Goal: Task Accomplishment & Management: Manage account settings

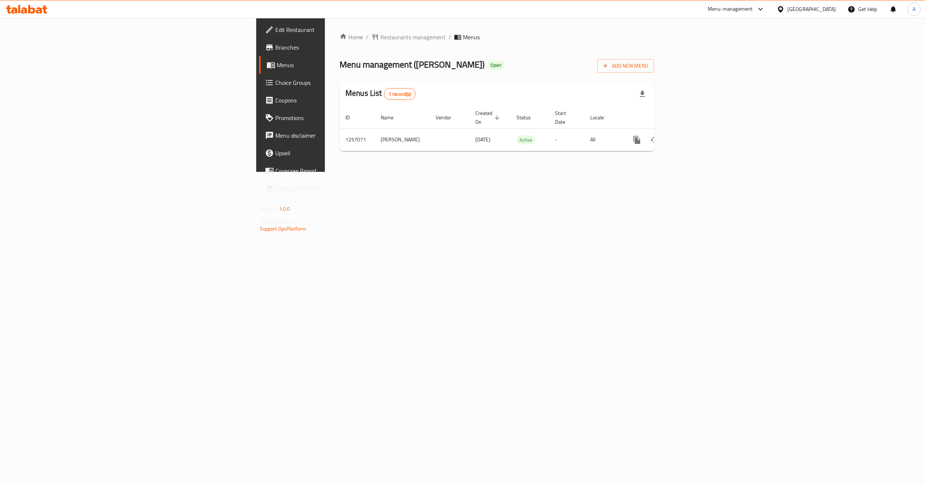
click at [325, 172] on div "Home / Restaurants management / Menus Menu management ( Andra ) Open Add New Me…" at bounding box center [497, 95] width 344 height 154
click at [669, 172] on div "Home / Restaurants management / Menus Menu management ( Andra ) Open Add New Me…" at bounding box center [497, 95] width 344 height 154
click at [609, 68] on icon "button" at bounding box center [605, 65] width 7 height 7
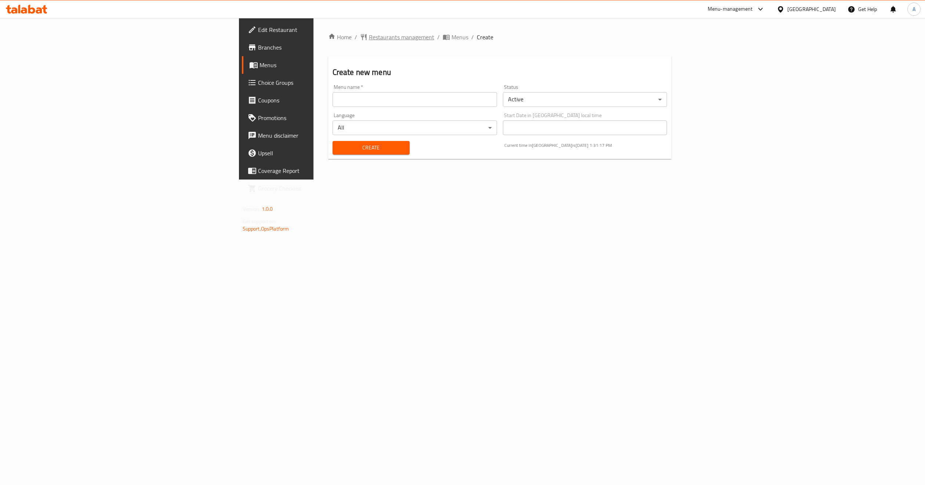
click at [369, 36] on span "Restaurants management" at bounding box center [401, 37] width 65 height 9
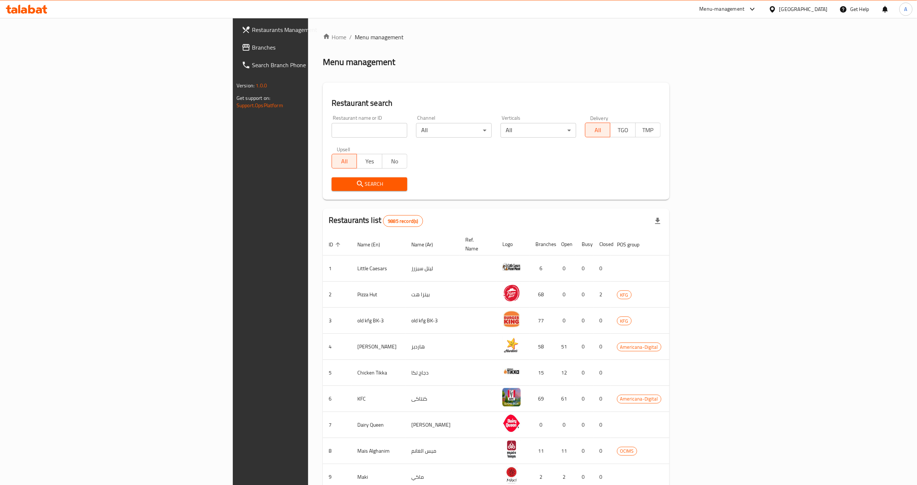
click at [332, 124] on input "search" at bounding box center [370, 130] width 76 height 15
paste input "683283"
type input "683283"
click at [337, 183] on span "Search" at bounding box center [369, 184] width 64 height 9
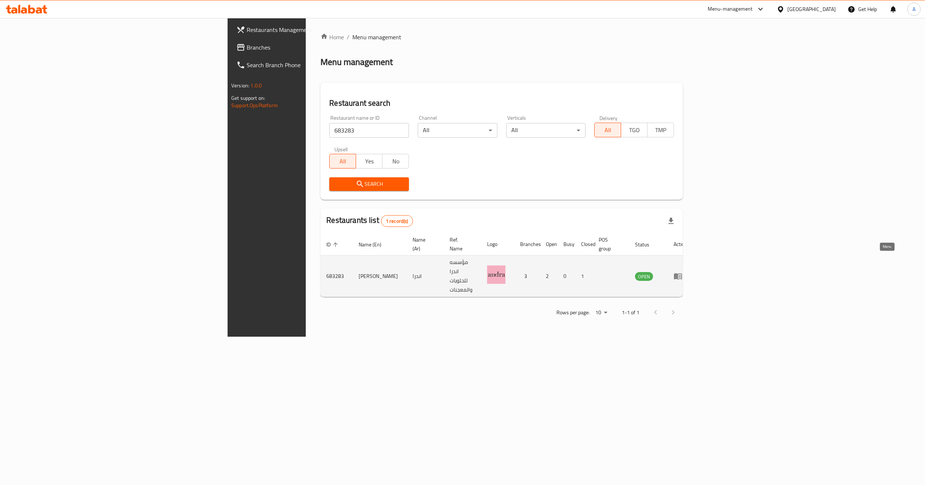
click at [687, 272] on link "enhanced table" at bounding box center [681, 276] width 14 height 9
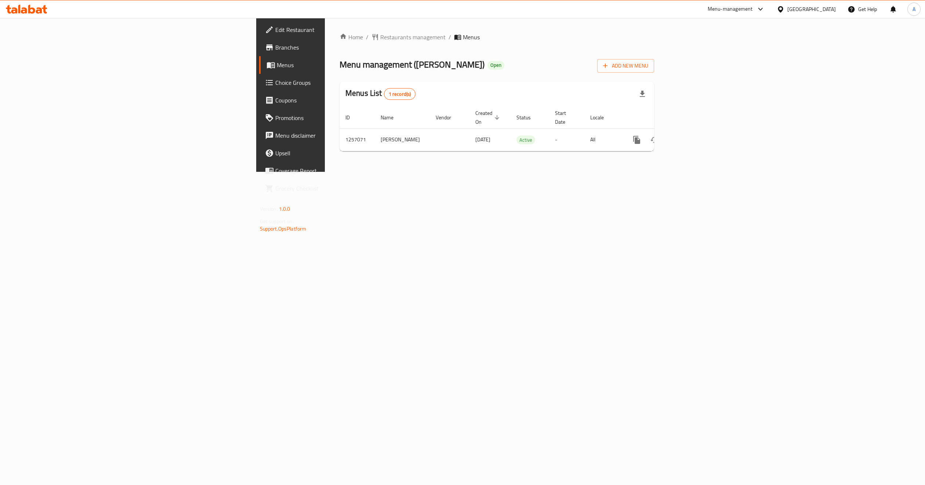
click at [527, 172] on div "Home / Restaurants management / Menus Menu management ( Andra ) Open Add New Me…" at bounding box center [497, 95] width 344 height 154
click at [654, 71] on button "Add New Menu" at bounding box center [625, 66] width 57 height 14
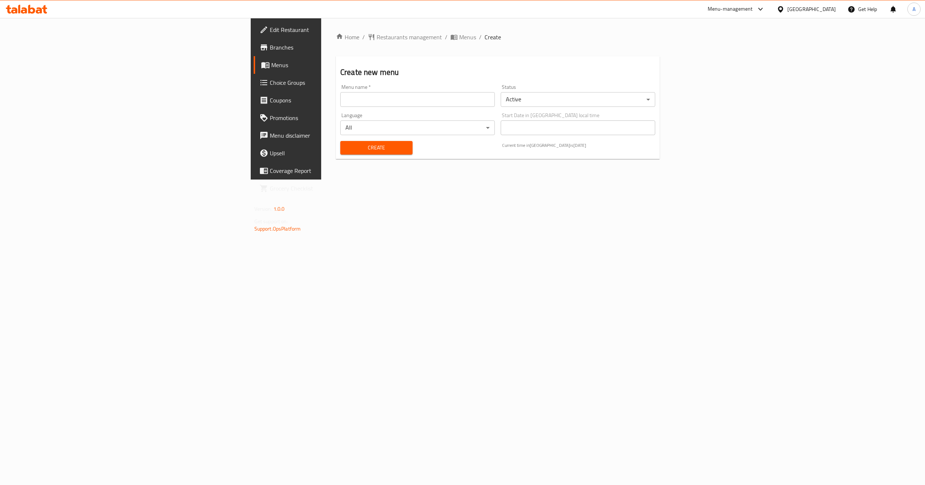
click at [340, 97] on input "text" at bounding box center [417, 99] width 155 height 15
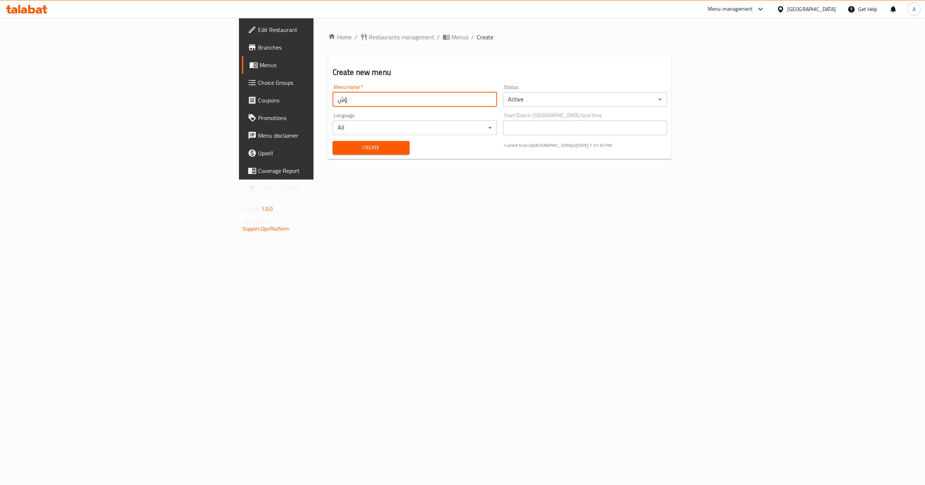
type input "ؤ"
paste input "341659259"
click at [333, 99] on input "341659259" at bounding box center [415, 99] width 165 height 15
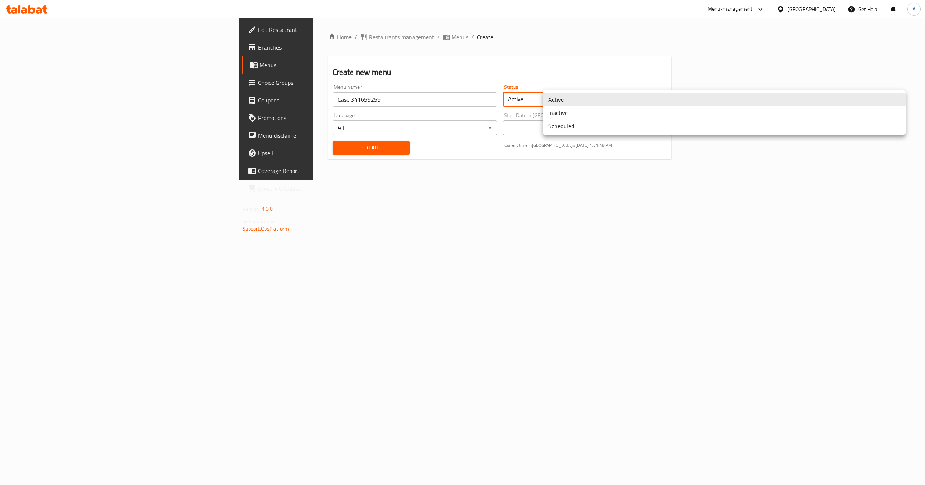
click at [585, 101] on body "​ Menu-management Kuwait Get Help A Edit Restaurant Branches Menus Choice Group…" at bounding box center [462, 251] width 925 height 467
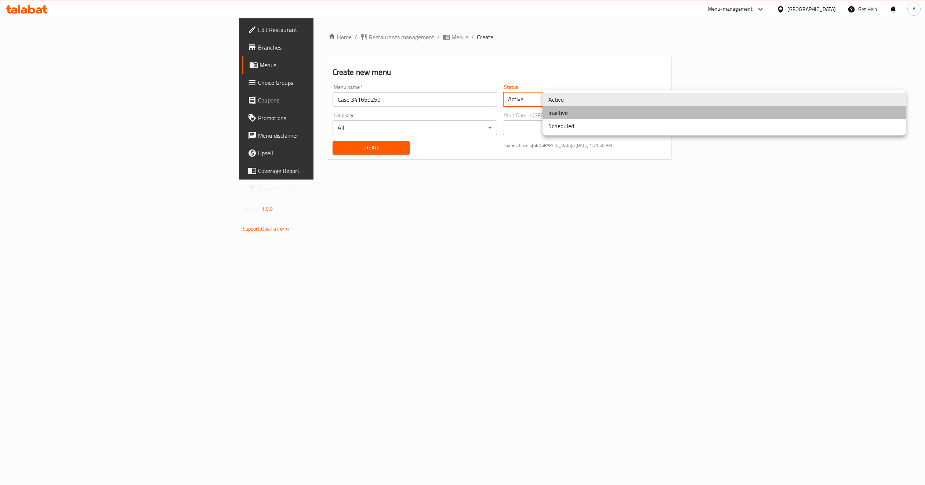
click at [575, 113] on li "Inactive" at bounding box center [725, 112] width 364 height 13
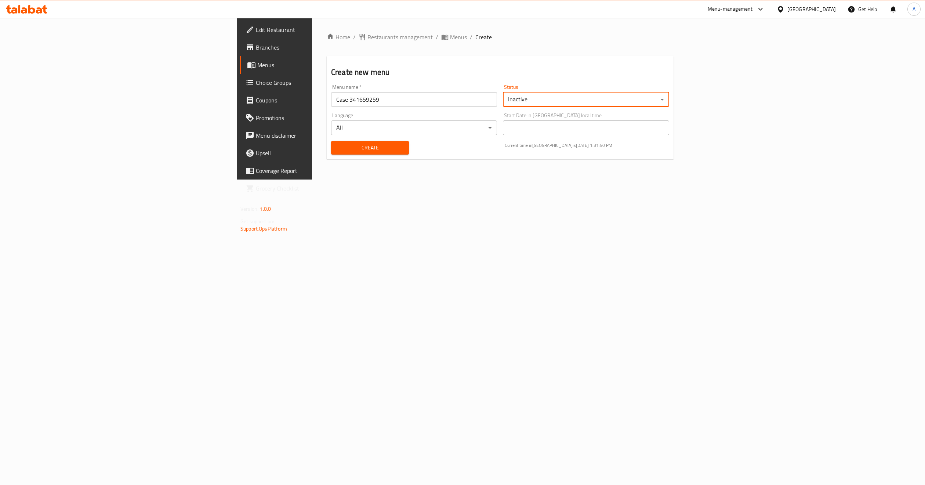
click at [529, 174] on div "Home / Restaurants management / Menus / Create Create new menu Menu name   * Ca…" at bounding box center [500, 99] width 376 height 162
click at [324, 180] on div "Home / Restaurants management / Menus / Create Create new menu Menu name   * Ca…" at bounding box center [500, 99] width 376 height 162
click at [420, 148] on div "Create Current time in Kuwait is 07 Sep 2025 1:31:51 PM" at bounding box center [500, 148] width 347 height 22
click at [354, 98] on input "Case 341659259" at bounding box center [414, 99] width 166 height 15
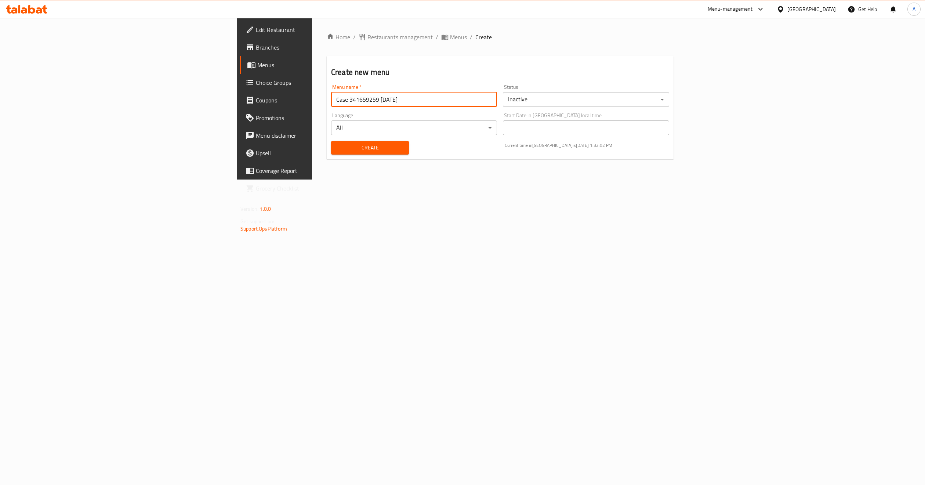
type input "Case 341659259 7/9/2025"
click at [335, 180] on div "Home / Restaurants management / Menus / Create Create new menu Menu name   * Ca…" at bounding box center [500, 99] width 376 height 162
click at [337, 149] on span "Create" at bounding box center [370, 147] width 66 height 9
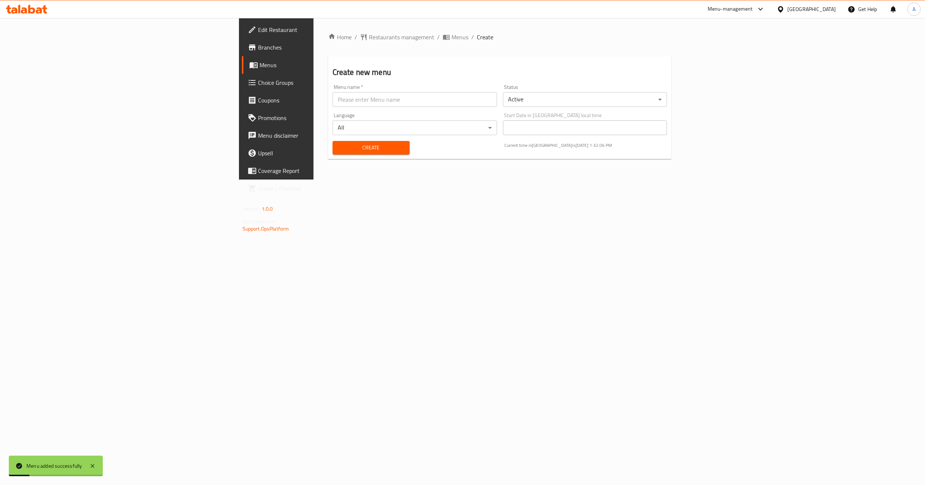
click at [260, 62] on span "Menus" at bounding box center [324, 65] width 128 height 9
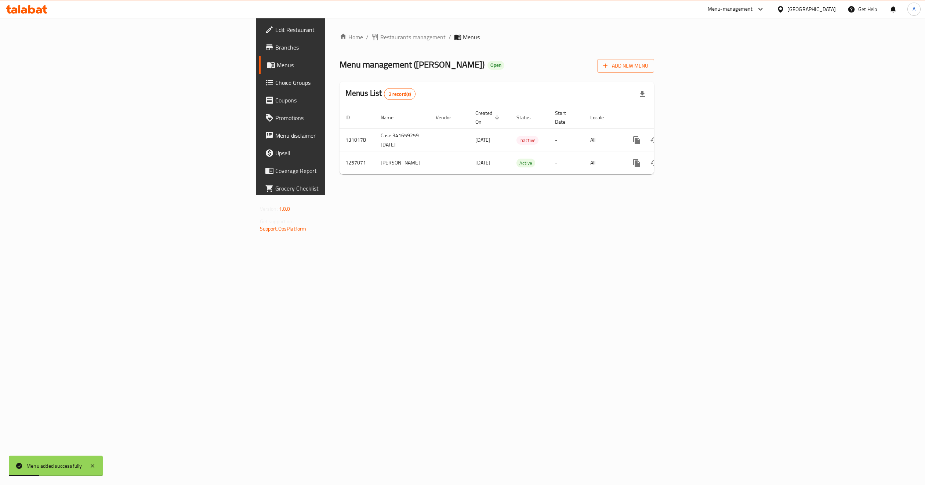
click at [325, 195] on div "Home / Restaurants management / Menus Menu management ( Andra ) Open Add New Me…" at bounding box center [497, 106] width 344 height 177
click at [329, 195] on div "Home / Restaurants management / Menus Menu management ( Andra ) Open Add New Me…" at bounding box center [497, 106] width 344 height 177
click at [694, 136] on icon "enhanced table" at bounding box center [690, 140] width 9 height 9
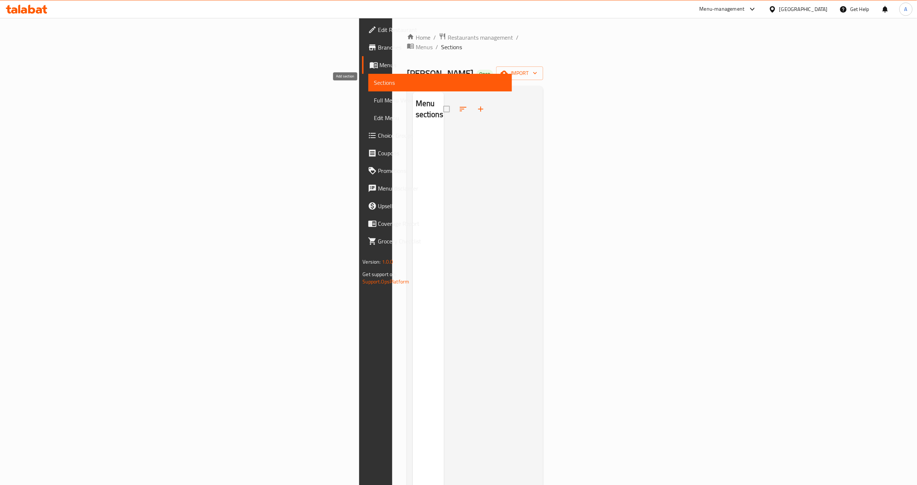
click at [476, 105] on icon "button" at bounding box center [480, 109] width 9 height 9
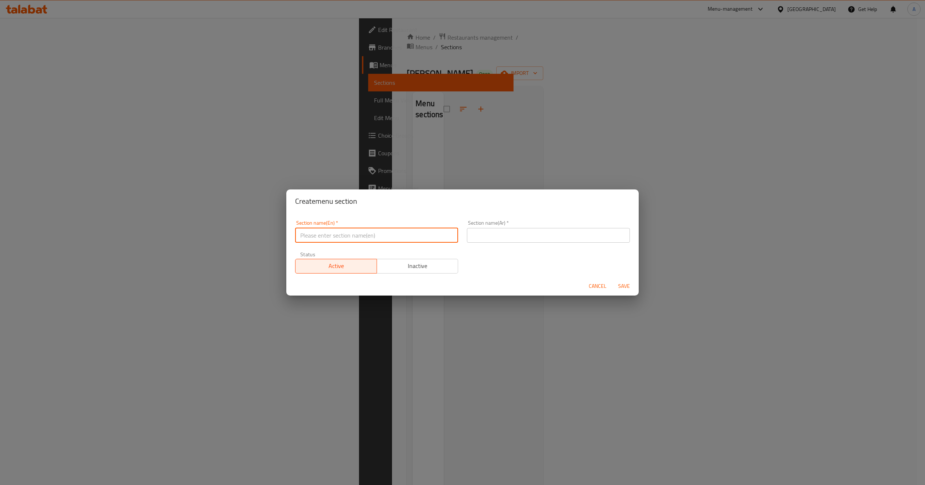
click at [375, 234] on input "text" at bounding box center [376, 235] width 163 height 15
paste input "Delice"
type input "Delice"
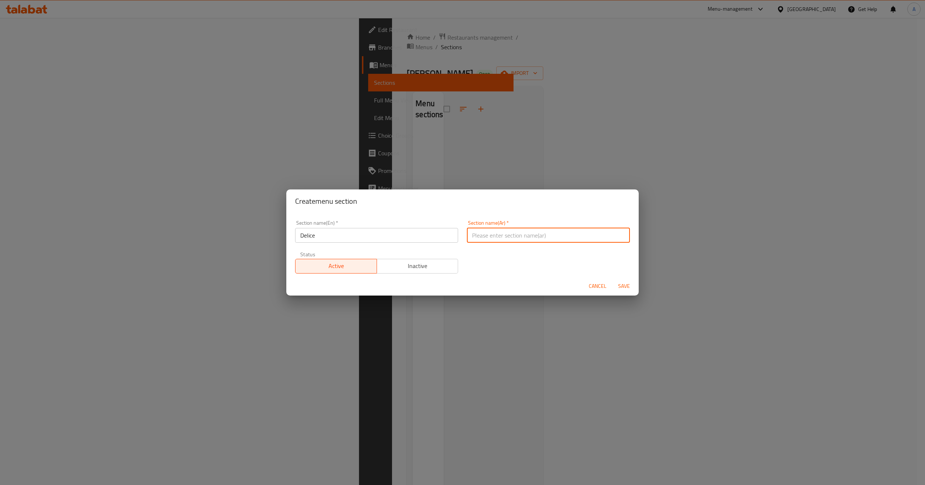
click at [475, 228] on input "text" at bounding box center [548, 235] width 163 height 15
paste input "الدليس"
click at [613, 236] on input "الدليس" at bounding box center [548, 235] width 163 height 15
type input "دليس"
click at [582, 257] on div "Section name(En)   * Delice Section name(En) * Section name(Ar)   * دليس Sectio…" at bounding box center [463, 247] width 344 height 62
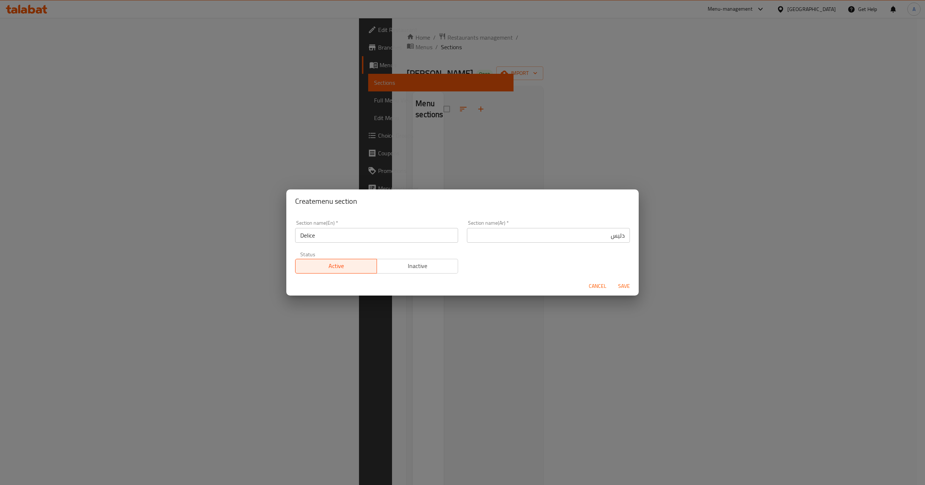
click at [625, 286] on span "Save" at bounding box center [624, 286] width 18 height 9
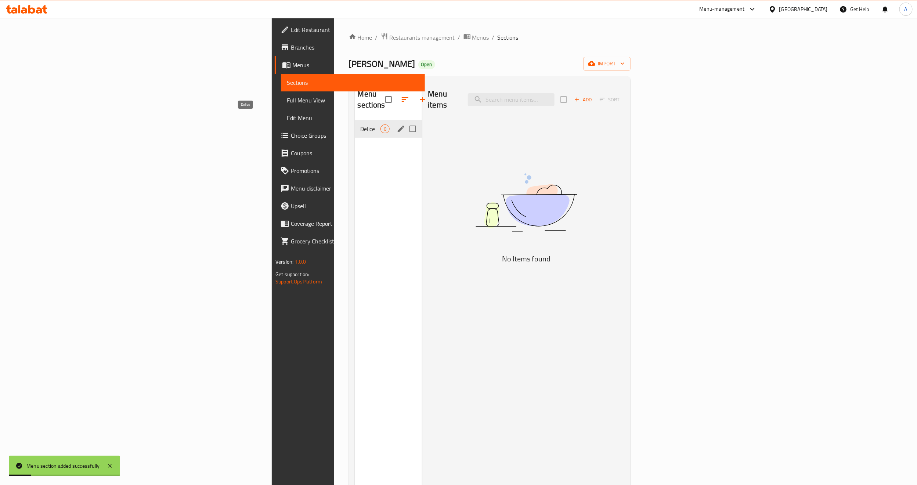
click at [361, 124] on span "Delice" at bounding box center [371, 128] width 20 height 9
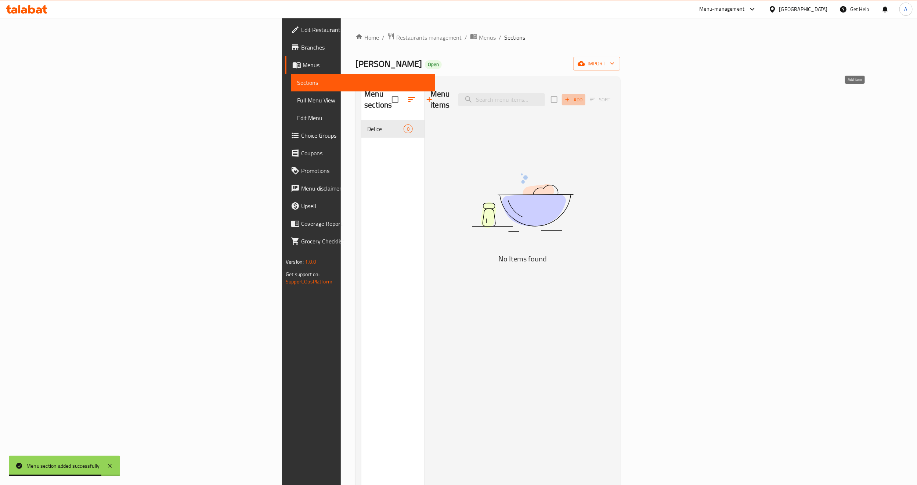
click at [583, 95] on span "Add" at bounding box center [574, 99] width 20 height 8
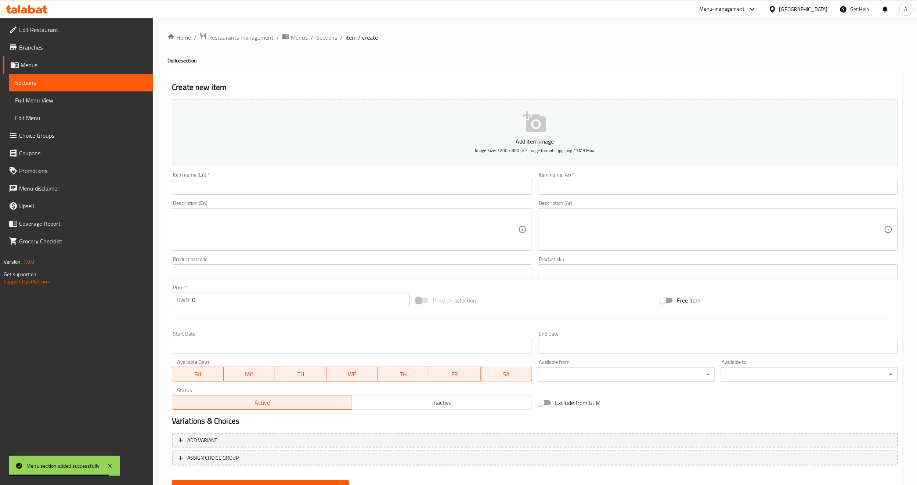
click at [397, 188] on input "text" at bounding box center [352, 187] width 360 height 15
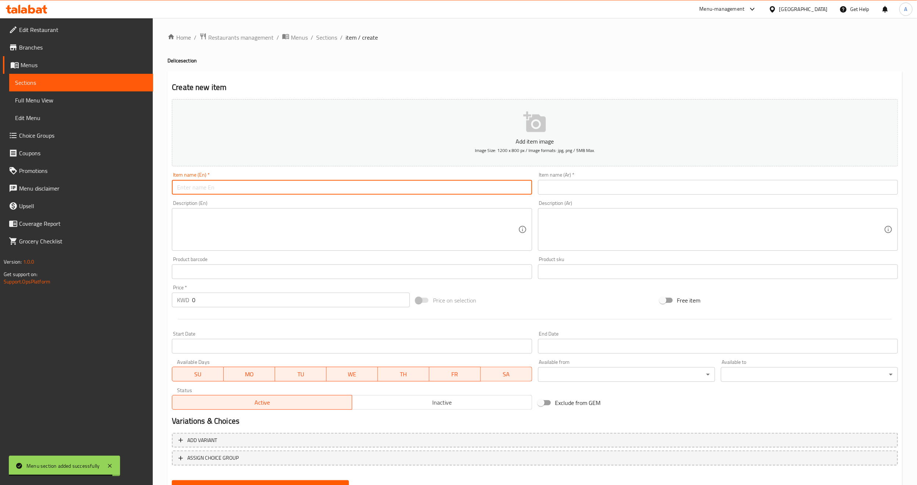
paste input "Delice"
type input "Delice"
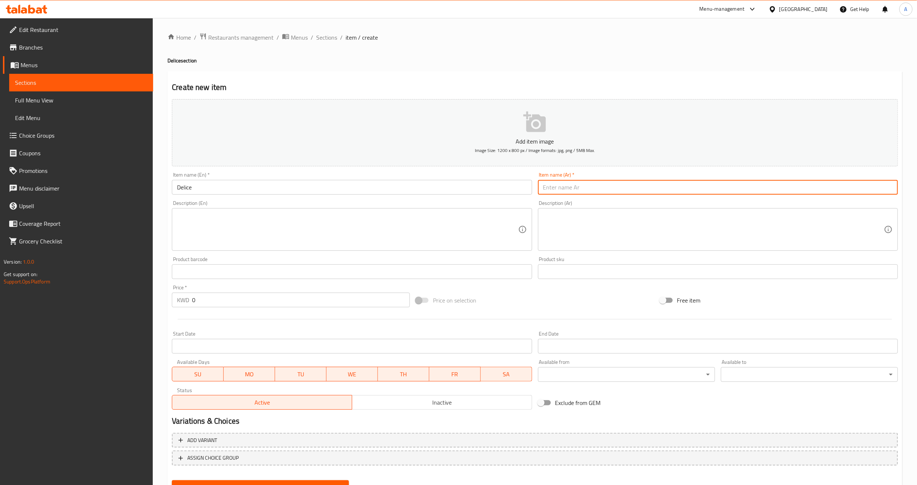
click at [639, 181] on input "text" at bounding box center [718, 187] width 360 height 15
paste input "الدليس"
drag, startPoint x: 557, startPoint y: 186, endPoint x: 601, endPoint y: 195, distance: 44.9
click at [601, 195] on input "دليس" at bounding box center [718, 187] width 360 height 15
type input "دليس"
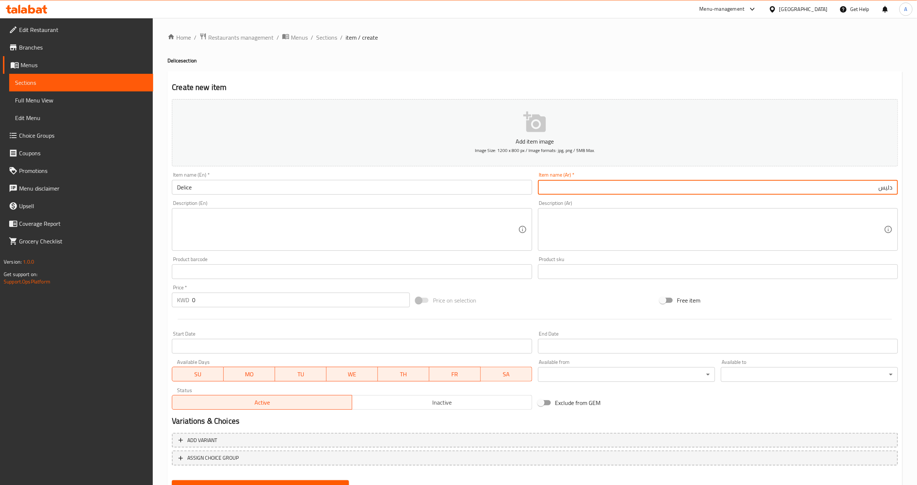
click at [594, 224] on textarea at bounding box center [713, 229] width 341 height 35
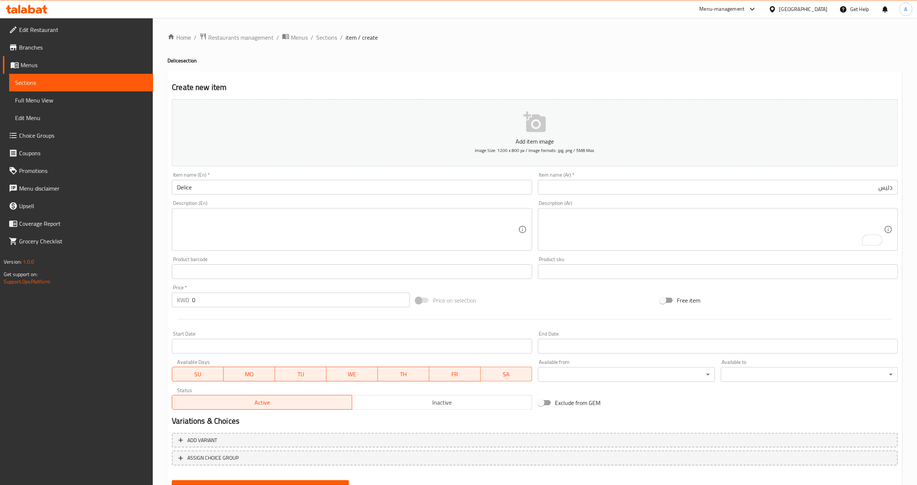
click at [214, 226] on textarea at bounding box center [347, 229] width 341 height 35
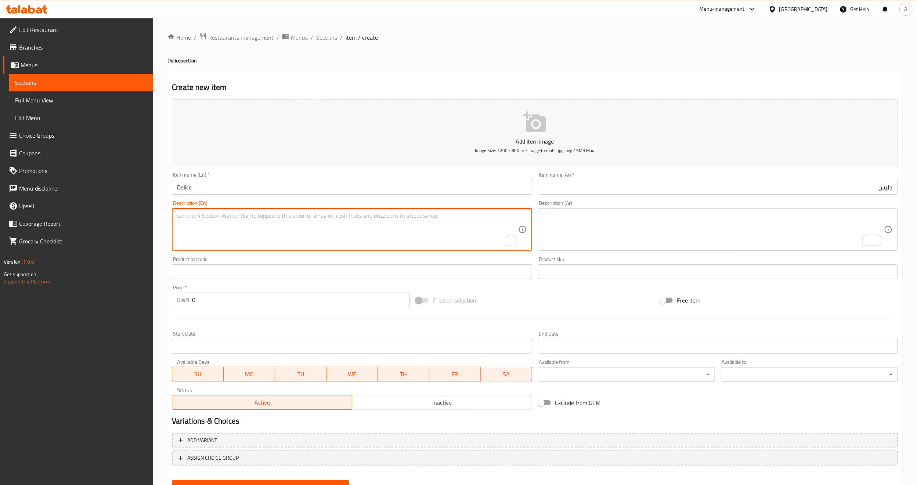
paste textarea "Our signature chocolate indulgence, rich and unforgettable"
type textarea "Our signature chocolate indulgence, rich and unforgettable"
click at [571, 225] on textarea "To enrich screen reader interactions, please activate Accessibility in Grammarl…" at bounding box center [713, 229] width 341 height 35
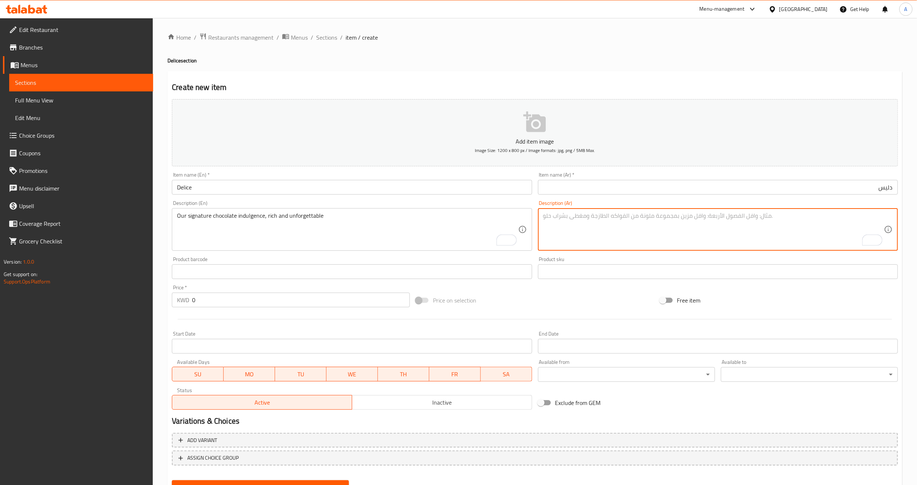
paste textarea "شوكولاتة مميزة لدينا، غنية ولا تُنسى"
type textarea "شوكولاتة مميزة لدينا، غنية ولا تُنسى"
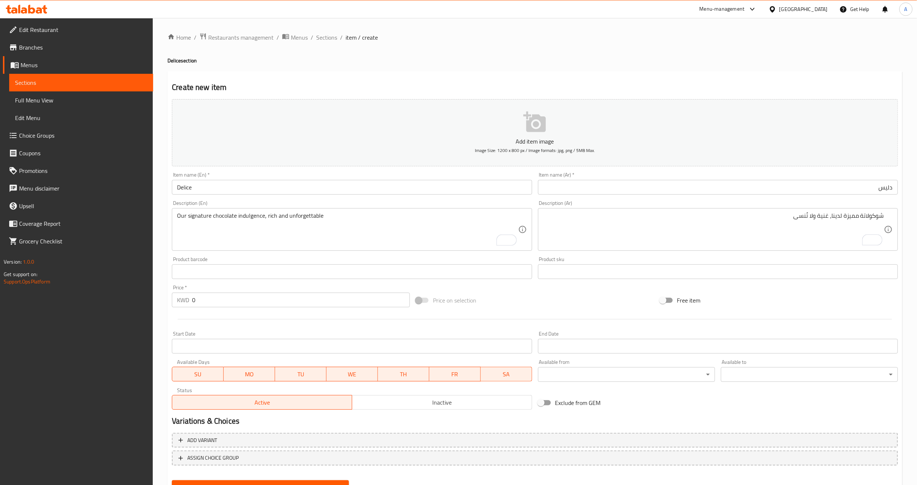
click at [830, 290] on div "Add item image Image Size: 1200 x 800 px / Image formats: jpg, png / 5MB Max. I…" at bounding box center [535, 254] width 732 height 317
click at [754, 294] on div "Free item" at bounding box center [779, 300] width 244 height 20
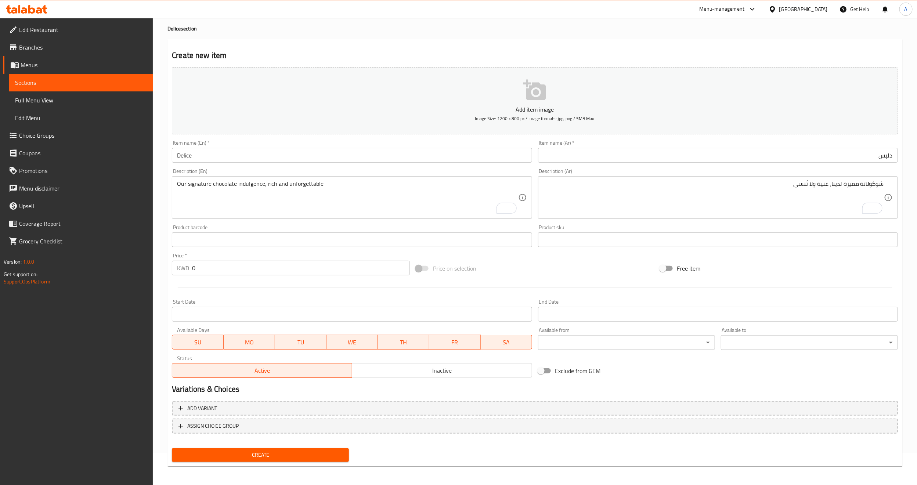
scroll to position [33, 0]
click at [257, 458] on button "Create" at bounding box center [260, 454] width 177 height 14
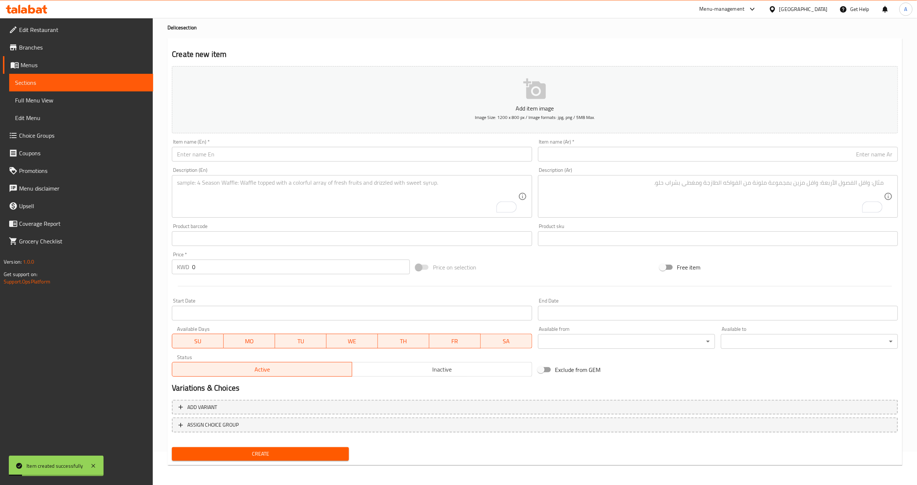
scroll to position [0, 0]
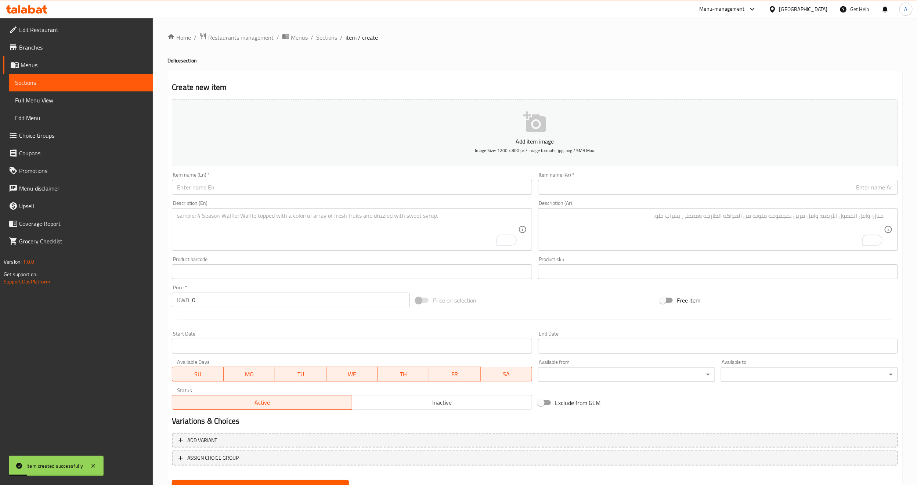
click at [91, 83] on span "Sections" at bounding box center [81, 82] width 132 height 9
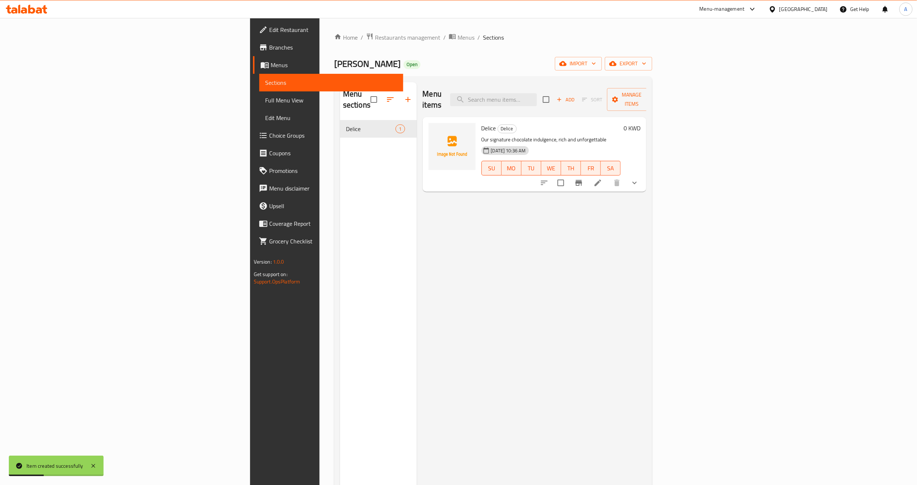
click at [643, 179] on button "show more" at bounding box center [635, 183] width 18 height 18
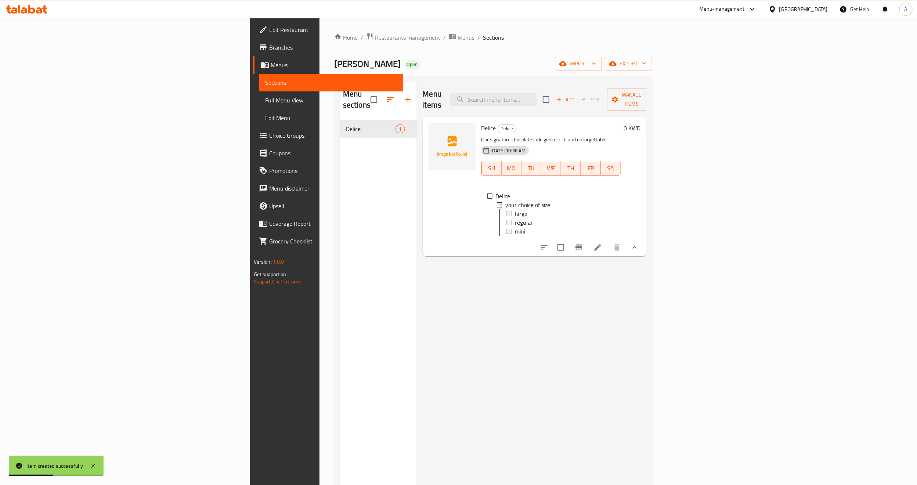
click at [530, 272] on div "Menu items Add Sort Manage items Delice Delice Our signature chocolate indulgen…" at bounding box center [532, 324] width 230 height 485
click at [515, 209] on div "large" at bounding box center [565, 213] width 100 height 9
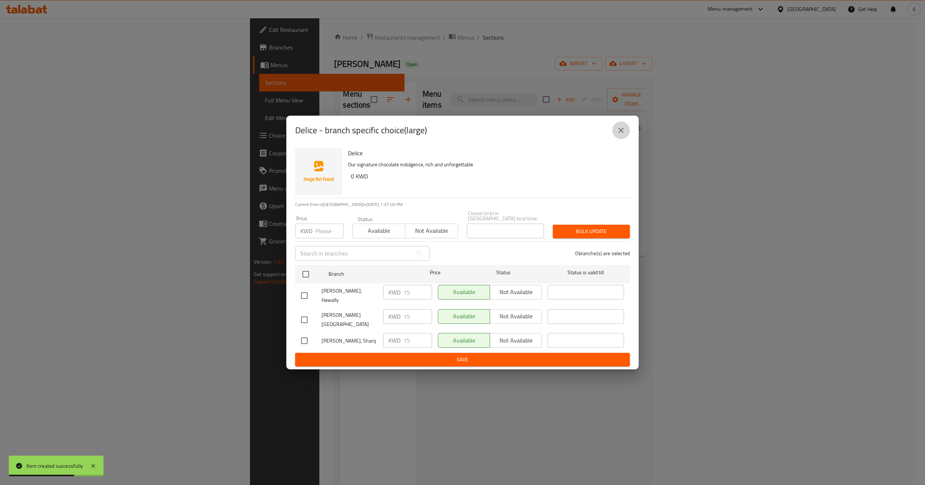
click at [627, 139] on button "close" at bounding box center [621, 131] width 18 height 18
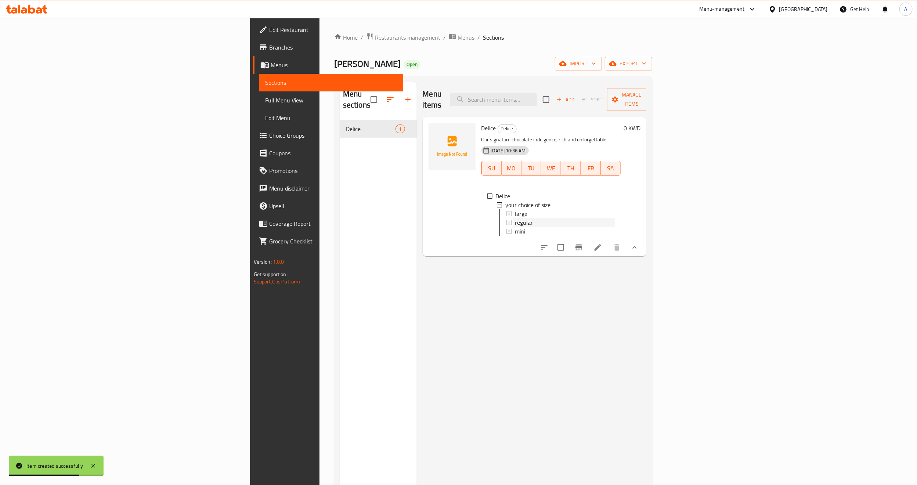
click at [515, 218] on div "regular" at bounding box center [565, 222] width 100 height 9
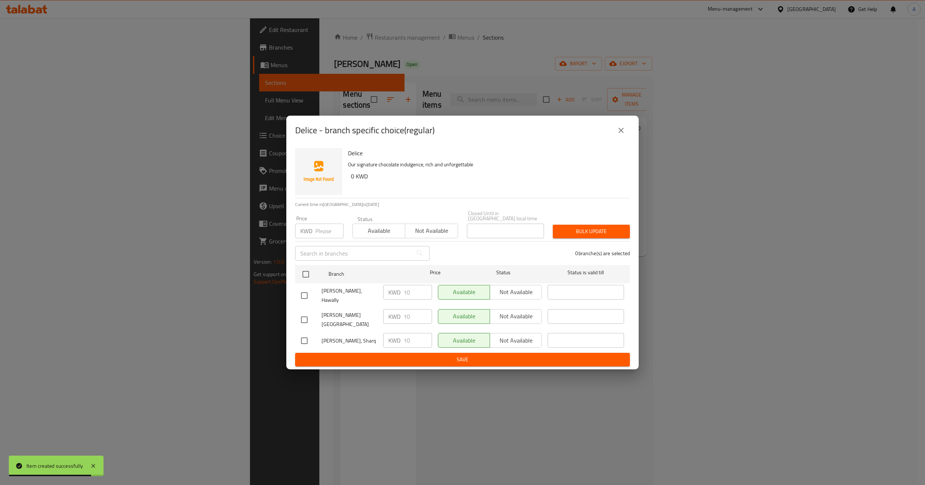
click at [620, 139] on button "close" at bounding box center [621, 131] width 18 height 18
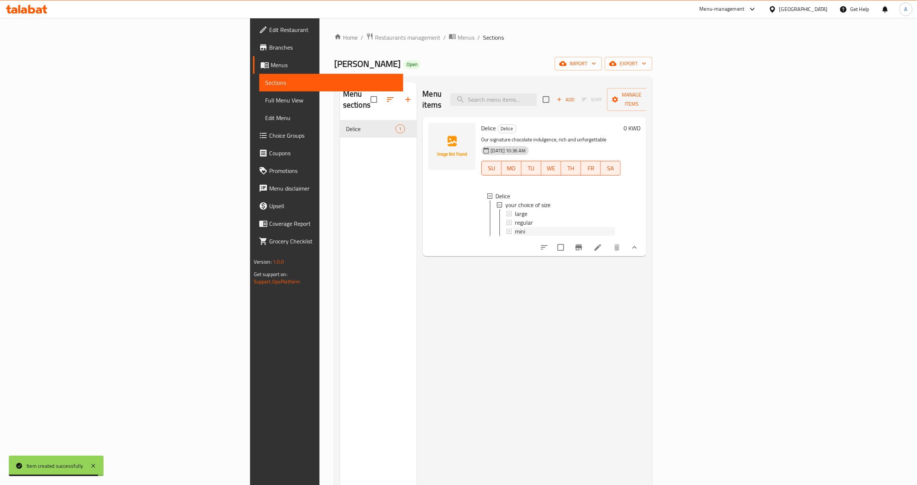
click at [515, 227] on div "mini" at bounding box center [565, 231] width 100 height 9
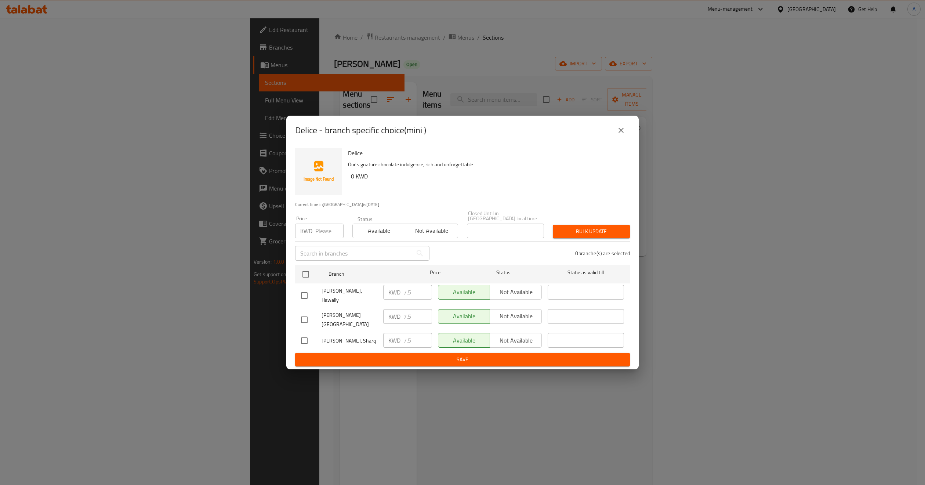
click at [621, 135] on icon "close" at bounding box center [621, 130] width 9 height 9
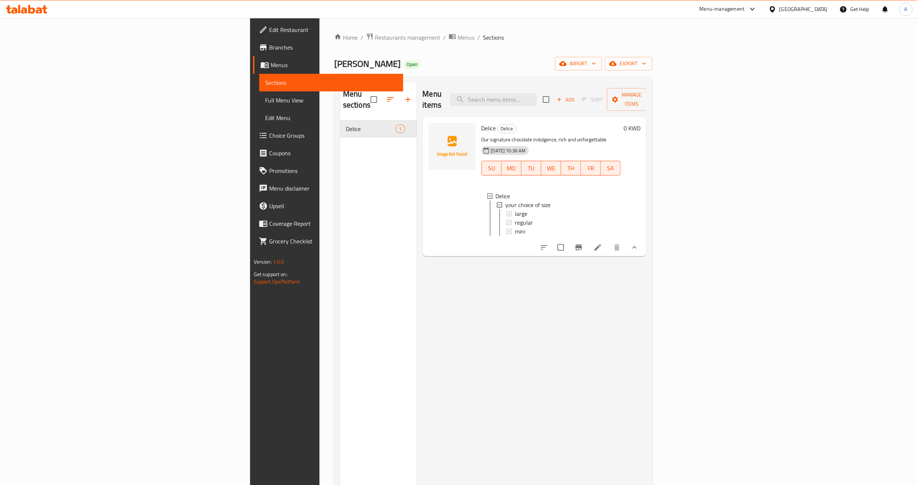
click at [546, 323] on div "Menu items Add Sort Manage items Delice Delice Our signature chocolate indulgen…" at bounding box center [532, 324] width 230 height 485
click at [340, 158] on div "Menu sections Delice 1" at bounding box center [378, 324] width 77 height 485
click at [404, 95] on icon "button" at bounding box center [408, 99] width 9 height 9
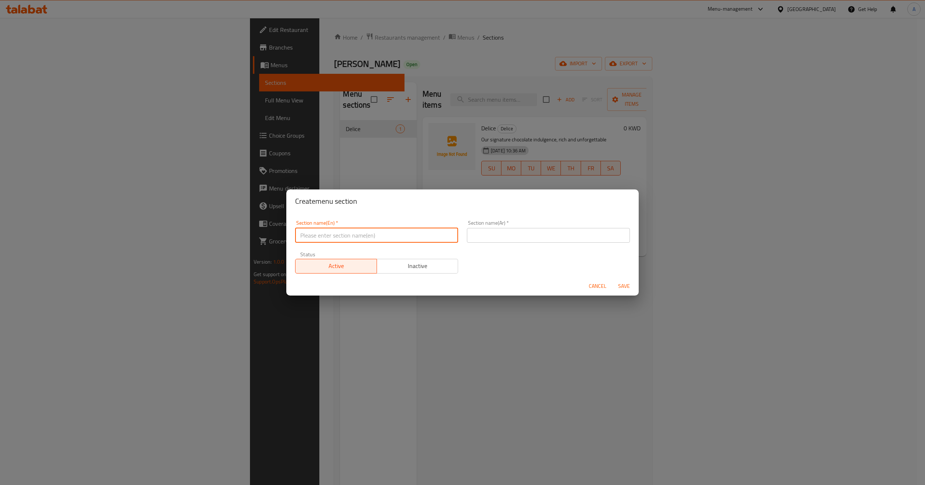
click at [351, 239] on input "text" at bounding box center [376, 235] width 163 height 15
paste input "Sugar Rush"
type input "Sugar Rush"
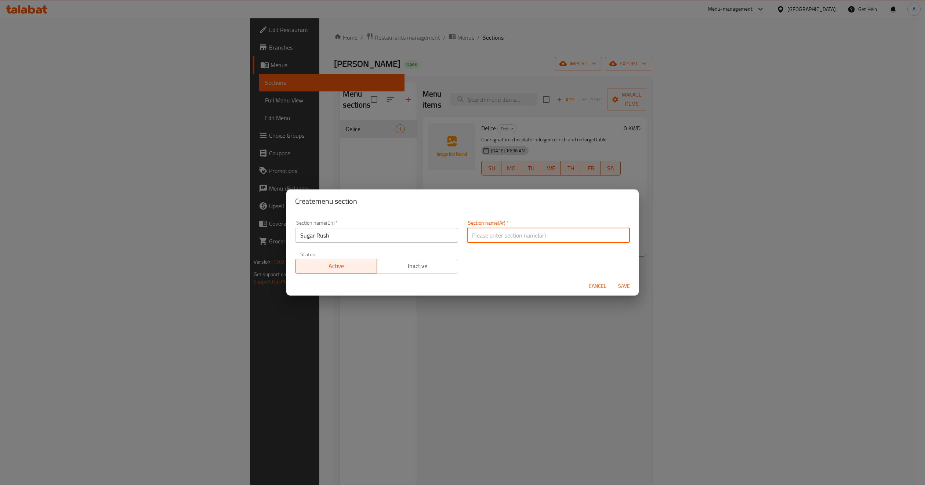
click at [549, 241] on input "text" at bounding box center [548, 235] width 163 height 15
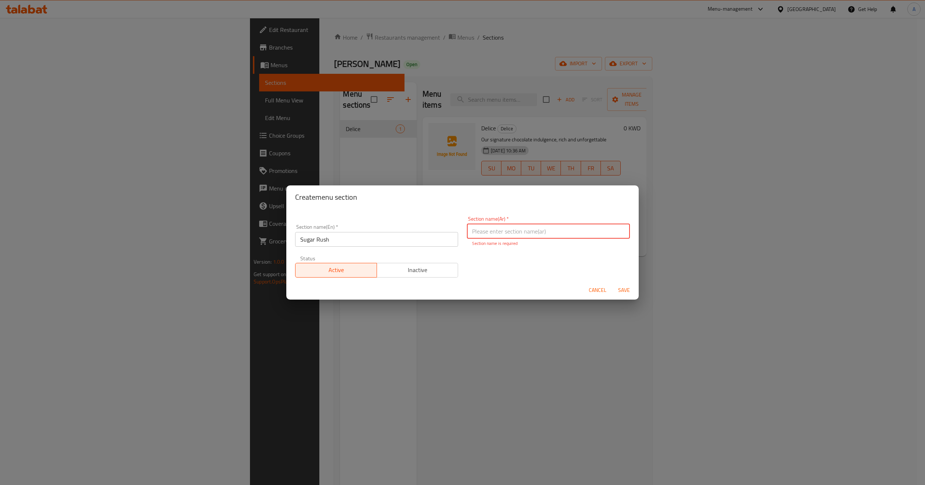
click at [527, 229] on input "text" at bounding box center [548, 231] width 163 height 15
paste input "اندفاع السكر"
drag, startPoint x: 597, startPoint y: 233, endPoint x: 700, endPoint y: 239, distance: 102.3
click at [700, 239] on div "Create menu section Section name(En)   * Sugar Rush Section name(En) * Section …" at bounding box center [462, 242] width 925 height 485
type input "سكر رش"
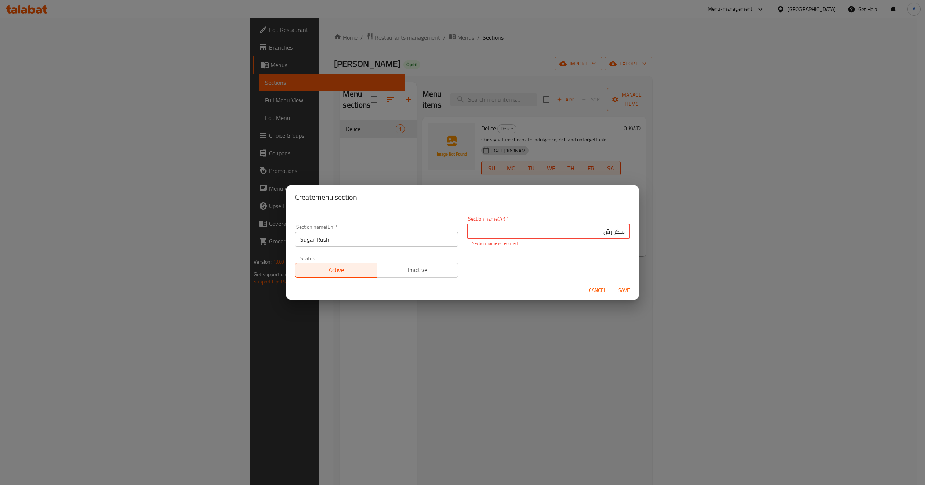
click at [604, 257] on div "Section name(En)   * Sugar Rush Section name(En) * Section name(Ar)   * سكر رش …" at bounding box center [463, 247] width 344 height 70
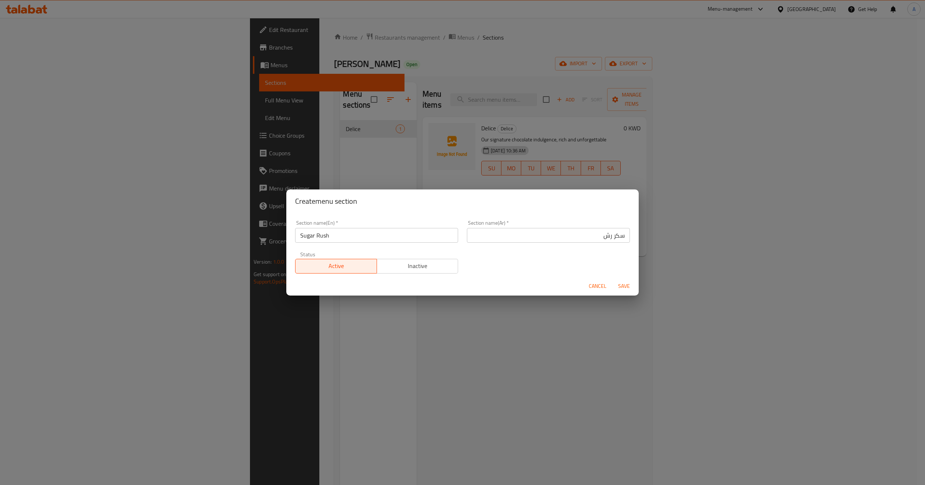
click at [604, 257] on div "Section name(En)   * Sugar Rush Section name(En) * Section name(Ar)   * سكر رش …" at bounding box center [463, 247] width 344 height 62
click at [601, 254] on div "Section name(En)   * Sugar Rush Section name(En) * Section name(Ar)   * سكر رش …" at bounding box center [463, 247] width 344 height 62
click at [588, 236] on input "سكر رش" at bounding box center [548, 235] width 163 height 15
click at [601, 251] on div "Section name(En)   * Sugar Rush Section name(En) * Section name(Ar)   * سكر رش …" at bounding box center [463, 247] width 344 height 62
drag, startPoint x: 518, startPoint y: 270, endPoint x: 546, endPoint y: 283, distance: 31.0
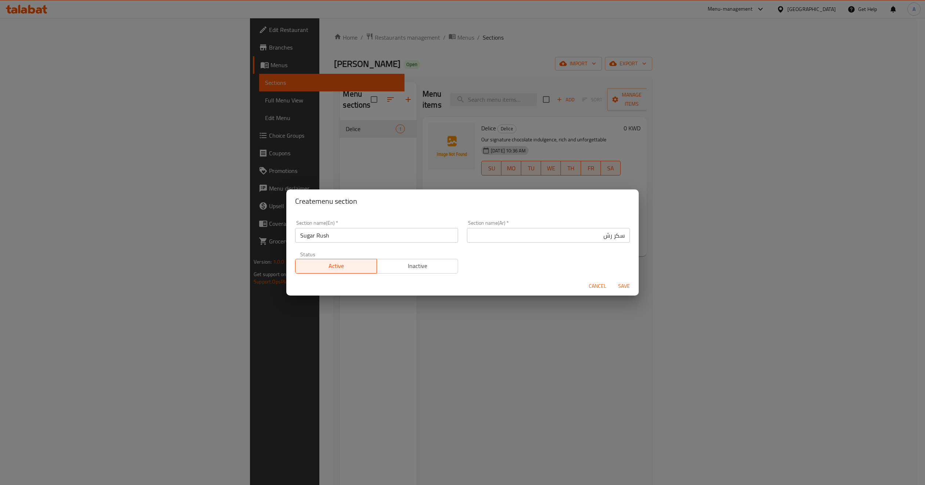
click at [518, 270] on div "Section name(En)   * Sugar Rush Section name(En) * Section name(Ar)   * سكر رش …" at bounding box center [463, 247] width 344 height 62
click at [617, 284] on span "Save" at bounding box center [624, 286] width 18 height 9
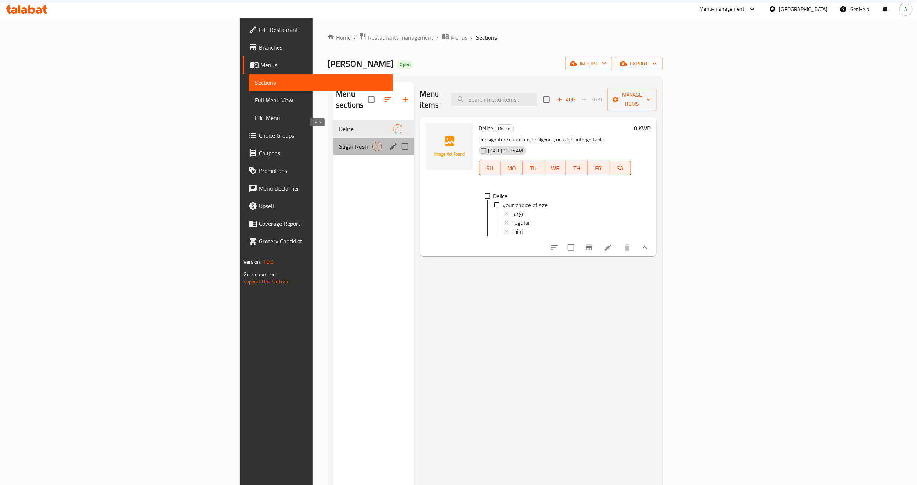
click at [373, 143] on span "0" at bounding box center [377, 146] width 8 height 7
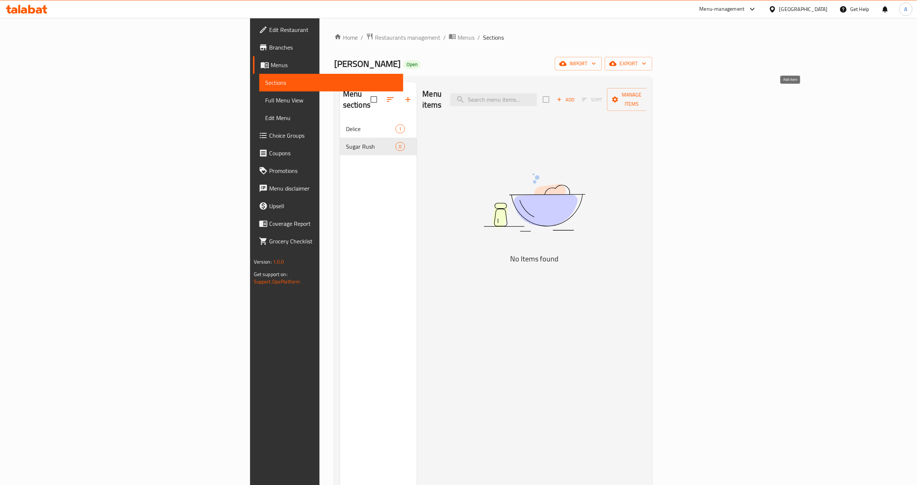
click at [575, 95] on span "Add" at bounding box center [566, 99] width 20 height 8
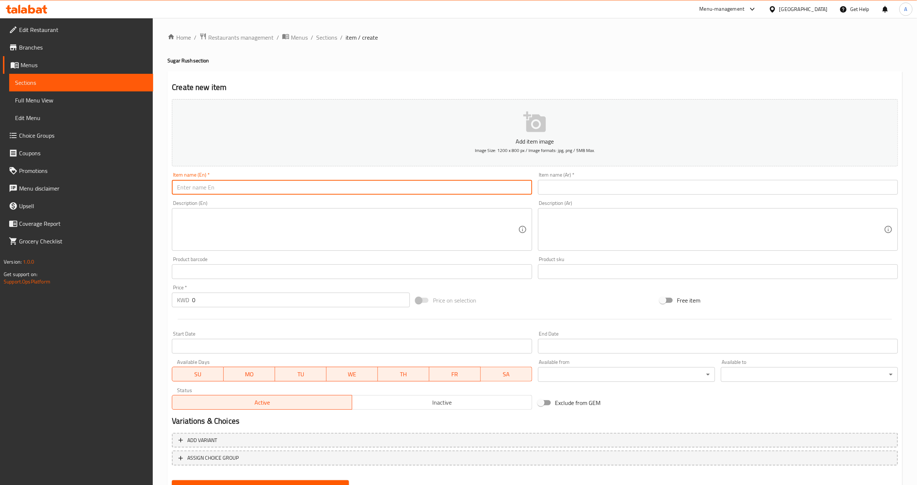
click at [423, 184] on input "text" at bounding box center [352, 187] width 360 height 15
paste input "The blondie"
type input "The blondie"
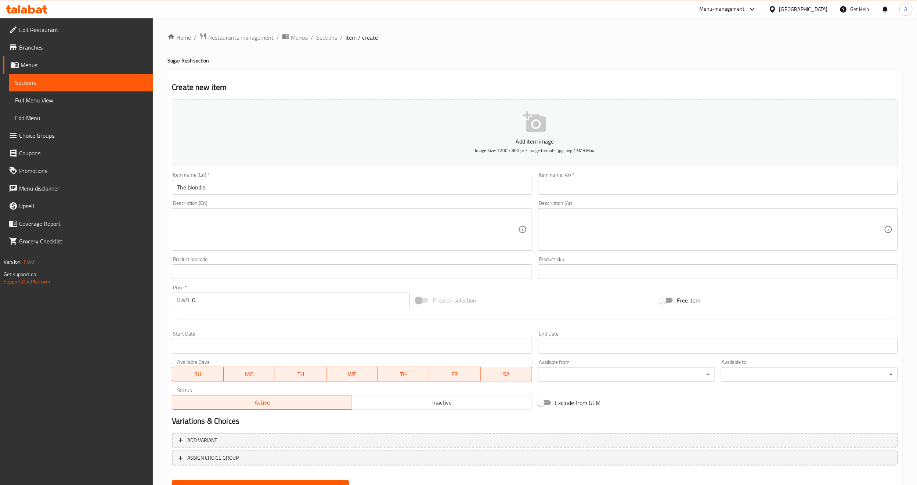
click at [265, 237] on textarea at bounding box center [347, 229] width 341 height 35
paste textarea "Buttery, golden, and impossible to resist"
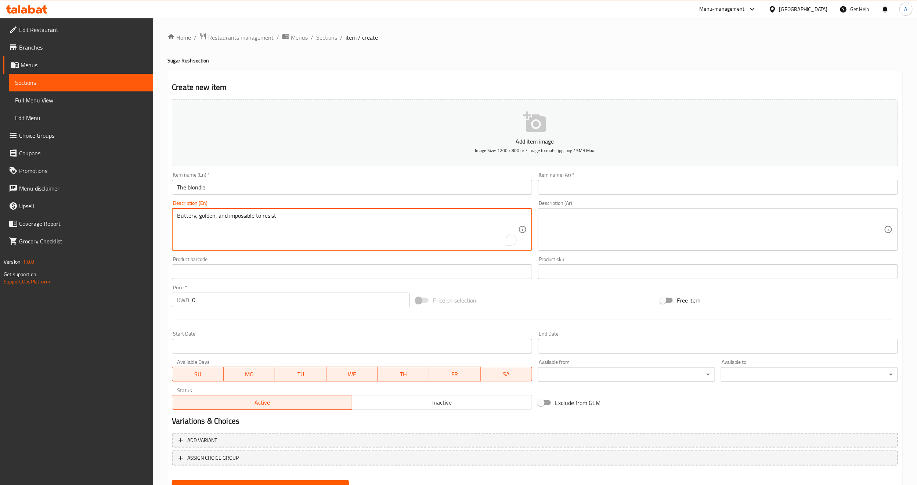
type textarea "Buttery, golden, and impossible to resist"
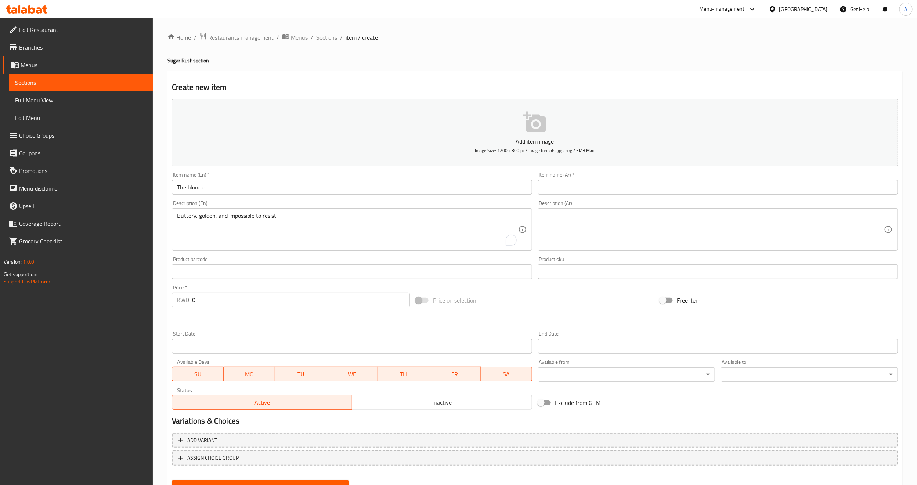
click at [226, 260] on div "Product barcode Product barcode" at bounding box center [352, 268] width 360 height 22
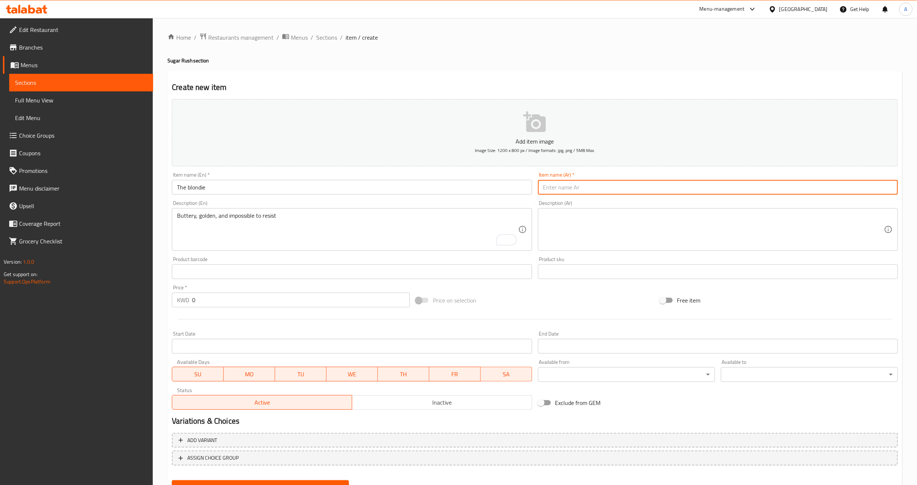
click at [611, 193] on input "text" at bounding box center [718, 187] width 360 height 15
type input "ذا بلوندي"
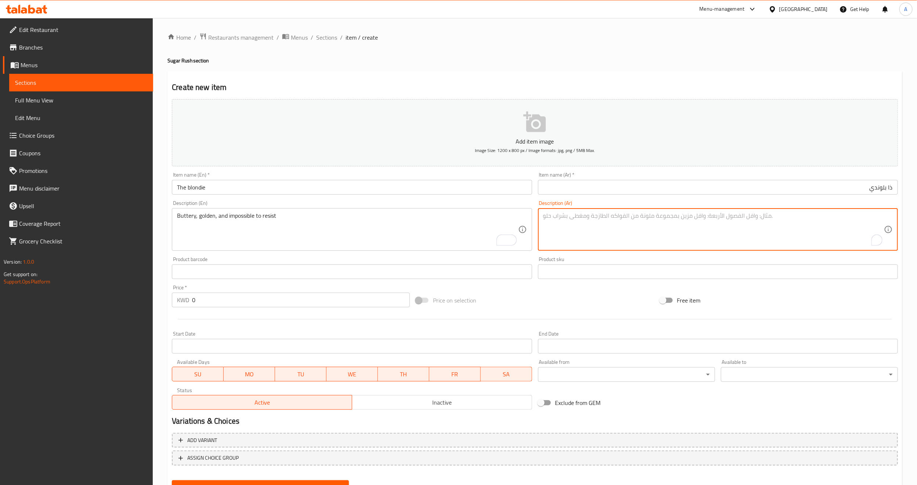
click at [551, 220] on textarea "To enrich screen reader interactions, please activate Accessibility in Grammarl…" at bounding box center [713, 229] width 341 height 35
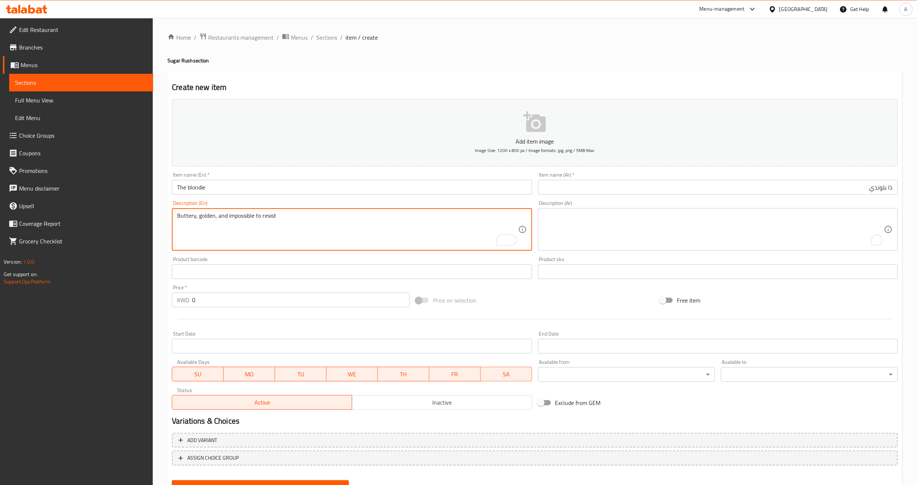
click at [338, 213] on textarea "Buttery, golden, and impossible to resist" at bounding box center [347, 229] width 341 height 35
click at [306, 232] on textarea "Buttery, golden, and impossible to resist" at bounding box center [347, 229] width 341 height 35
click at [270, 221] on textarea "Buttery, golden, and impossible to resist" at bounding box center [347, 229] width 341 height 35
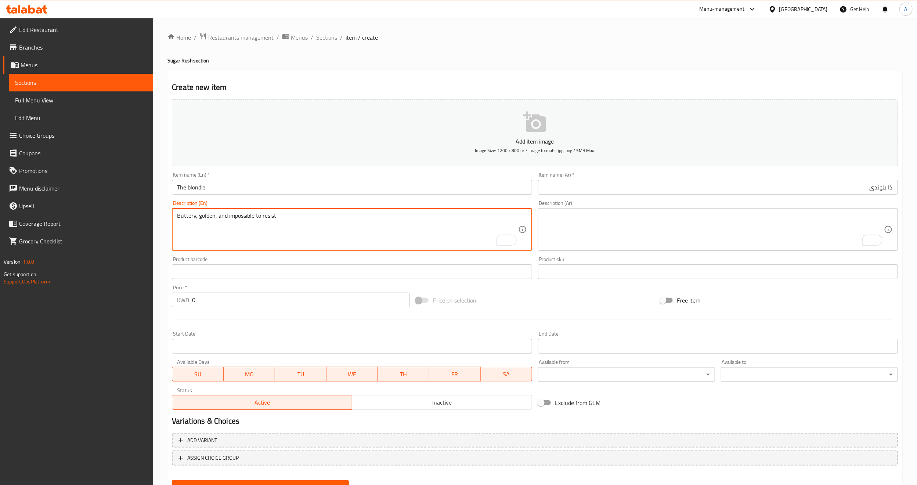
click at [270, 221] on textarea "Buttery, golden, and impossible to resist" at bounding box center [347, 229] width 341 height 35
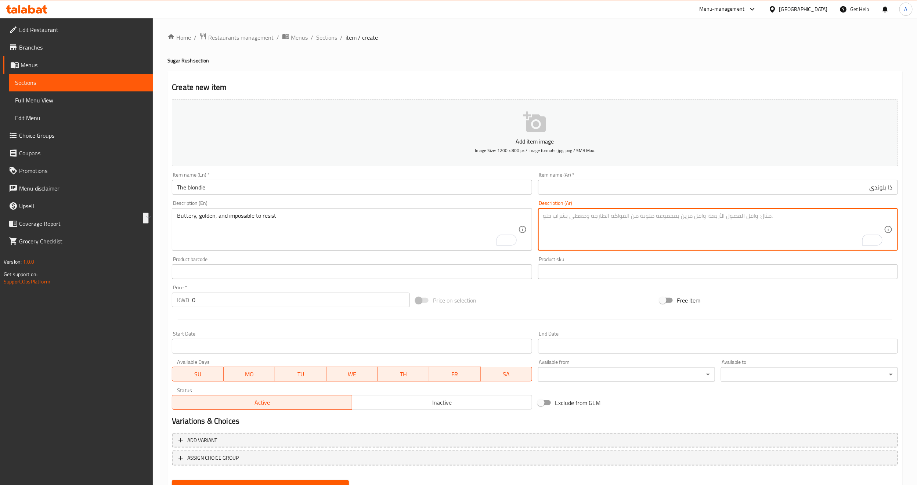
click at [626, 215] on textarea "To enrich screen reader interactions, please activate Accessibility in Grammarl…" at bounding box center [713, 229] width 341 height 35
paste textarea "زبداني، ذهبي اللون، ولا يمكن مقاومته"
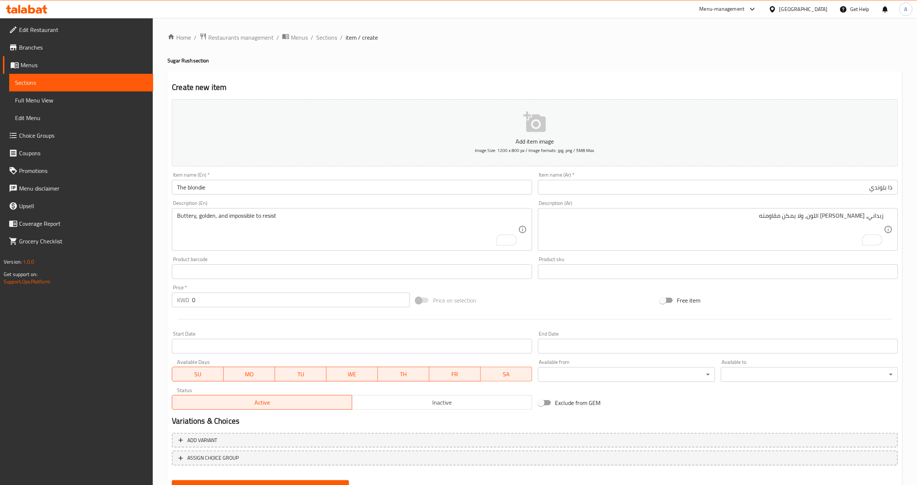
click at [825, 288] on div "Add item image Image Size: 1200 x 800 px / Image formats: jpg, png / 5MB Max. I…" at bounding box center [535, 254] width 732 height 317
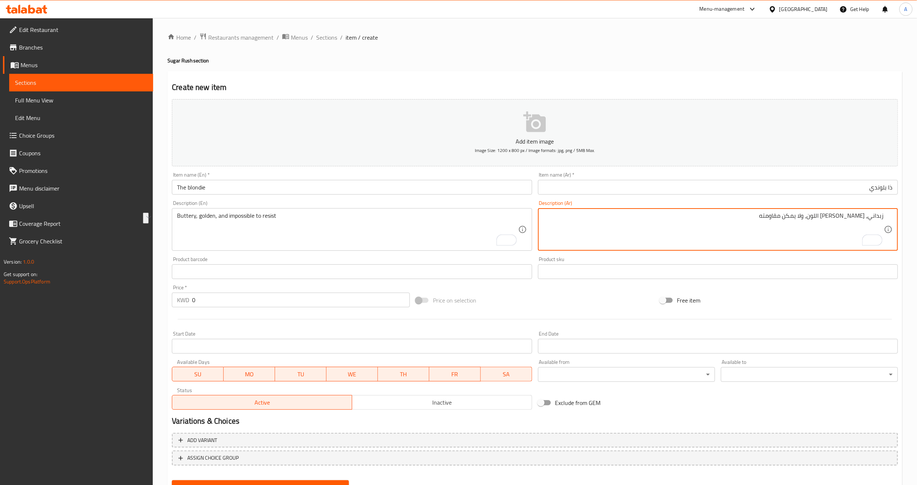
drag, startPoint x: 865, startPoint y: 217, endPoint x: 839, endPoint y: 220, distance: 26.5
click at [827, 234] on textarea "زبداني، جولدن، ولا يمكن مقاومته" at bounding box center [713, 229] width 341 height 35
click at [868, 217] on textarea "زبداني، جولدن، ولا يمكن مقاومته" at bounding box center [713, 229] width 341 height 35
type textarea "زبداني، جولدن، ولا يمكن مقاومته"
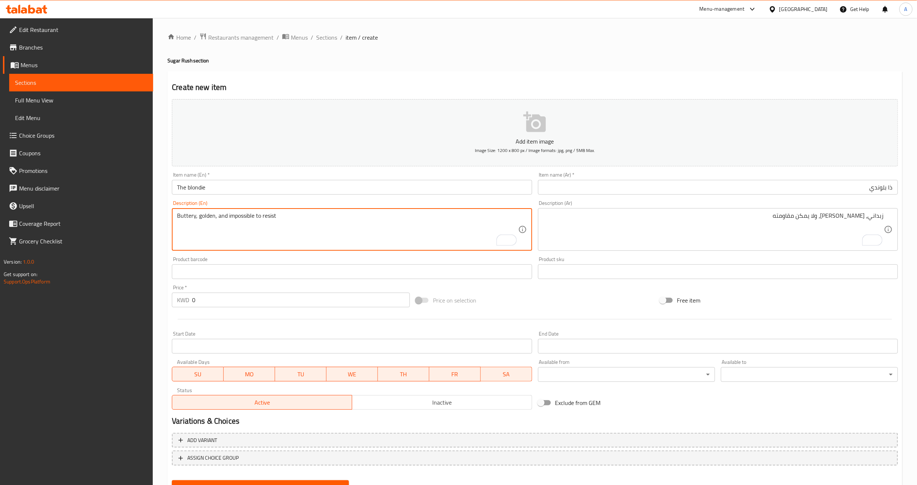
click at [187, 219] on textarea "Buttery, golden, and impossible to resist" at bounding box center [347, 229] width 341 height 35
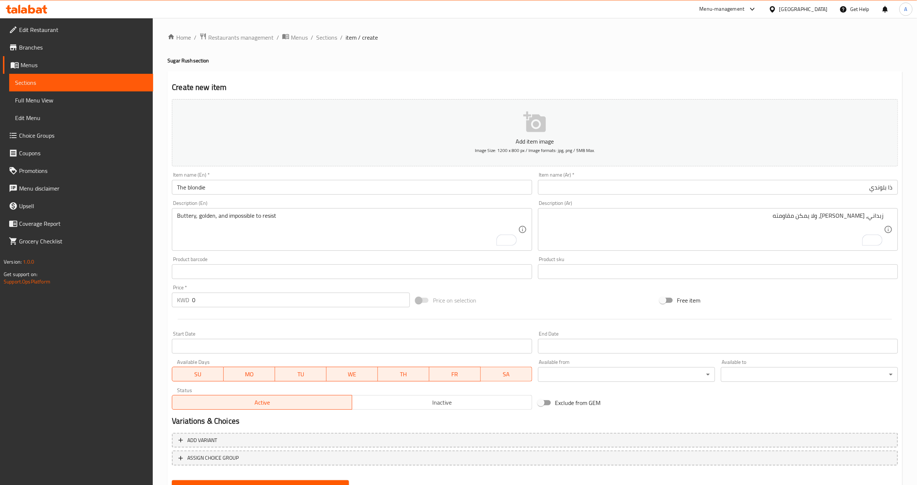
click at [800, 293] on div "Free item" at bounding box center [779, 300] width 244 height 20
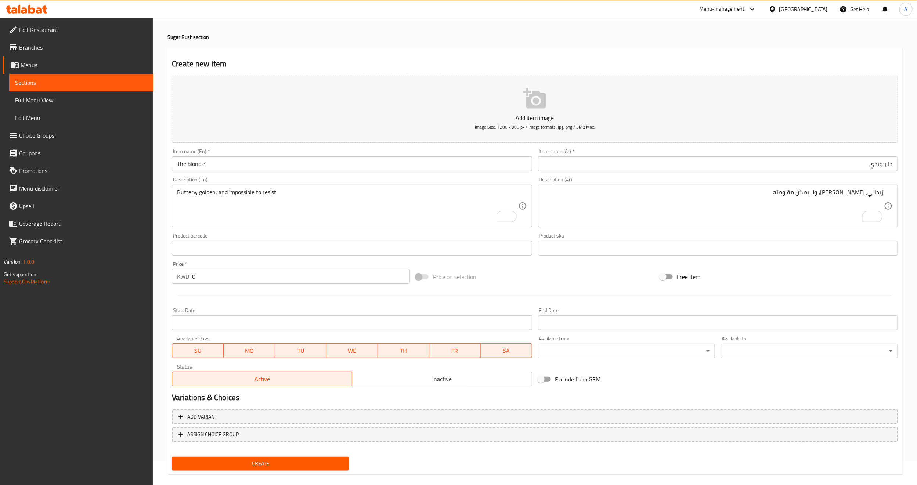
scroll to position [33, 0]
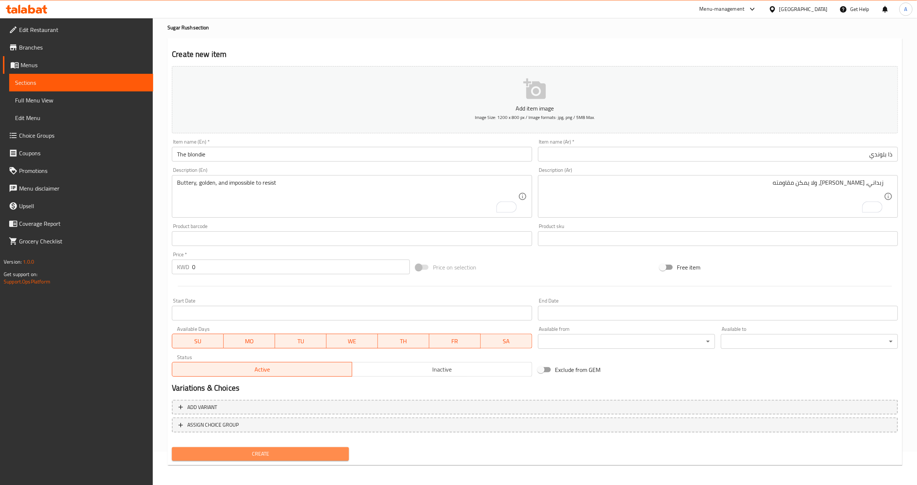
click at [244, 449] on span "Create" at bounding box center [260, 453] width 165 height 9
click at [306, 158] on input "text" at bounding box center [352, 154] width 360 height 15
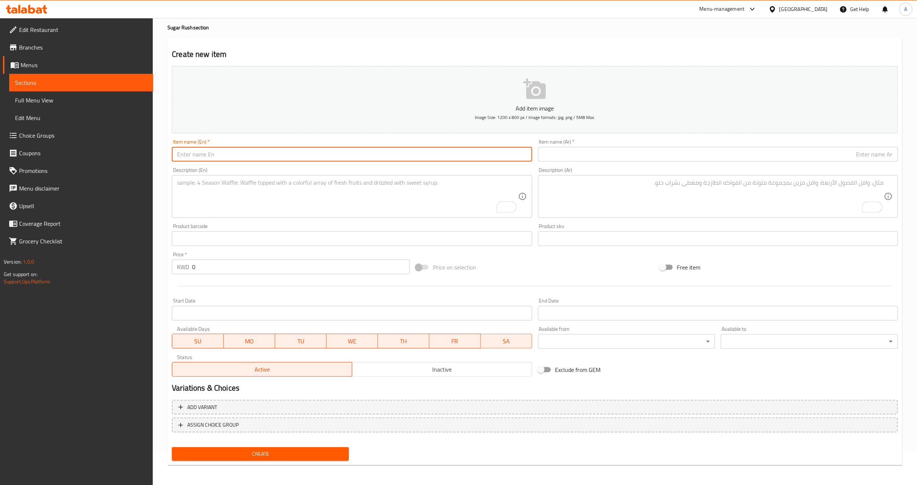
scroll to position [0, 0]
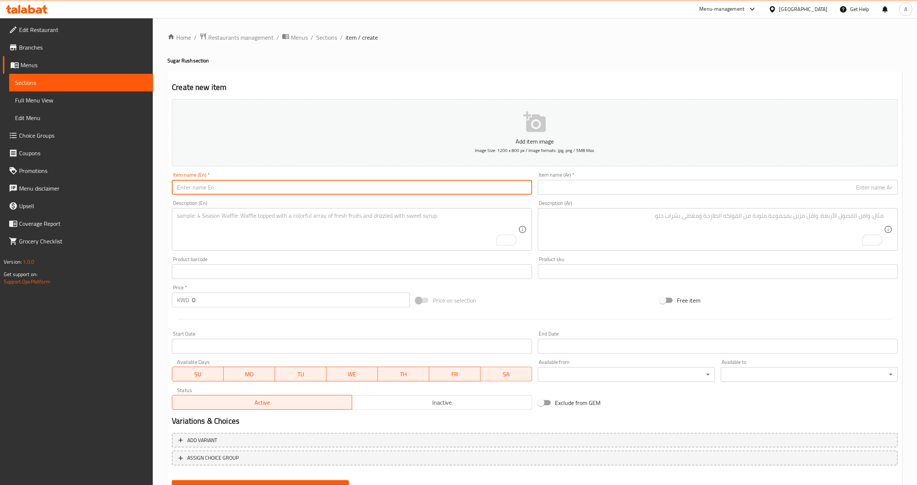
click at [270, 188] on input "text" at bounding box center [352, 187] width 360 height 15
paste input "Bueno hazelnut crueller"
type input "Bueno hazelnut crueller"
click at [545, 189] on input "text" at bounding box center [718, 187] width 360 height 15
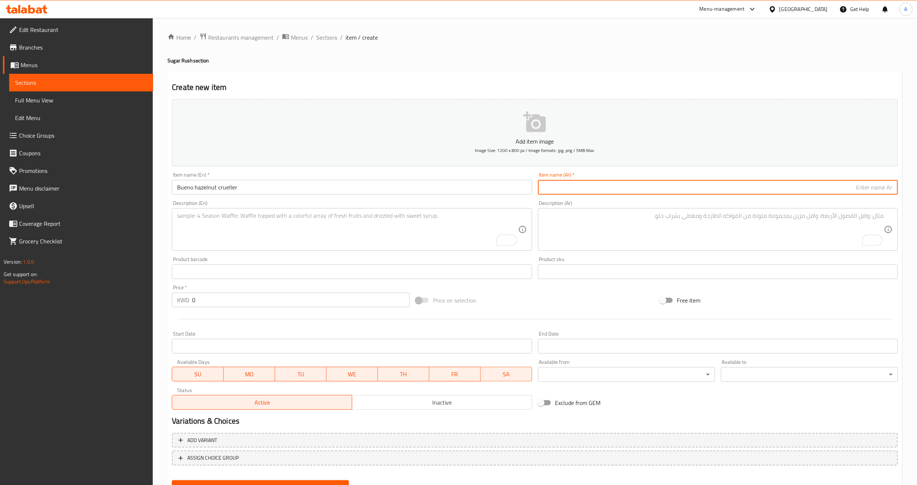
paste input "بوينو هازلنت كرويلر"
click at [206, 187] on input "Bueno hazelnut crueller" at bounding box center [352, 187] width 360 height 15
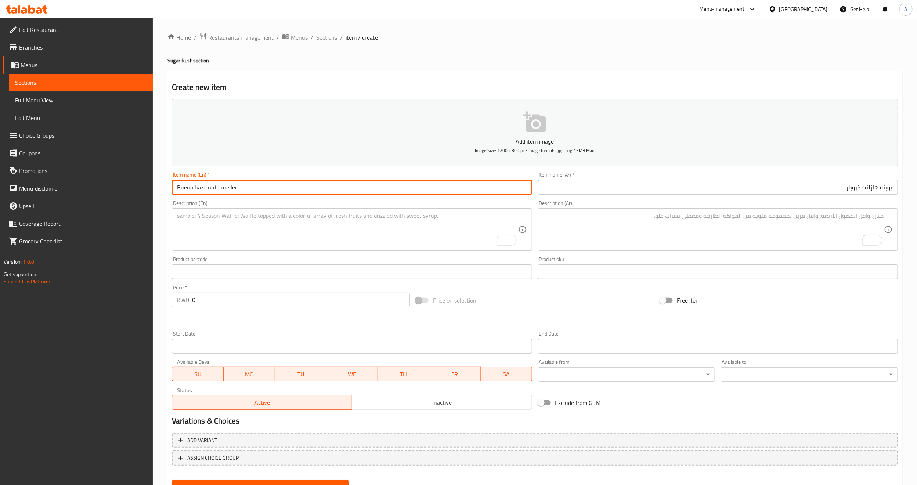
click at [870, 187] on input "بوينو هازلنت كرويلر" at bounding box center [718, 187] width 360 height 15
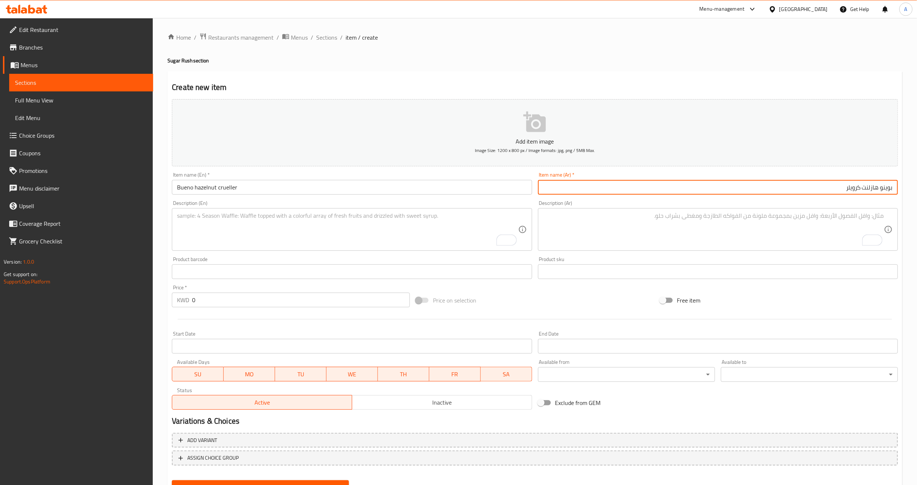
click at [870, 187] on input "بوينو هازلنت كرويلر" at bounding box center [718, 187] width 360 height 15
paste input "بندق"
type input "بوينو بندق كرويلر"
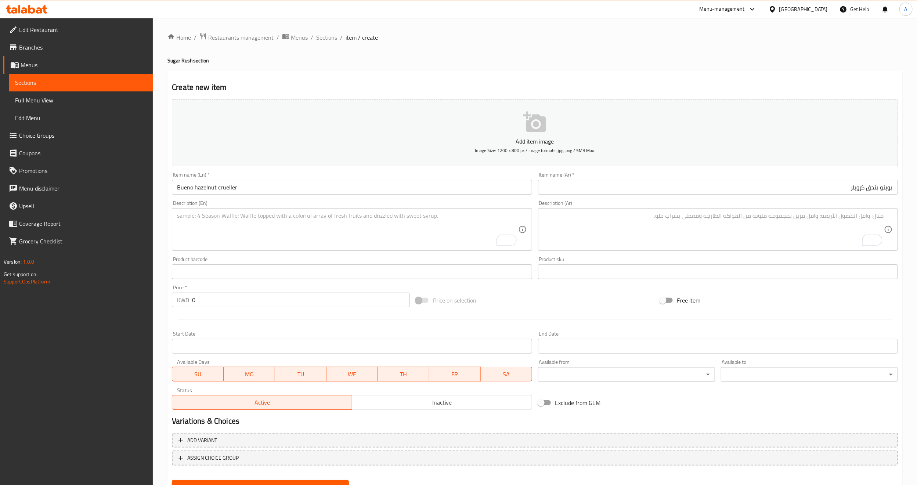
click at [299, 206] on div "Description (En) Description (En)" at bounding box center [352, 225] width 360 height 50
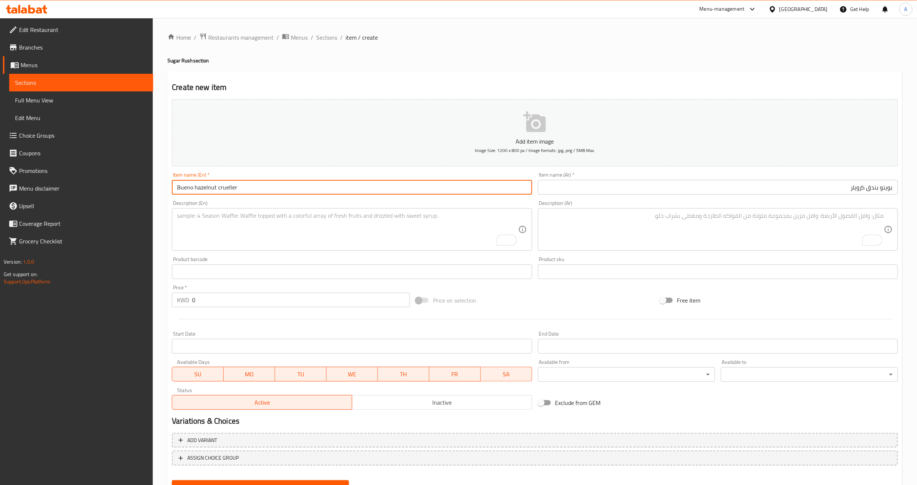
click at [177, 187] on input "Bueno hazelnut crueller" at bounding box center [352, 187] width 360 height 15
paste input "Dozen"
type input "Dozen Bueno hazelnut crueller"
click at [894, 188] on input "بوينو بندق كرويلر" at bounding box center [718, 187] width 360 height 15
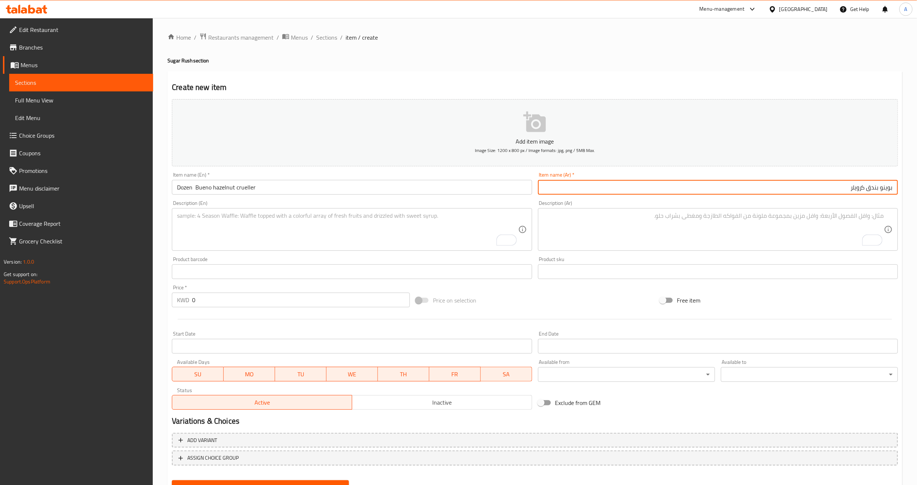
paste input "دزينة"
click at [858, 200] on div "Description (Ar) Description (Ar)" at bounding box center [718, 225] width 360 height 50
click at [885, 189] on input "دزينة بوينو بندق كرويلر" at bounding box center [718, 187] width 360 height 15
type input "بوينو بندق كرويلر"
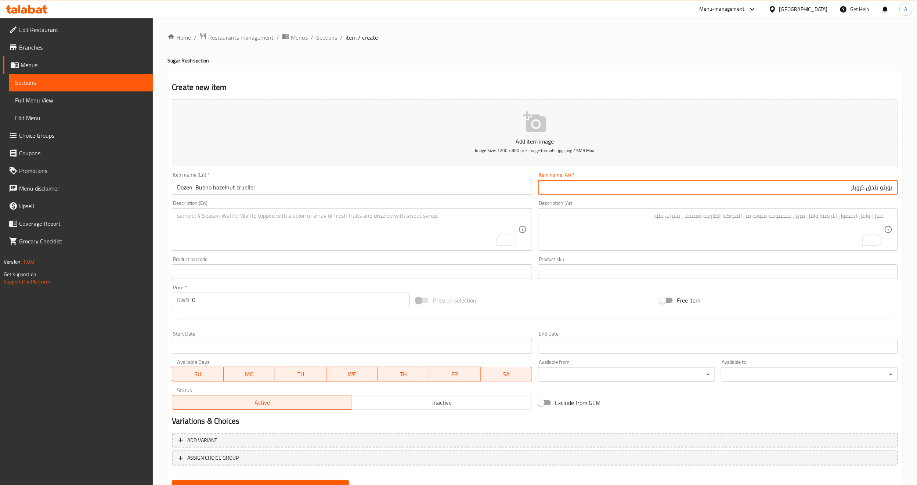
click at [185, 189] on input "Dozen Bueno hazelnut crueller" at bounding box center [352, 187] width 360 height 15
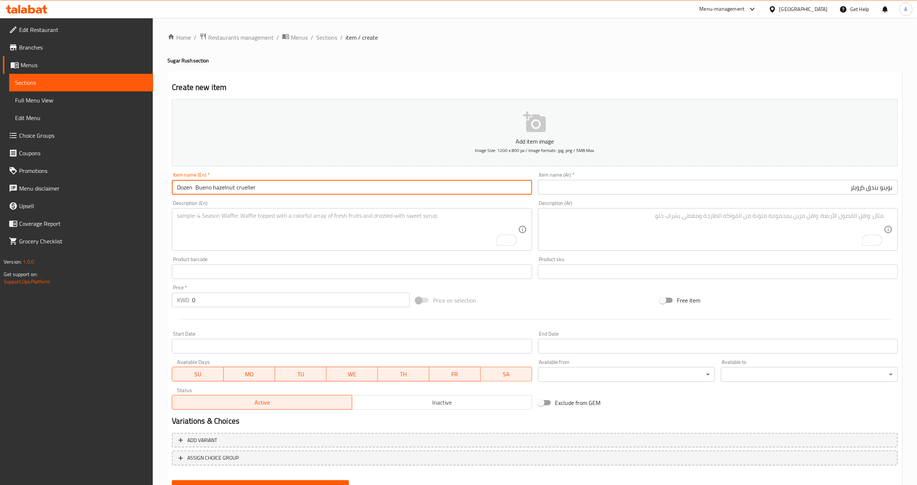
click at [185, 189] on input "Dozen Bueno hazelnut crueller" at bounding box center [352, 187] width 360 height 15
type input "Bueno hazelnut crueller"
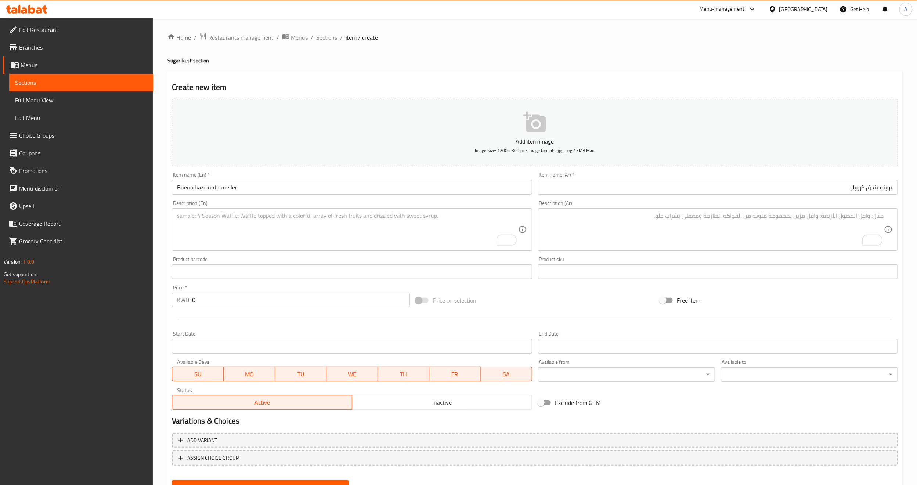
click at [271, 243] on textarea "To enrich screen reader interactions, please activate Accessibility in Grammarl…" at bounding box center [347, 229] width 341 height 35
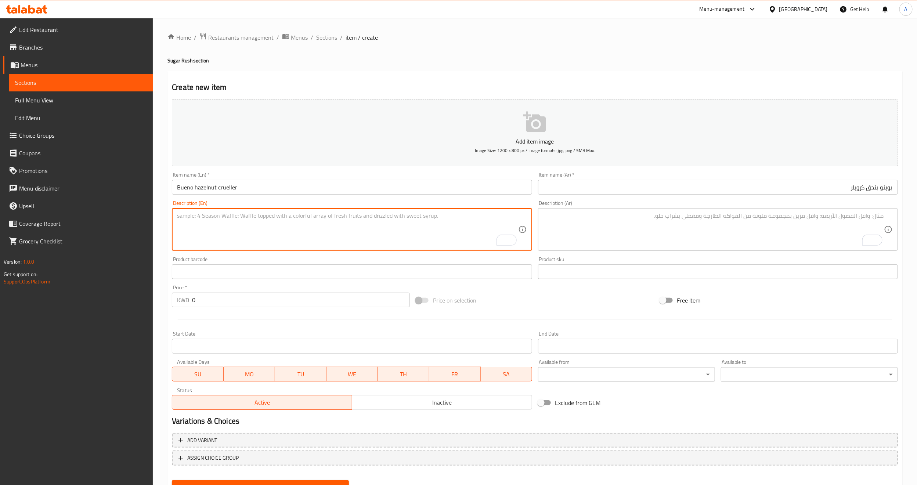
paste textarea "Flaky, nutty, and irresistibly chocolatey."
type textarea "Flaky, nutty, and irresistibly chocolatey."
click at [308, 218] on textarea "Flaky, nutty, and irresistibly chocolatey." at bounding box center [347, 229] width 341 height 35
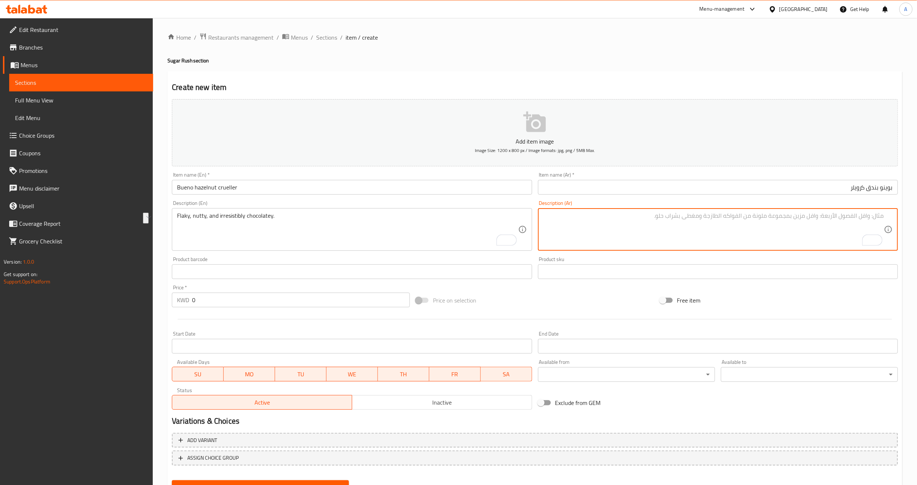
click at [594, 232] on textarea "To enrich screen reader interactions, please activate Accessibility in Grammarl…" at bounding box center [713, 229] width 341 height 35
paste textarea "متقشرة، جوزية، وشوكولاتة لا تقاوم."
click at [871, 214] on textarea "متقشرة، جوزية، وشوكولاتة لا تقاوم." at bounding box center [713, 229] width 341 height 35
click at [857, 215] on textarea "فليكي ، جوزية، وشوكولاتة لا تقاوم." at bounding box center [713, 229] width 341 height 35
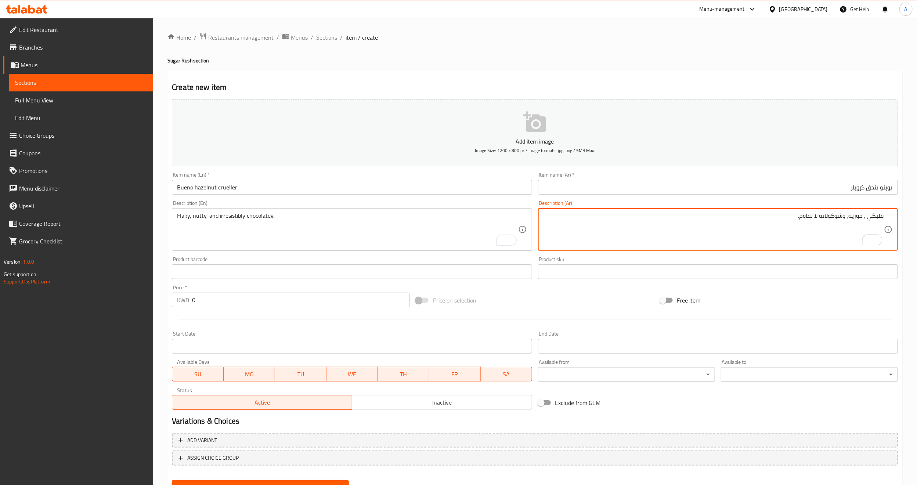
click at [857, 215] on textarea "فليكي ، جوزية، وشوكولاتة لا تقاوم." at bounding box center [713, 229] width 341 height 35
type textarea "فليكي ، ناتي، وشوكولاتة لا تقاوم."
click at [611, 308] on div "Price on selection" at bounding box center [535, 300] width 244 height 20
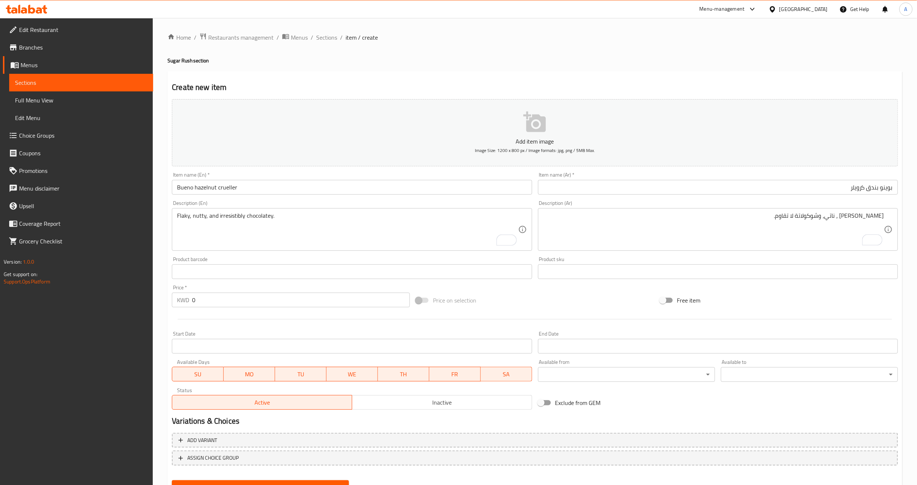
click at [207, 317] on div at bounding box center [535, 319] width 732 height 18
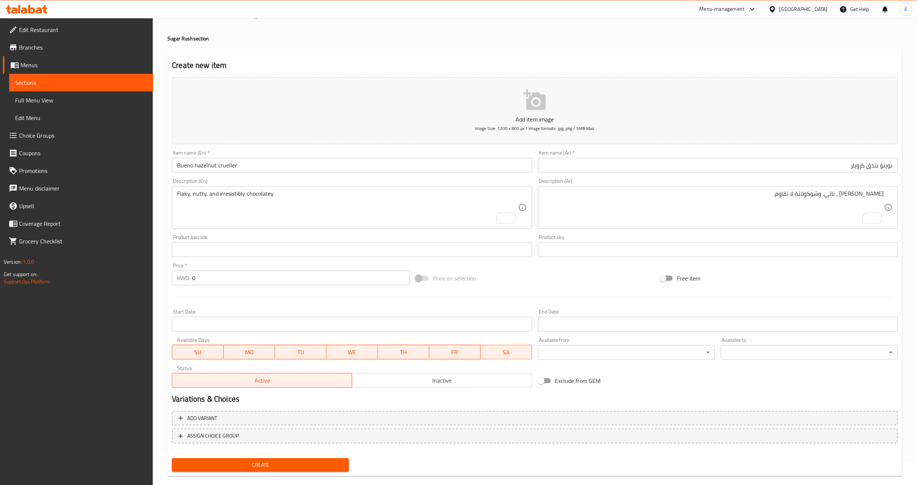
scroll to position [33, 0]
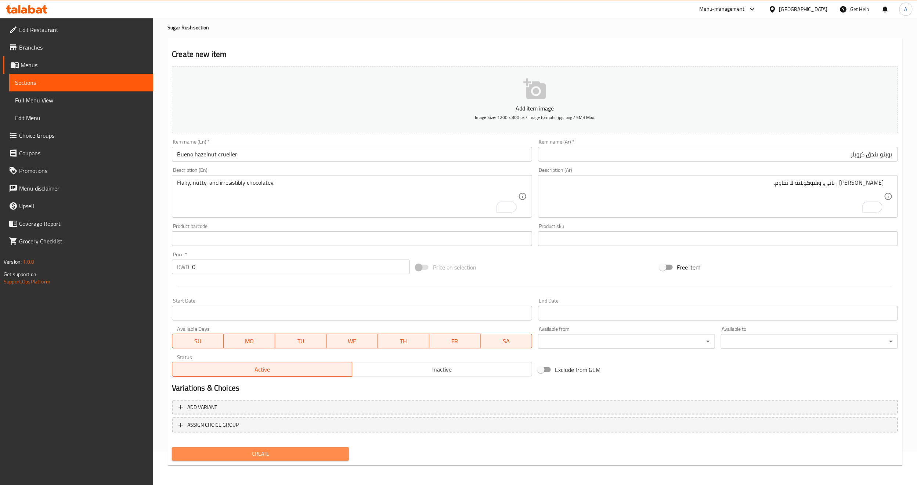
drag, startPoint x: 245, startPoint y: 453, endPoint x: 254, endPoint y: 423, distance: 30.9
click at [245, 453] on span "Create" at bounding box center [260, 453] width 165 height 9
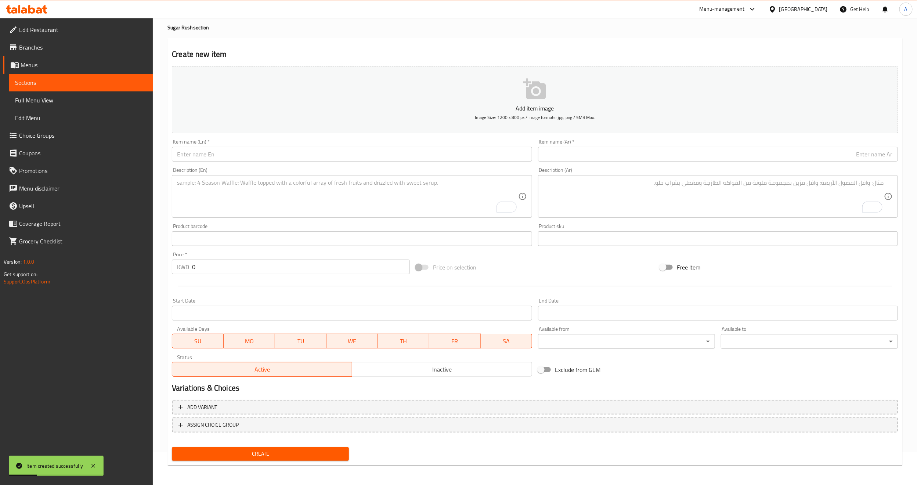
click at [39, 88] on link "Sections" at bounding box center [81, 83] width 144 height 18
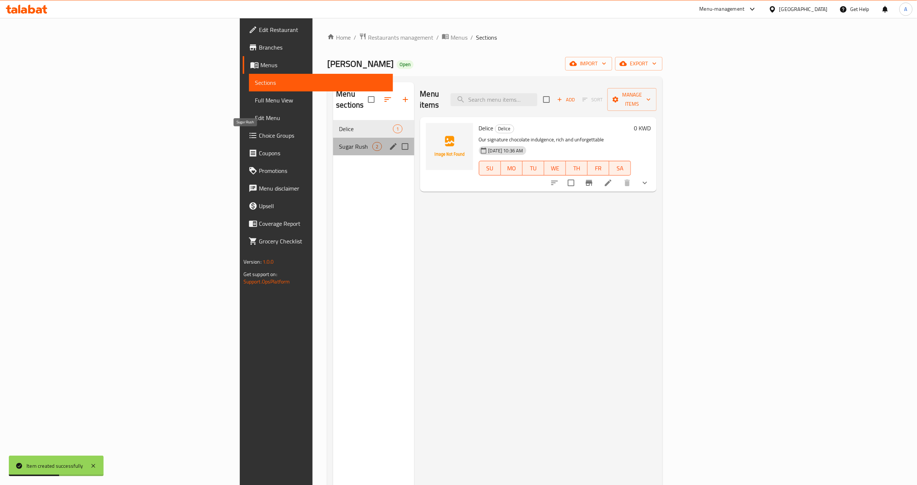
click at [339, 142] on span "Sugar Rush" at bounding box center [355, 146] width 33 height 9
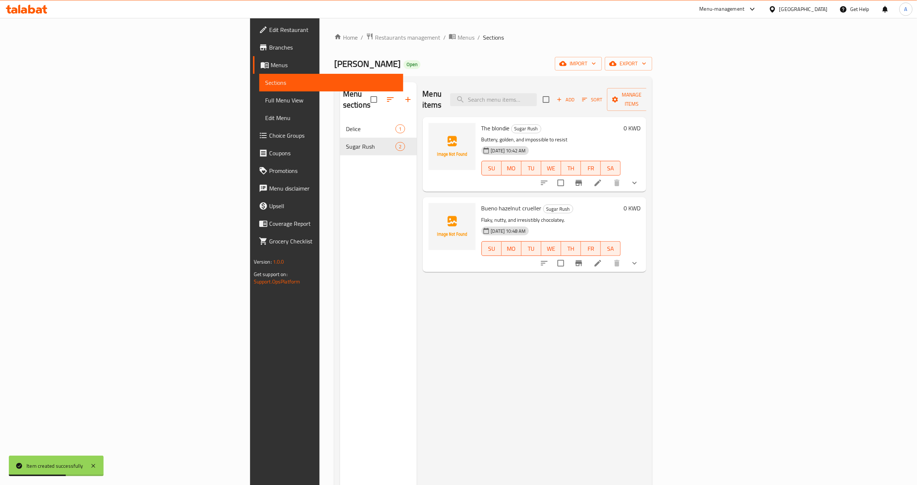
click at [597, 320] on div "Menu items Add Sort Manage items The blondie Sugar Rush Buttery, golden, and im…" at bounding box center [532, 324] width 230 height 485
click at [643, 257] on button "show more" at bounding box center [635, 263] width 18 height 18
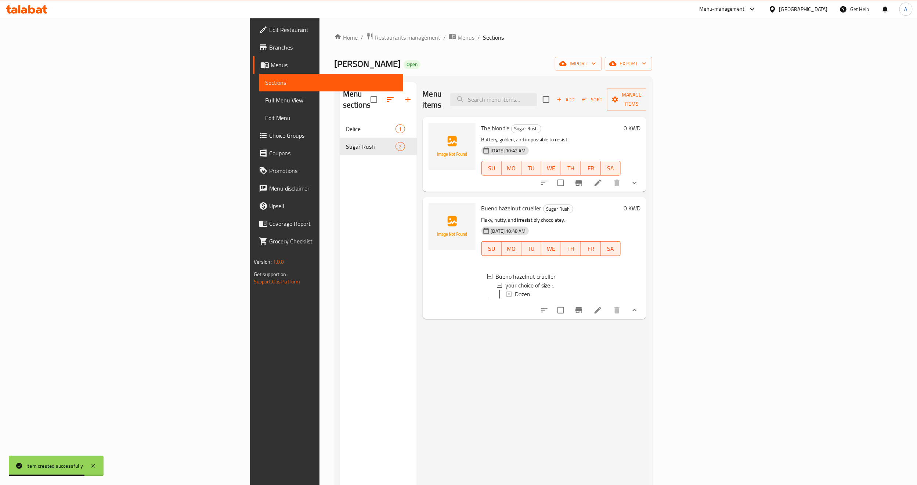
click at [583, 346] on div "Menu items Add Sort Manage items The blondie Sugar Rush Buttery, golden, and im…" at bounding box center [532, 324] width 230 height 485
click at [639, 178] on icon "show more" at bounding box center [634, 182] width 9 height 9
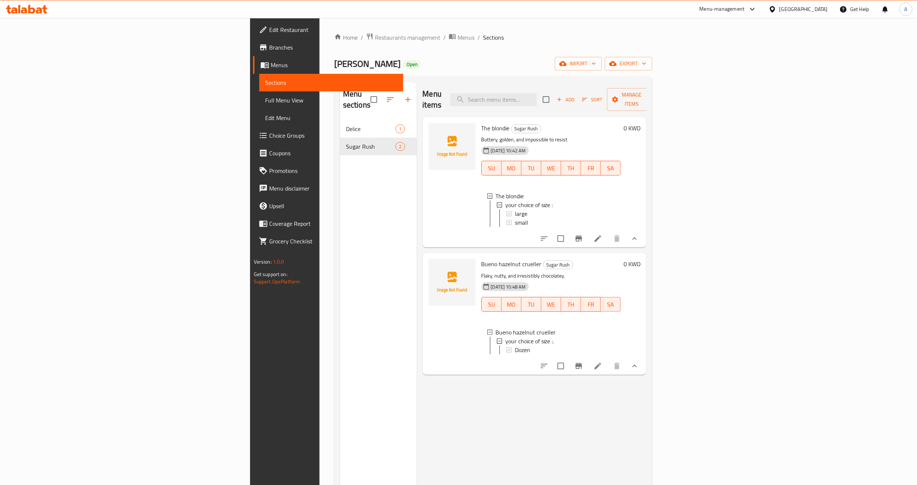
click at [426, 209] on div at bounding box center [452, 182] width 53 height 124
click at [515, 218] on span "small" at bounding box center [521, 222] width 13 height 9
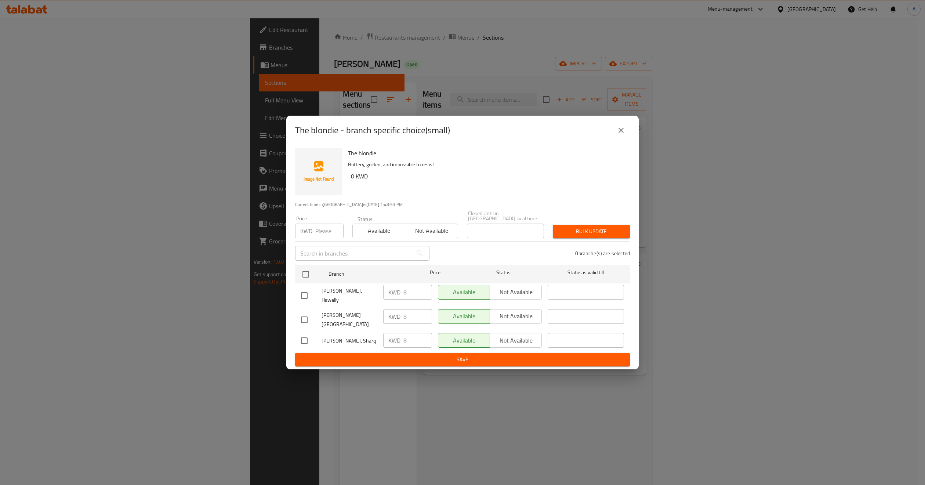
click at [621, 135] on icon "close" at bounding box center [621, 130] width 9 height 9
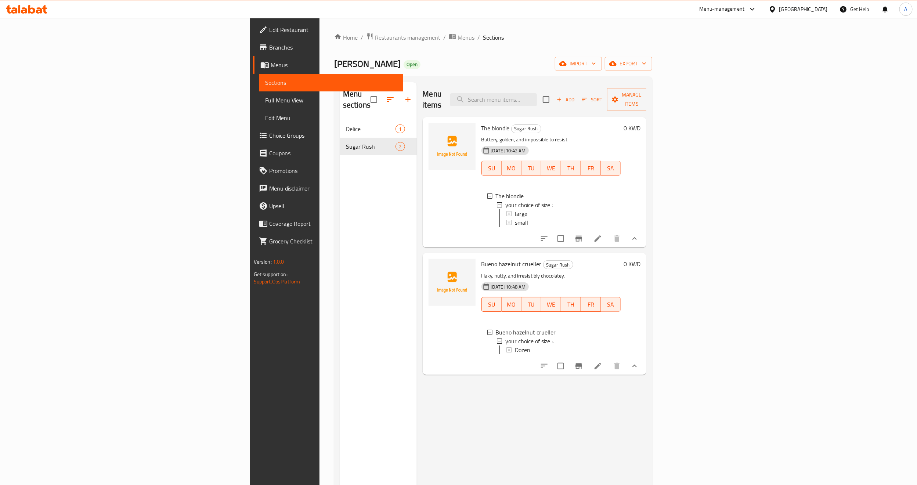
click at [340, 271] on div "Menu sections Delice 1 Sugar Rush 2" at bounding box center [378, 324] width 77 height 485
click at [340, 257] on div "Menu sections Delice 1 Sugar Rush 2" at bounding box center [378, 324] width 77 height 485
click at [610, 143] on div "07-09-2025 10:42 AM SU MO TU WE TH FR SA" at bounding box center [550, 163] width 145 height 40
click at [563, 96] on icon "button" at bounding box center [559, 99] width 7 height 7
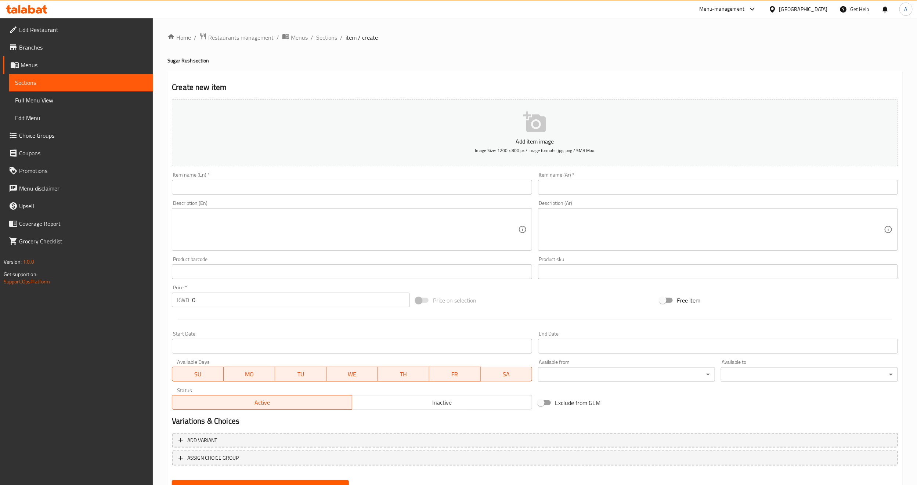
click at [372, 190] on input "text" at bounding box center [352, 187] width 360 height 15
paste input "Glazed cruellers"
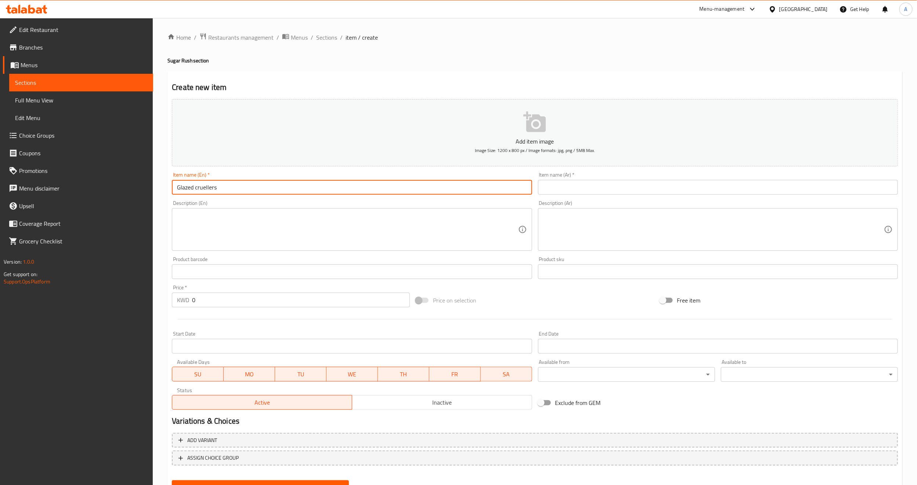
type input "Glazed cruellers"
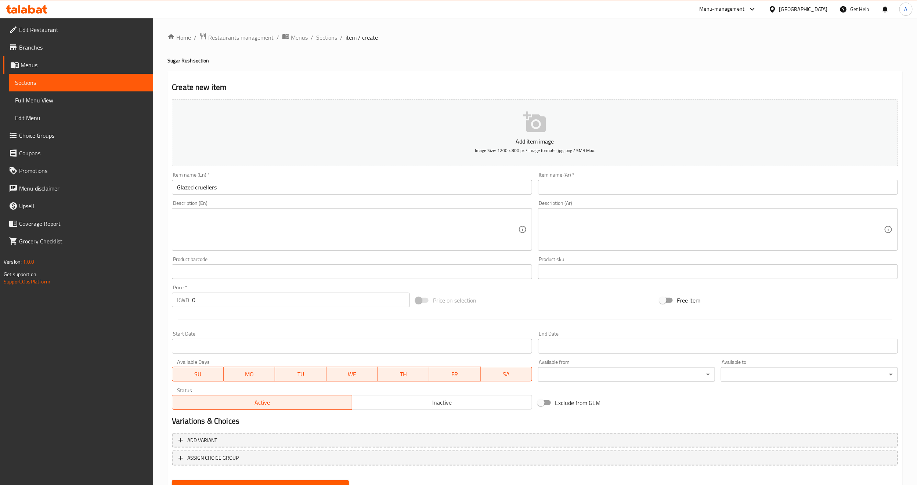
click at [414, 235] on textarea at bounding box center [347, 229] width 341 height 35
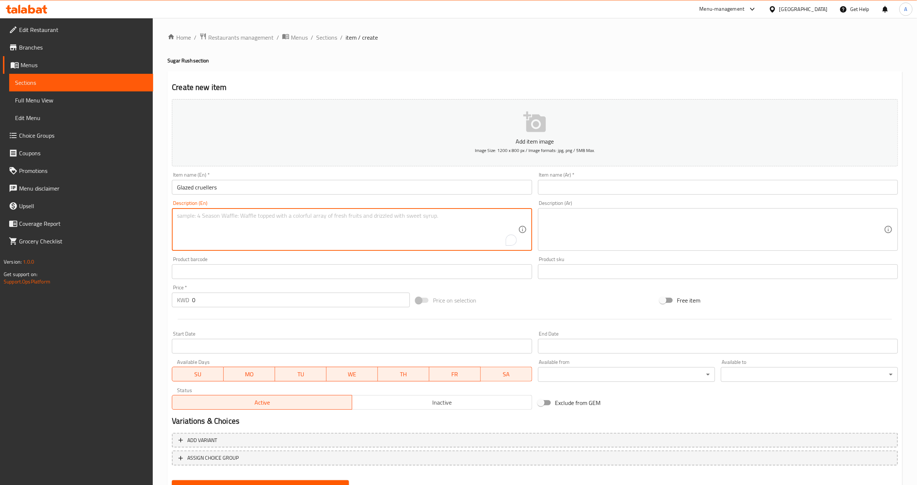
paste textarea "Light, airy, and perfectly sweet"
type textarea "Light, airy, and perfectly sweet"
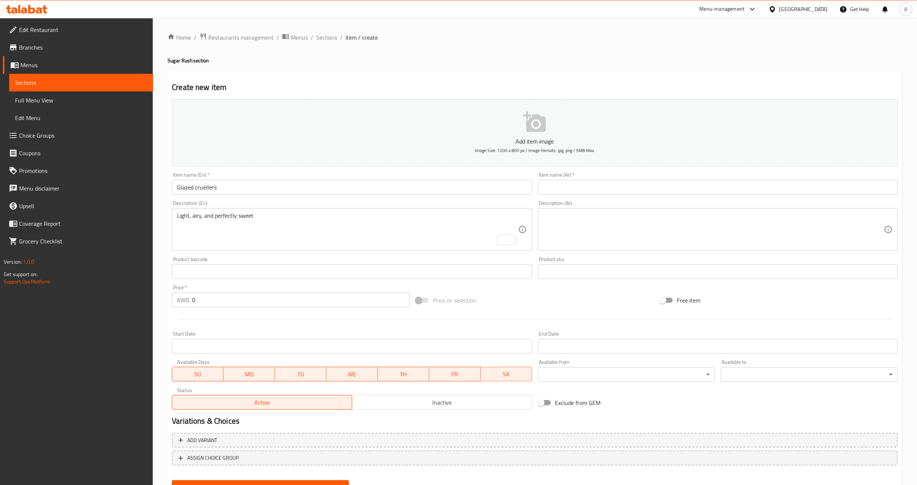
click at [247, 256] on div "Product barcode Product barcode" at bounding box center [352, 268] width 366 height 28
click at [198, 307] on input "0" at bounding box center [301, 300] width 218 height 15
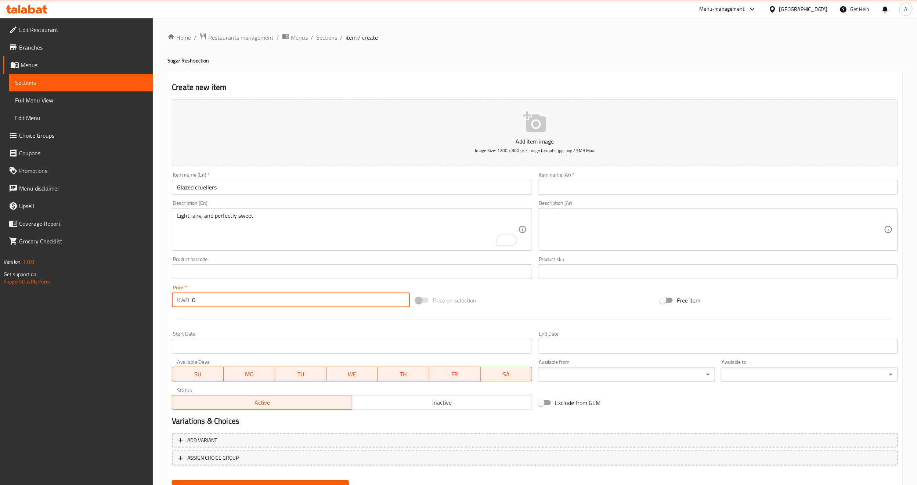
click at [199, 305] on input "0" at bounding box center [301, 300] width 218 height 15
paste input "9.5"
type input "9.5"
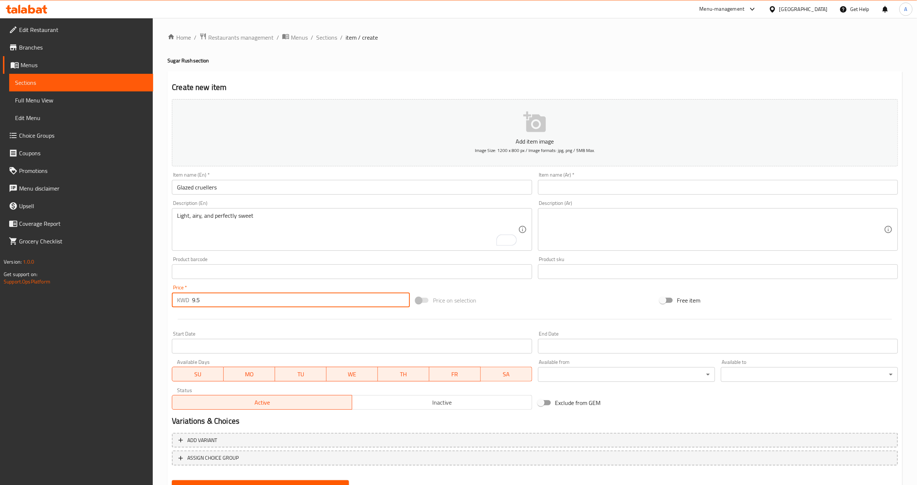
click at [205, 317] on div at bounding box center [535, 319] width 732 height 18
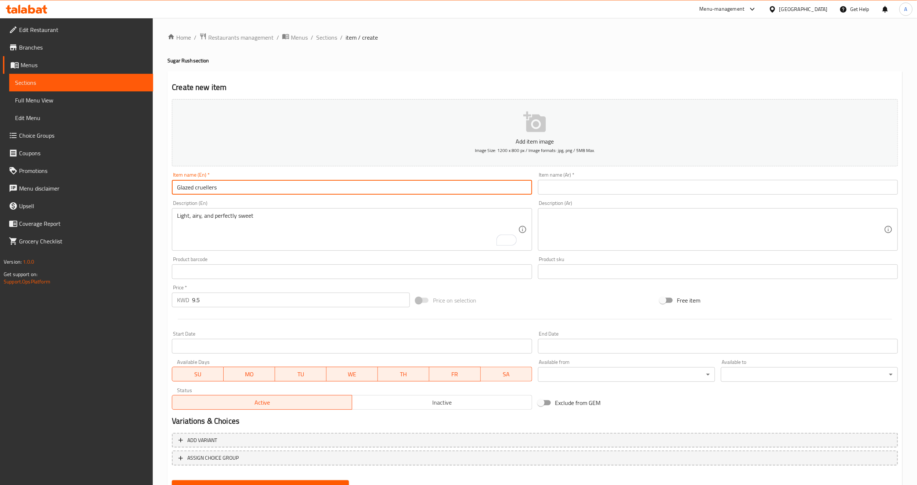
click at [298, 190] on input "Glazed cruellers" at bounding box center [352, 187] width 360 height 15
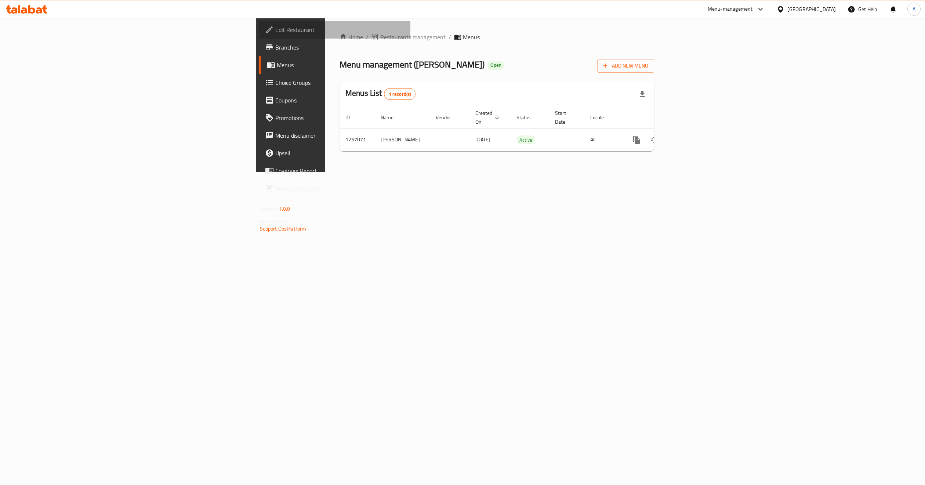
click at [275, 30] on span "Edit Restaurant" at bounding box center [340, 29] width 130 height 9
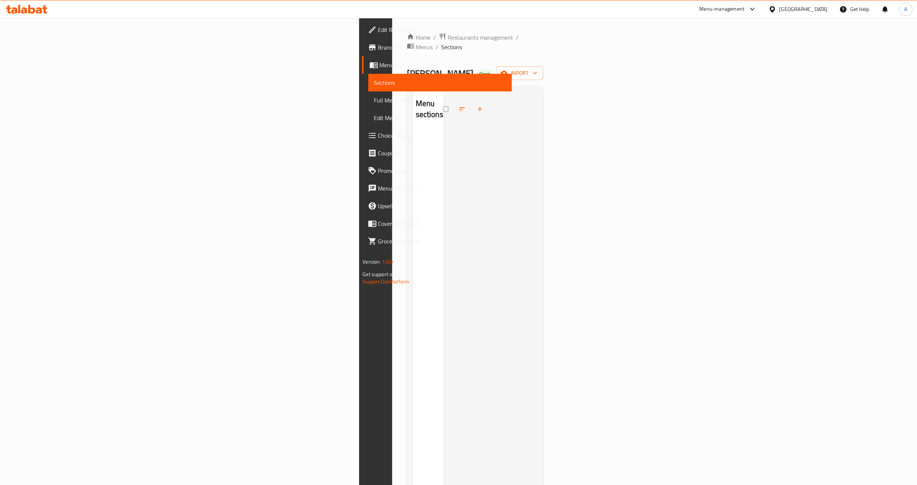
click at [380, 68] on span "Menus" at bounding box center [443, 65] width 127 height 9
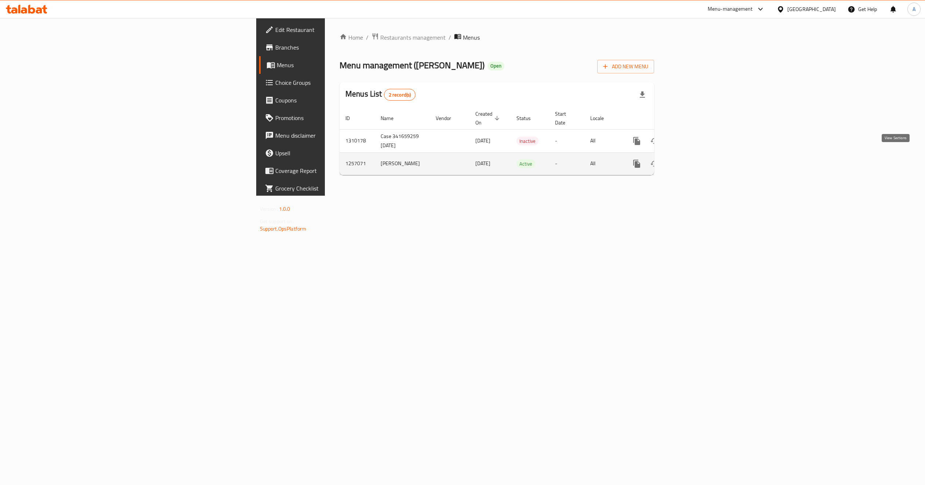
click at [693, 160] on icon "enhanced table" at bounding box center [690, 163] width 7 height 7
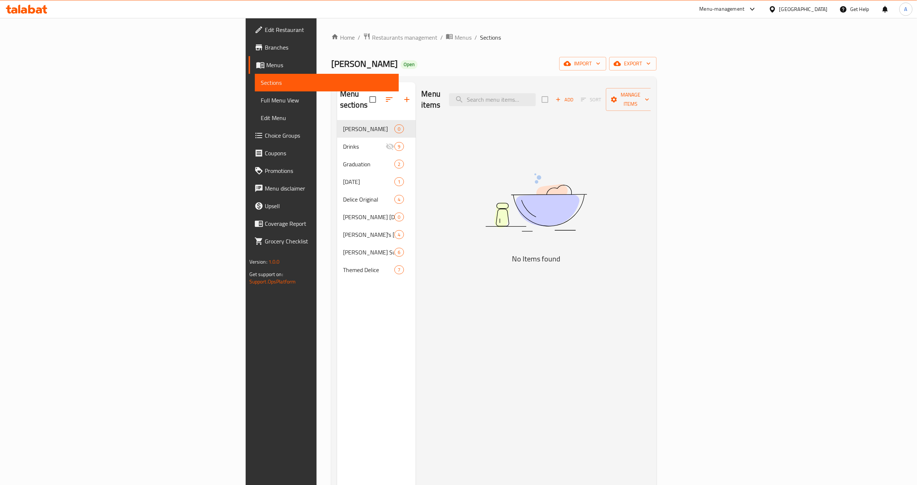
click at [416, 194] on div "Menu items Add Sort Manage items No Items found" at bounding box center [533, 324] width 235 height 485
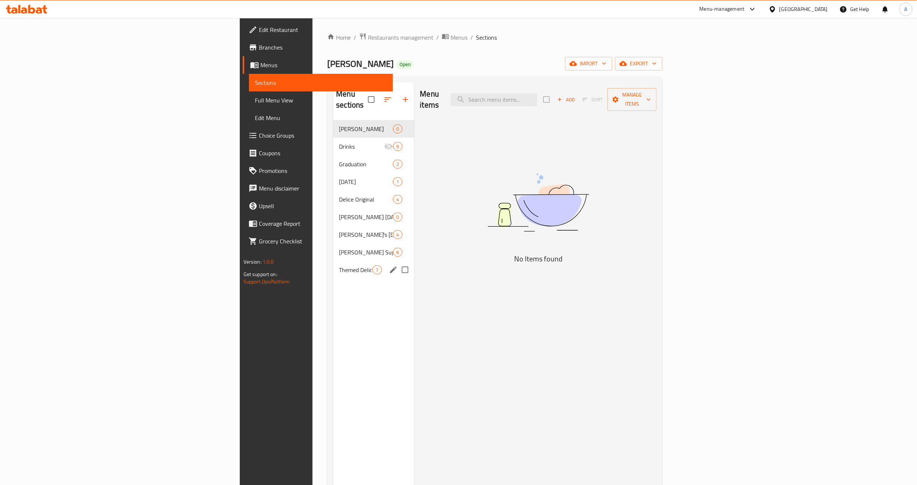
click at [389, 265] on icon "edit" at bounding box center [393, 269] width 9 height 9
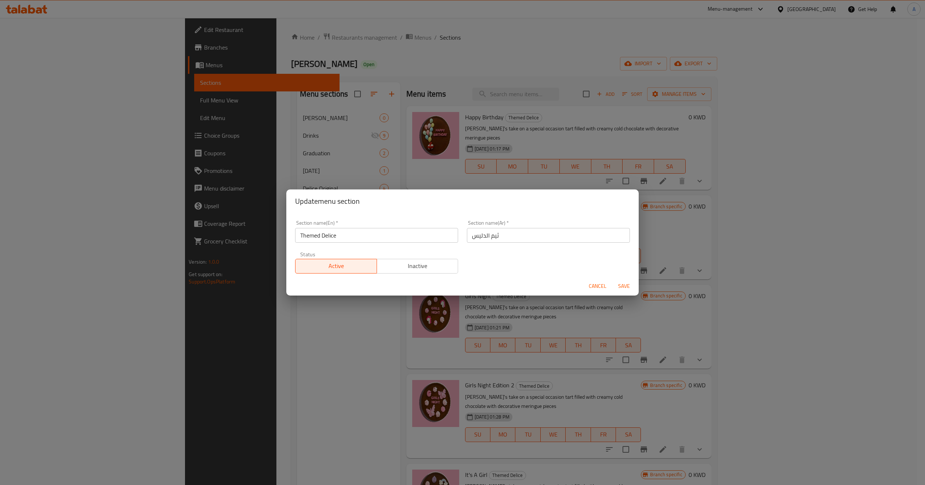
click at [473, 235] on input "ثيم الدليس" at bounding box center [548, 235] width 163 height 15
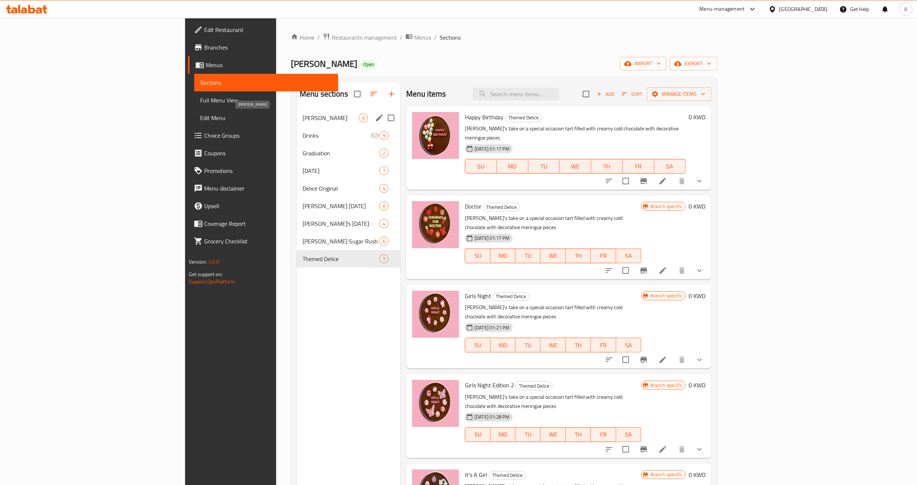
click at [303, 118] on span "Al Hamra" at bounding box center [331, 117] width 56 height 9
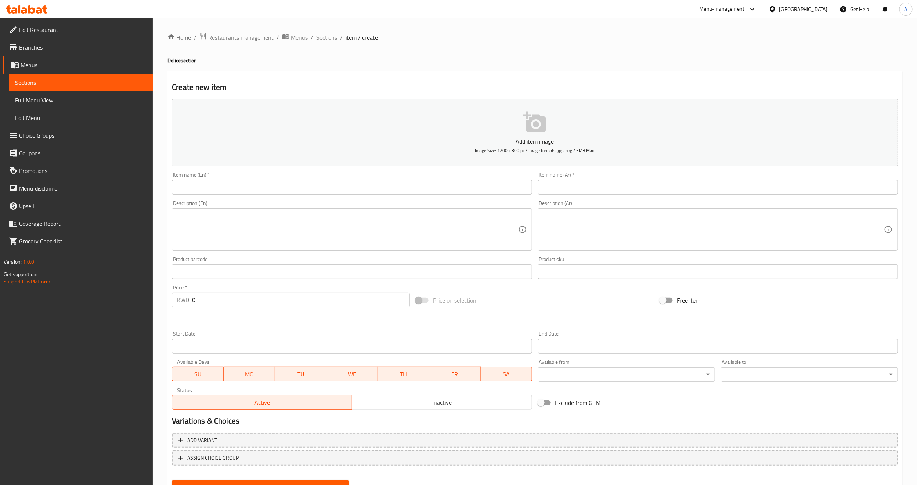
click at [51, 133] on span "Choice Groups" at bounding box center [83, 135] width 128 height 9
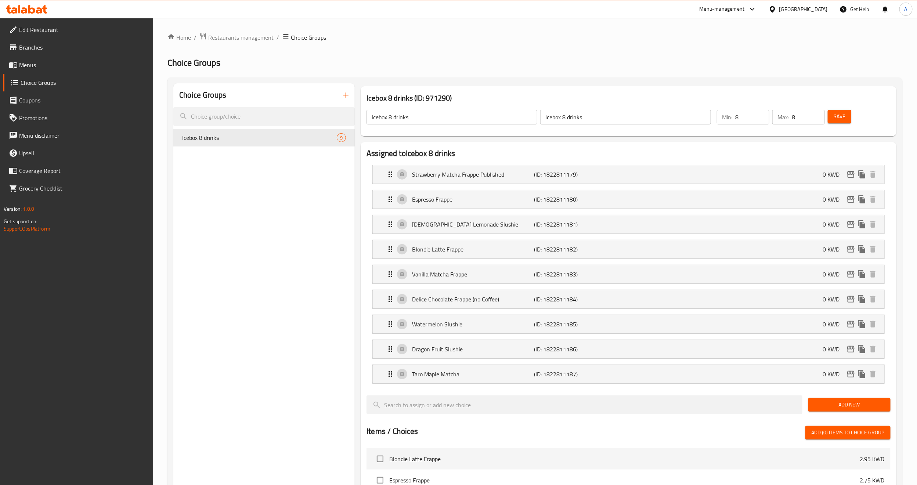
click at [215, 187] on div "Choice Groups Icebox 8 drinks 9" at bounding box center [263, 439] width 181 height 713
click at [345, 95] on icon "button" at bounding box center [345, 95] width 5 height 5
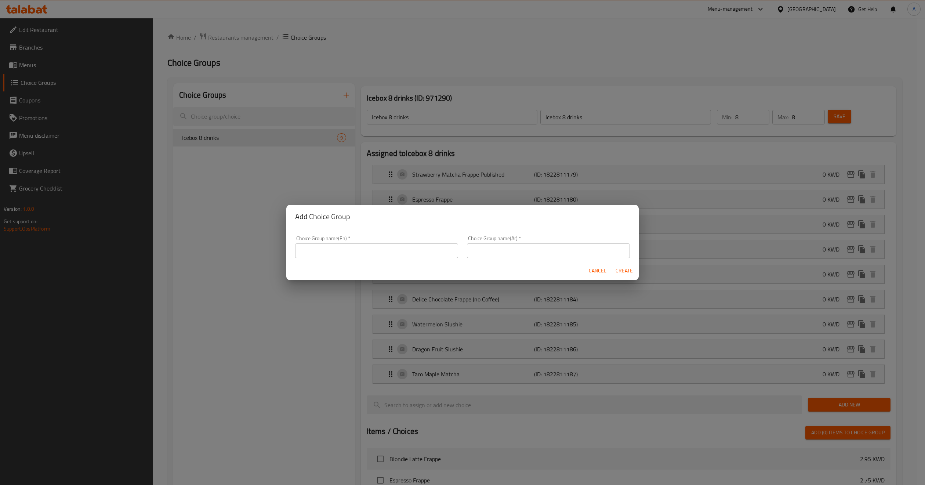
click at [403, 247] on input "text" at bounding box center [376, 250] width 163 height 15
click at [347, 250] on input "your choice of bread size" at bounding box center [376, 250] width 163 height 15
type input "your choice of size"
click at [525, 253] on input "text" at bounding box center [548, 250] width 163 height 15
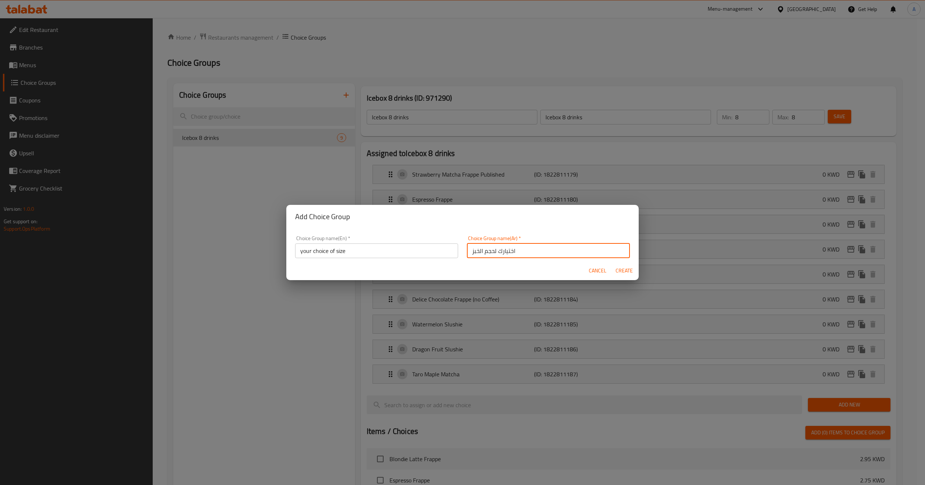
click at [512, 253] on input "اختيارك لحجم الخبز" at bounding box center [548, 250] width 163 height 15
click at [340, 251] on input "your choice of size" at bounding box center [376, 250] width 163 height 15
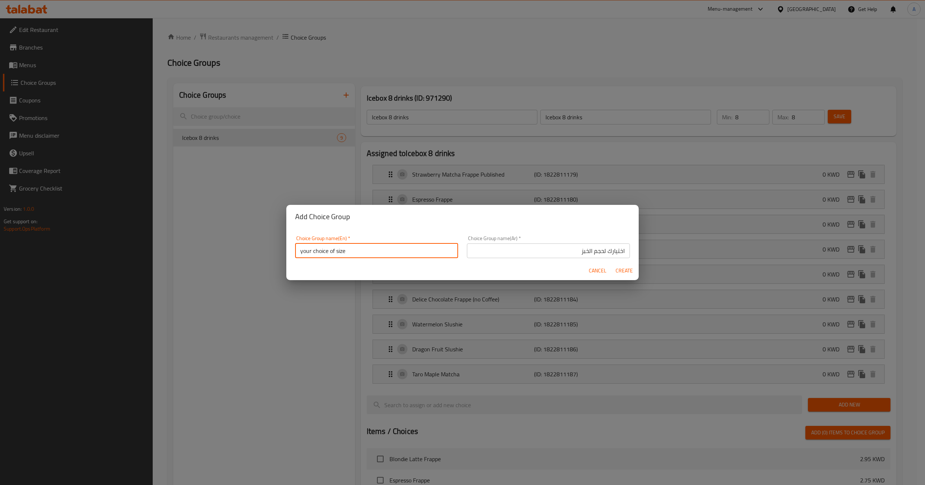
click at [340, 251] on input "your choice of size" at bounding box center [376, 250] width 163 height 15
click at [494, 247] on input "اختيارك لحجم الخبز" at bounding box center [548, 250] width 163 height 15
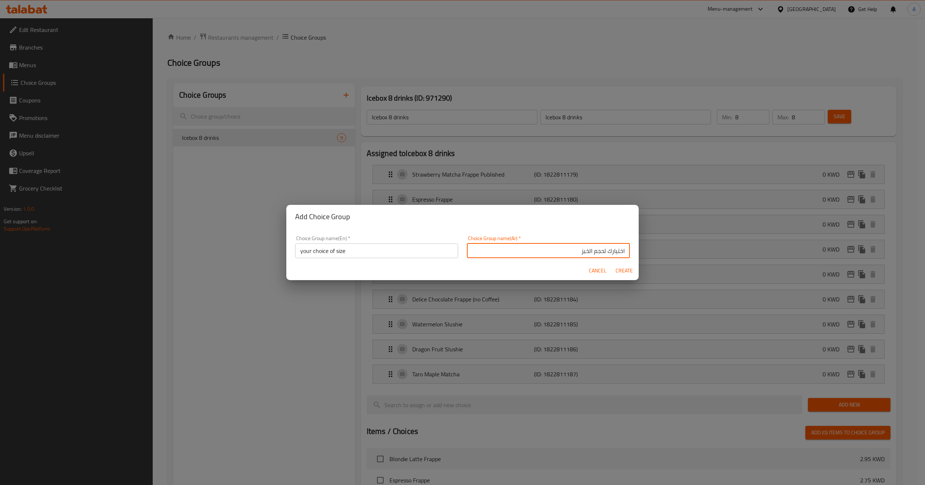
click at [494, 247] on input "اختيارك لحجم الخبز" at bounding box center [548, 250] width 163 height 15
paste input "لحجم"
type input "اختيارك للحجم"
click at [627, 264] on button "Create" at bounding box center [624, 271] width 24 height 14
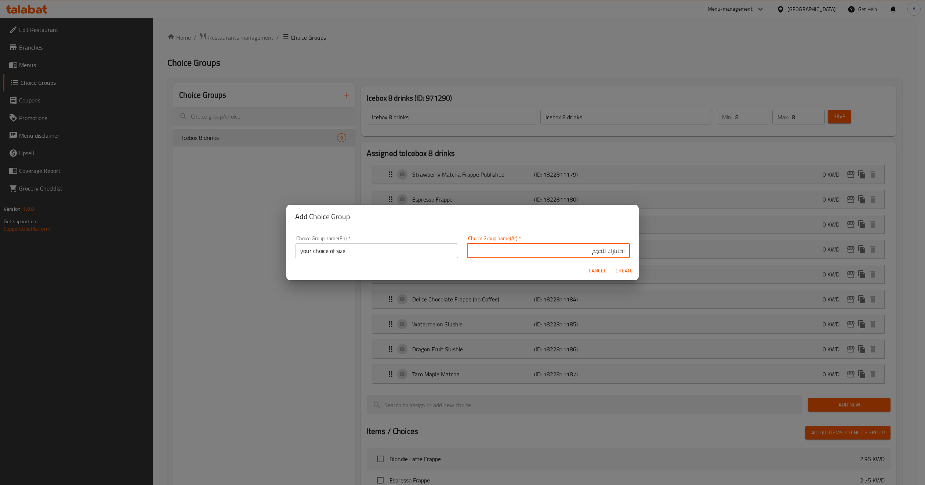
type input "your choice of size"
type input "اختيارك للحجم"
type input "0"
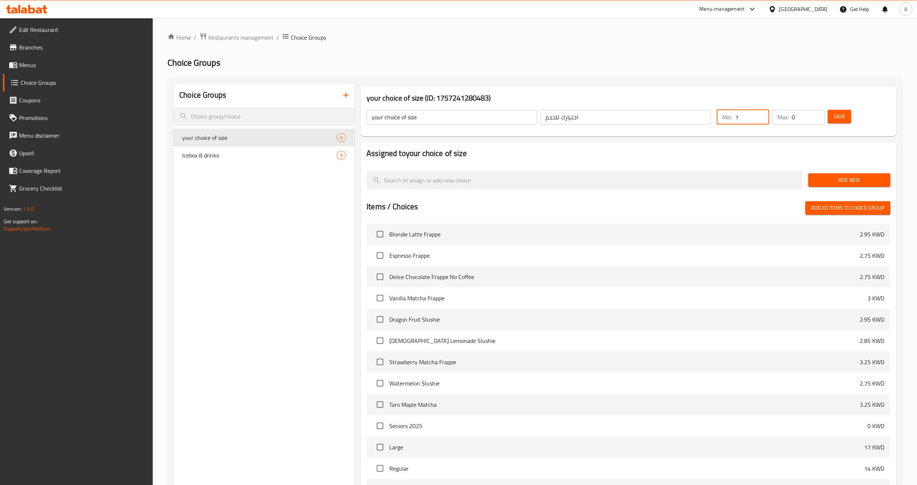
type input "1"
click at [759, 116] on input "1" at bounding box center [752, 117] width 34 height 15
type input "1"
click at [816, 113] on input "1" at bounding box center [808, 117] width 33 height 15
click at [849, 120] on button "Save" at bounding box center [840, 117] width 24 height 14
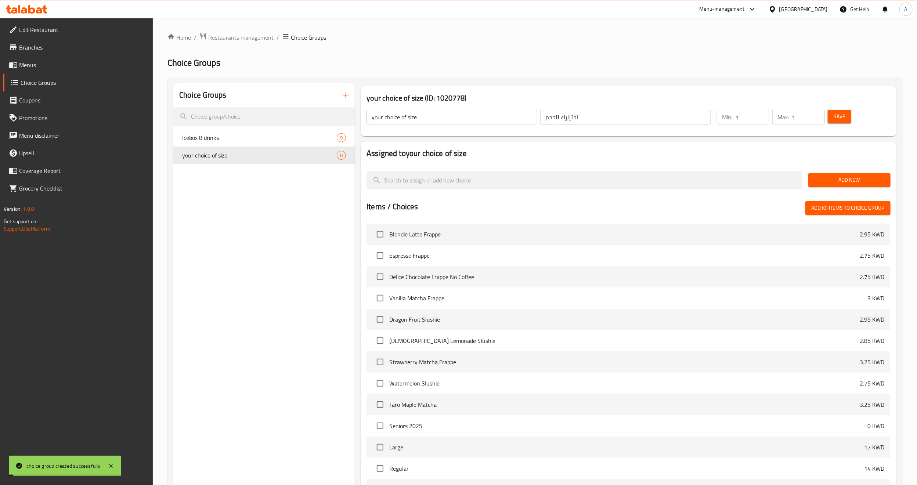
click at [849, 120] on button "Save" at bounding box center [840, 117] width 24 height 14
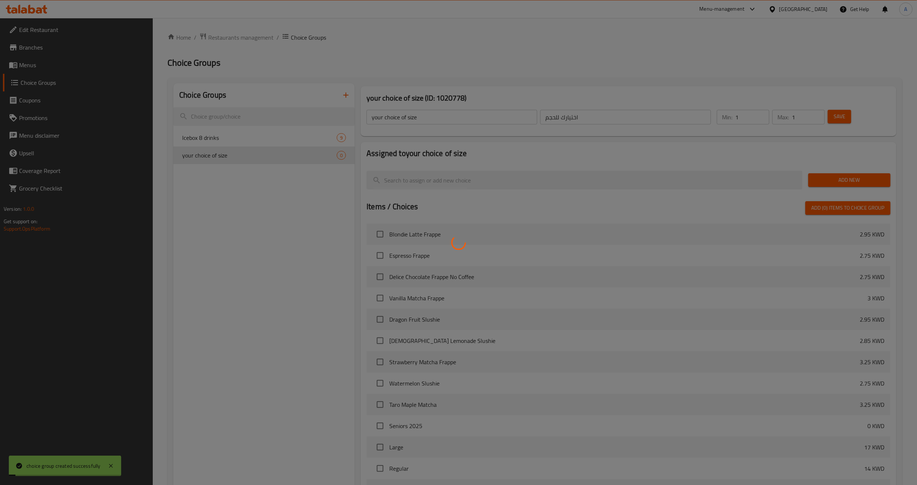
click at [849, 120] on div at bounding box center [458, 242] width 917 height 485
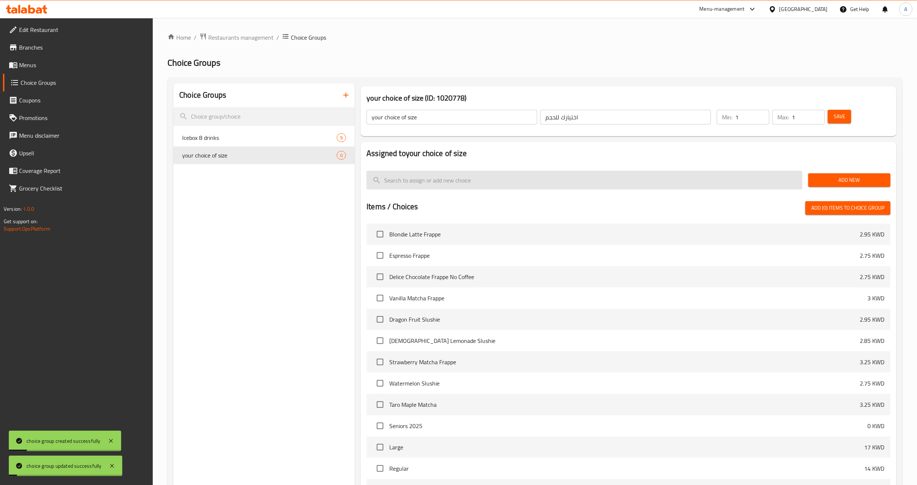
click at [754, 171] on input "search" at bounding box center [584, 180] width 436 height 19
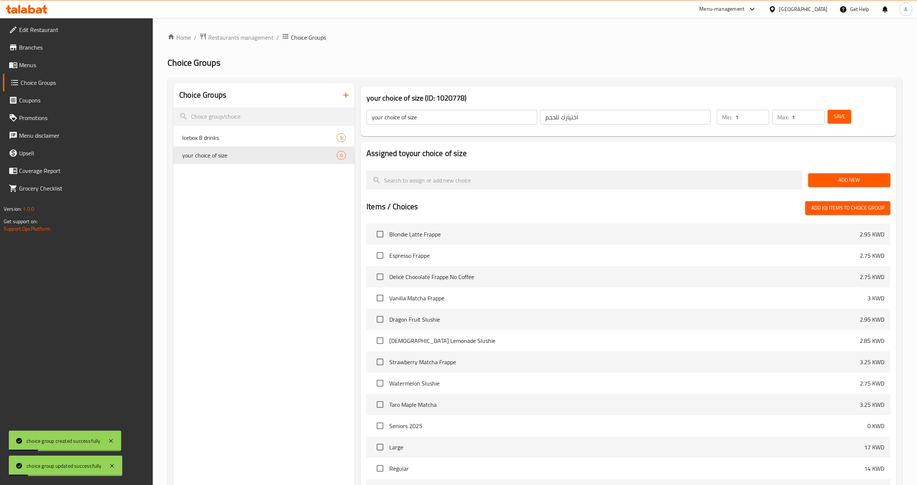
click at [802, 185] on div at bounding box center [584, 180] width 441 height 25
click at [838, 179] on span "Add New" at bounding box center [849, 180] width 71 height 9
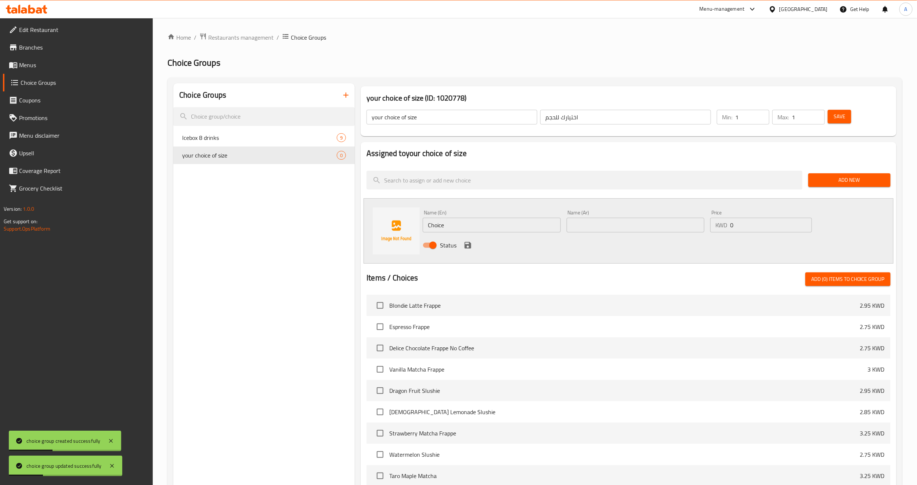
click at [553, 235] on div "Status" at bounding box center [635, 245] width 431 height 20
click at [551, 227] on input "Choice" at bounding box center [492, 225] width 138 height 15
type input "م"
type input "large"
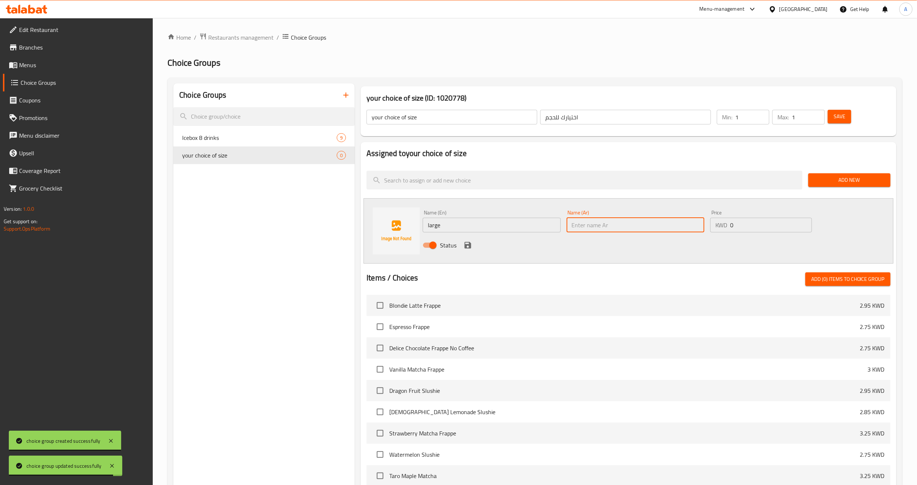
click at [588, 218] on input "text" at bounding box center [636, 225] width 138 height 15
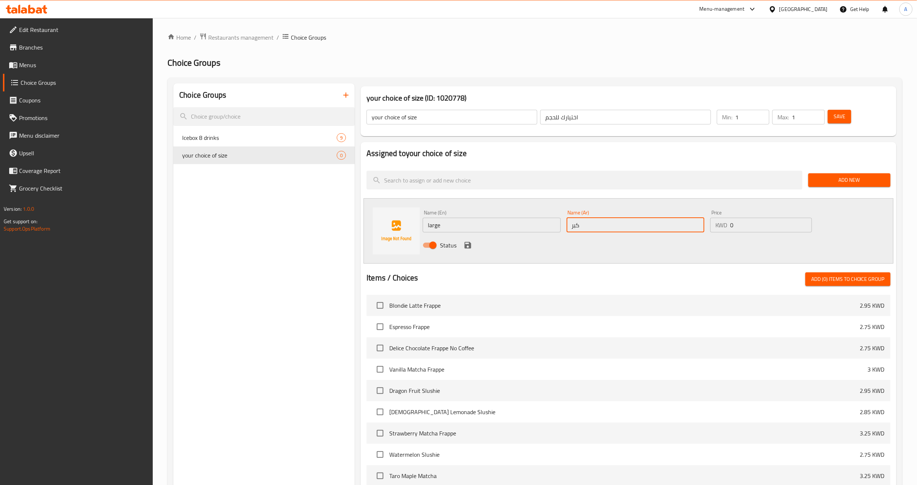
click at [579, 223] on input "كبر" at bounding box center [636, 225] width 138 height 15
type input "كبير"
click at [760, 230] on input "0" at bounding box center [771, 225] width 82 height 15
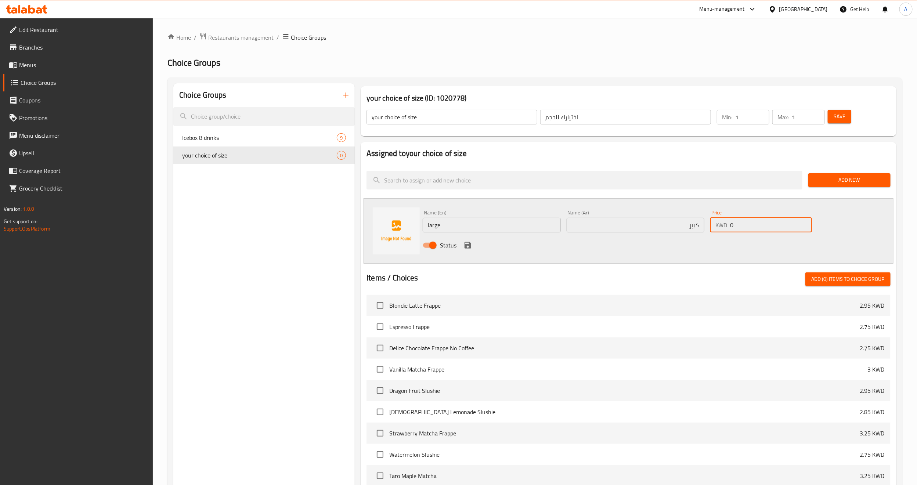
click at [760, 230] on input "0" at bounding box center [771, 225] width 82 height 15
type input "15"
click at [757, 238] on div "Status" at bounding box center [635, 245] width 431 height 20
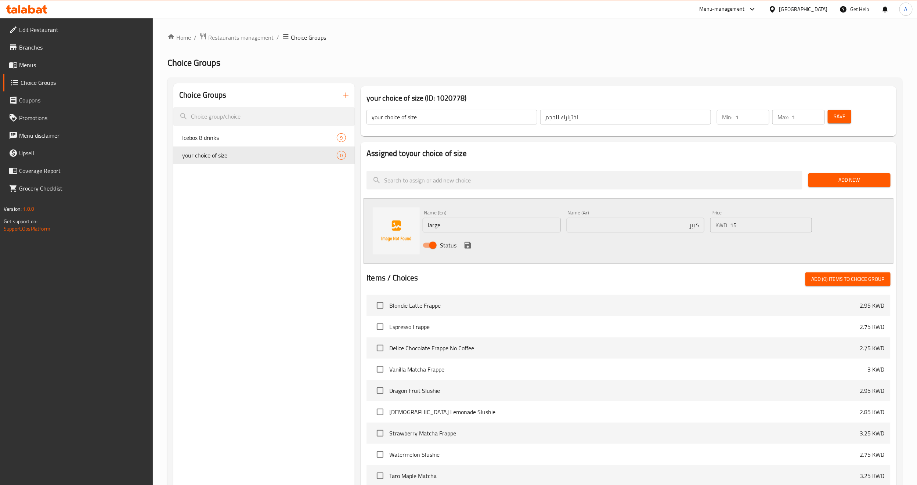
click at [466, 243] on icon "save" at bounding box center [467, 245] width 9 height 9
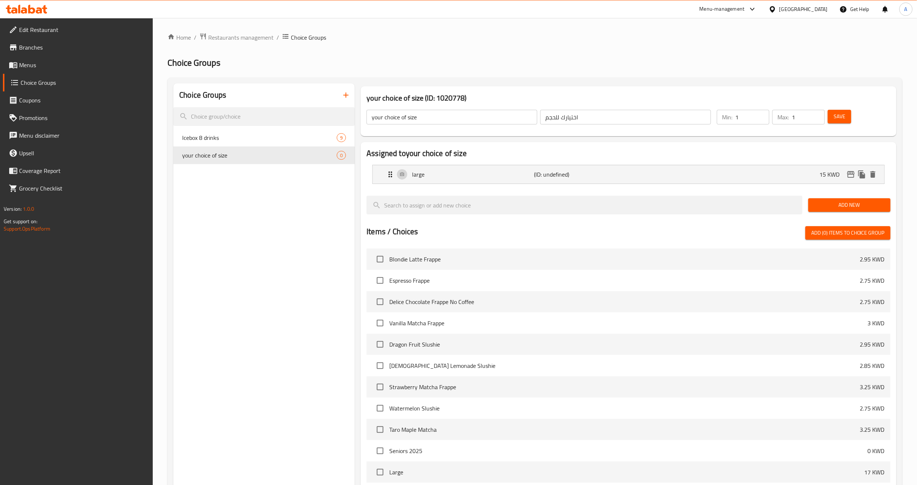
click at [822, 209] on span "Add New" at bounding box center [849, 204] width 71 height 9
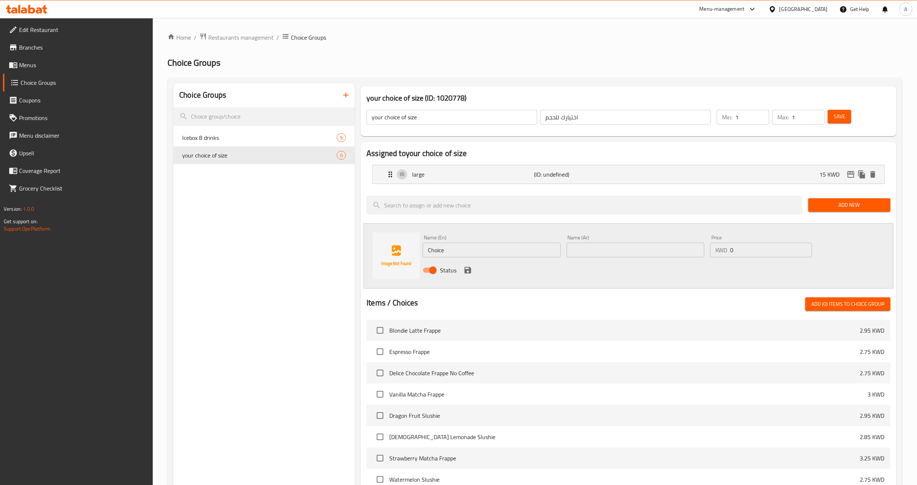
click at [467, 248] on input "Choice" at bounding box center [492, 250] width 138 height 15
click at [495, 245] on input "قثلعمشق" at bounding box center [492, 250] width 138 height 15
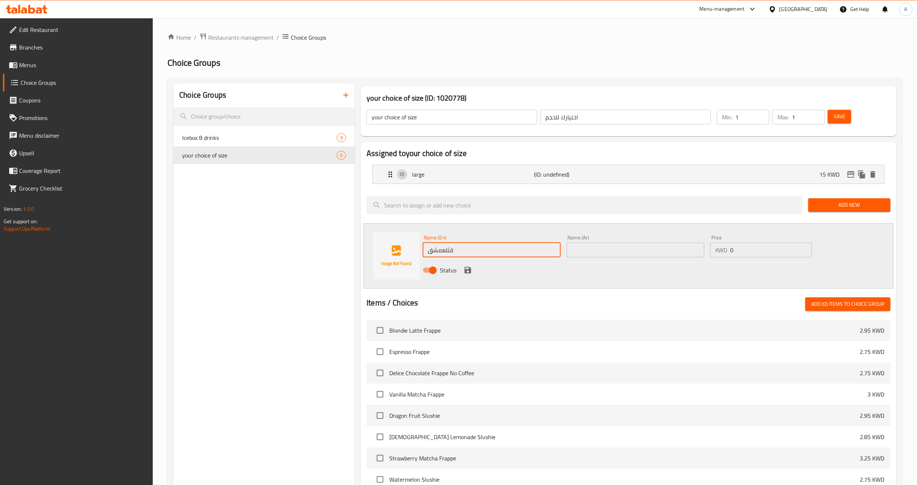
click at [495, 245] on input "قثلعمشق" at bounding box center [492, 250] width 138 height 15
type input "regular"
click at [578, 252] on input "text" at bounding box center [636, 250] width 138 height 15
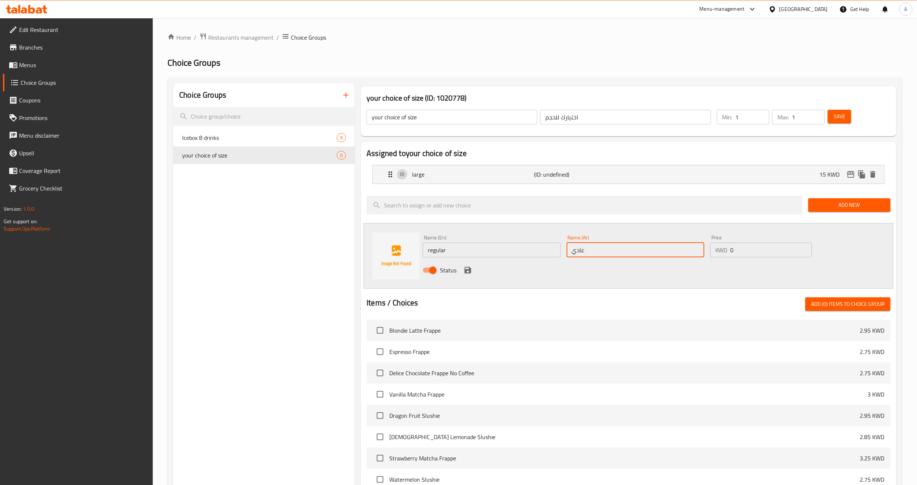
type input "عادي"
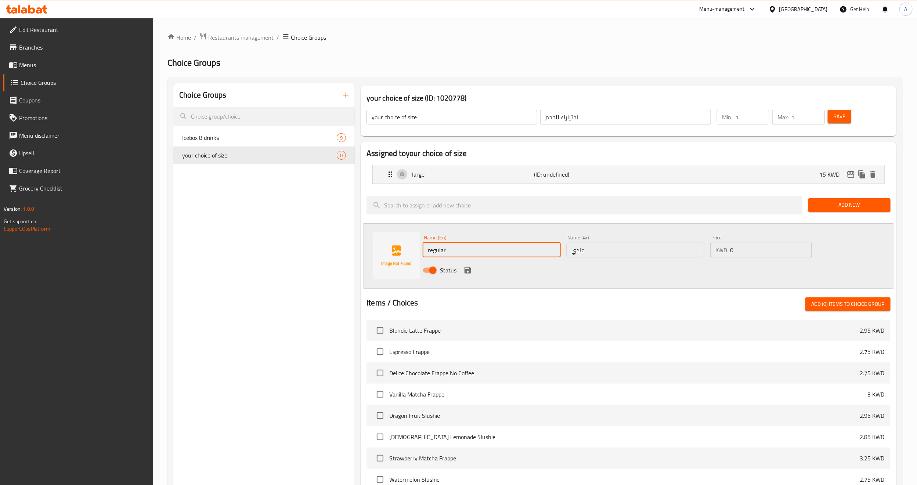
click at [463, 249] on input "regular" at bounding box center [492, 250] width 138 height 15
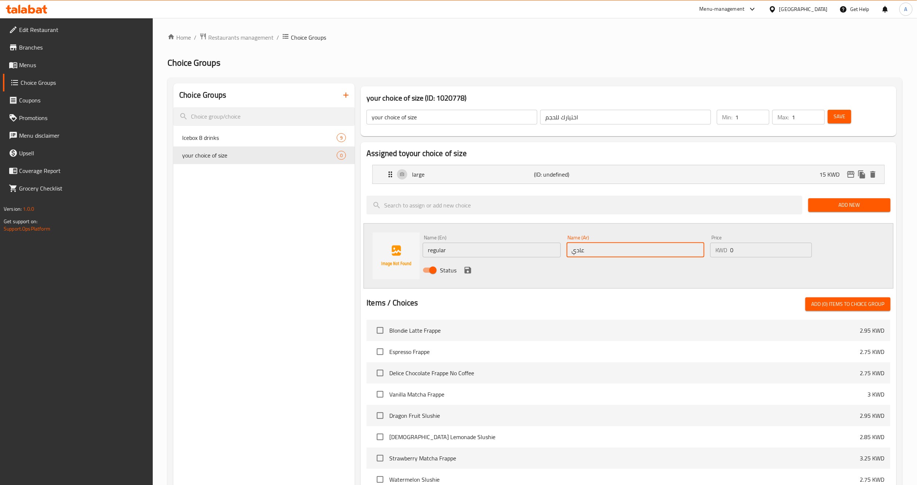
click at [594, 247] on input "عادي" at bounding box center [636, 250] width 138 height 15
click at [763, 251] on input "0" at bounding box center [771, 250] width 82 height 15
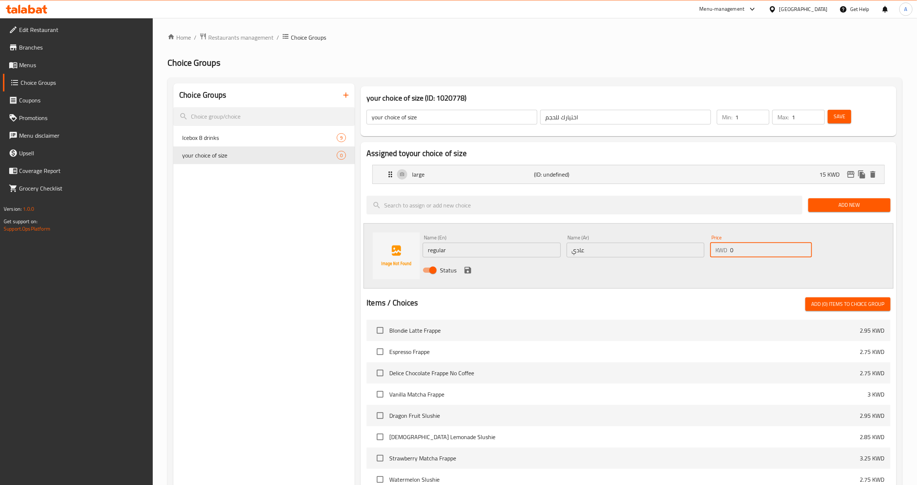
click at [763, 251] on input "0" at bounding box center [771, 250] width 82 height 15
type input "10"
click at [468, 269] on icon "save" at bounding box center [467, 270] width 9 height 9
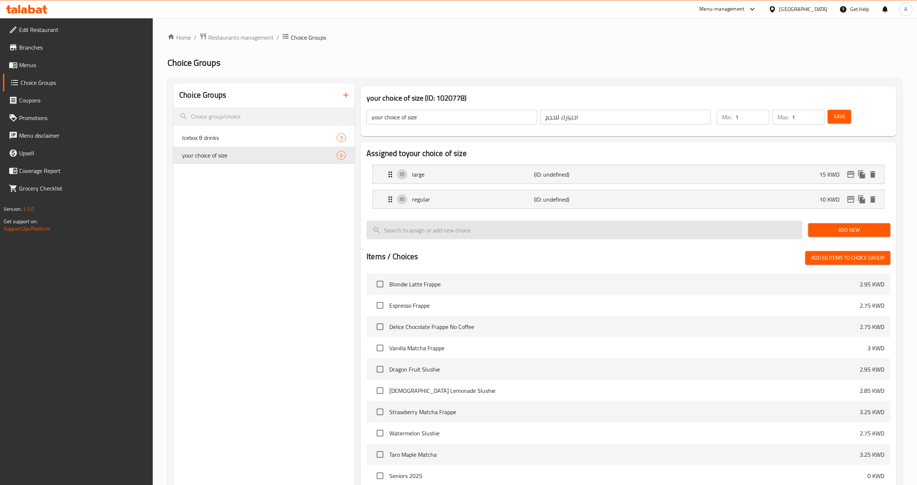
click at [733, 231] on input "search" at bounding box center [584, 230] width 436 height 19
type input "ة"
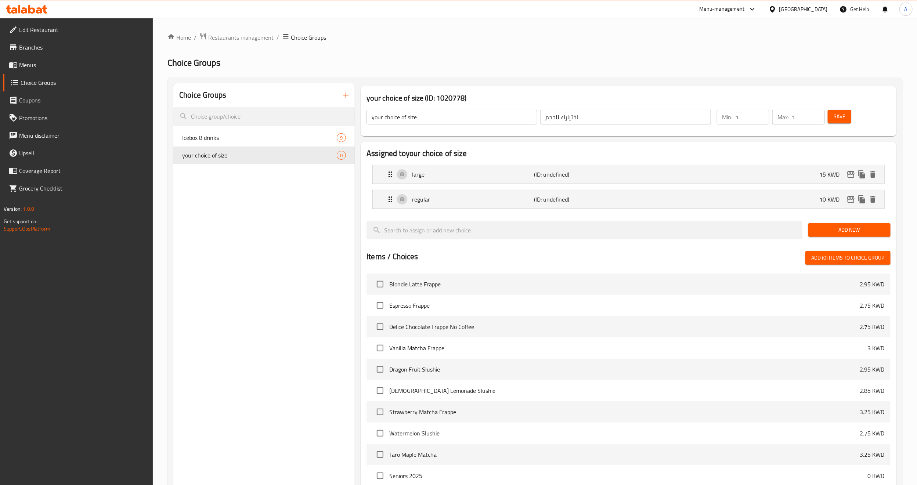
click at [817, 228] on span "Add New" at bounding box center [849, 229] width 71 height 9
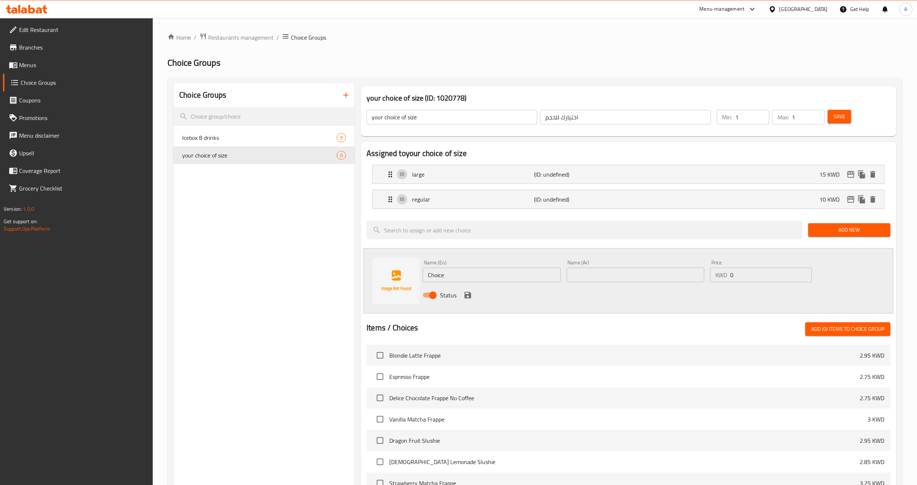
click at [473, 266] on div "Name (En) Choice Name (En)" at bounding box center [492, 271] width 138 height 22
click at [469, 272] on input "Choice" at bounding box center [492, 275] width 138 height 15
type input "ة"
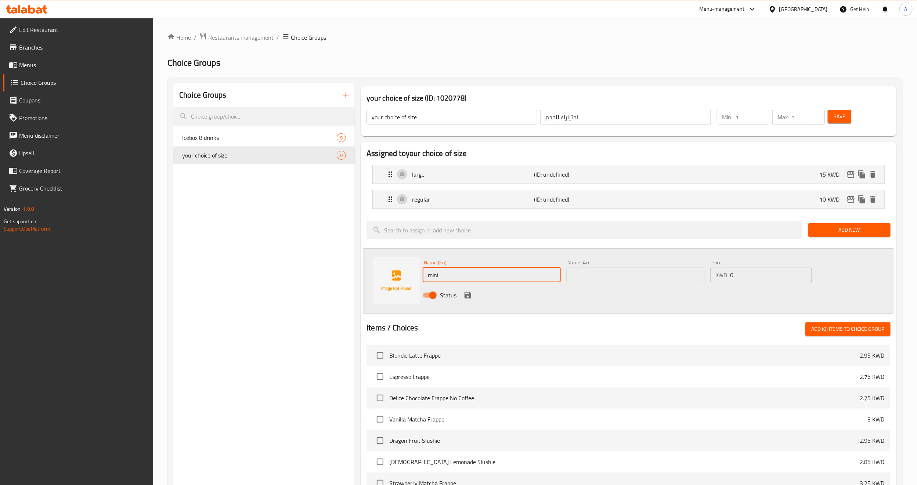
type input "mini"
click at [592, 276] on input "text" at bounding box center [636, 275] width 138 height 15
type input "ميني"
click at [570, 289] on div "Status" at bounding box center [635, 295] width 431 height 20
click at [760, 276] on input "0" at bounding box center [771, 275] width 82 height 15
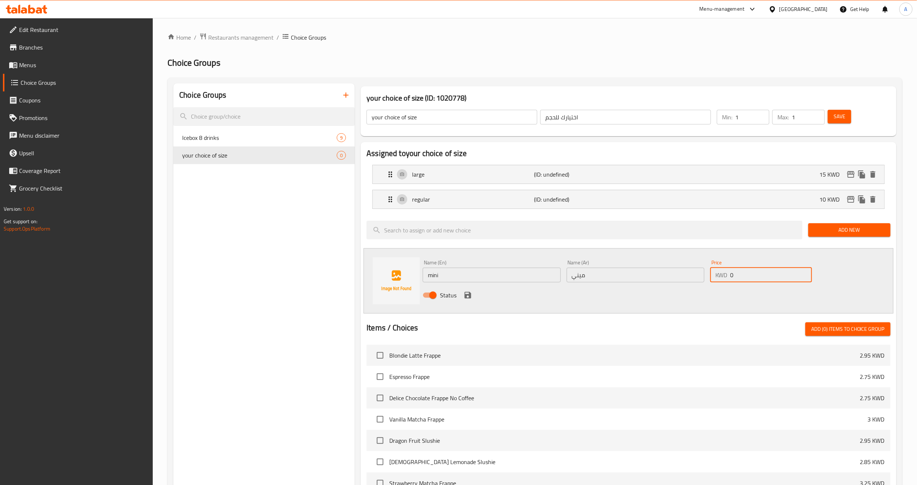
click at [760, 276] on input "0" at bounding box center [771, 275] width 82 height 15
type input "7.5"
click at [757, 290] on div "Status" at bounding box center [635, 295] width 431 height 20
click at [471, 296] on icon "save" at bounding box center [468, 295] width 7 height 7
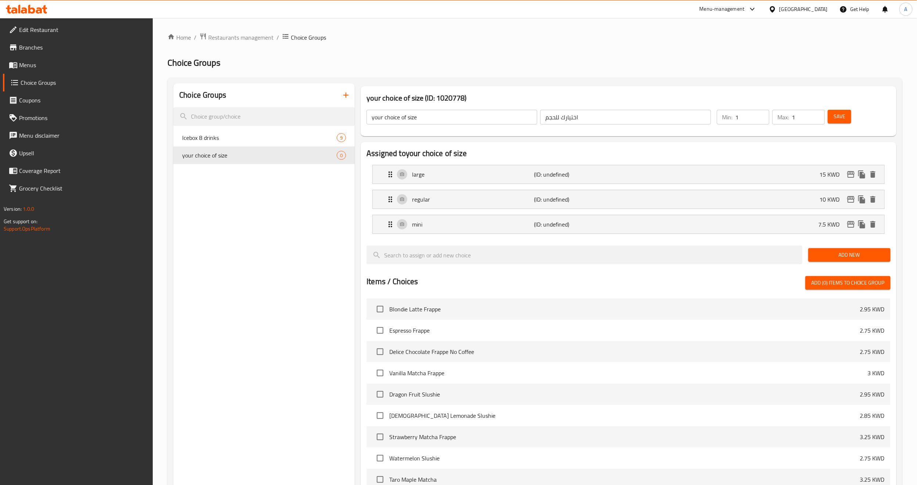
click at [846, 117] on button "Save" at bounding box center [840, 117] width 24 height 14
click at [845, 173] on button "edit" at bounding box center [850, 174] width 11 height 11
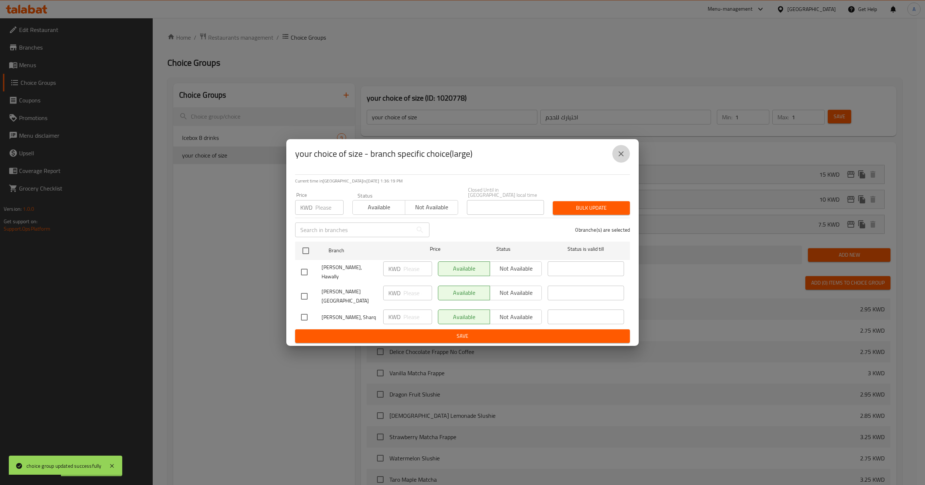
click at [625, 158] on icon "close" at bounding box center [621, 153] width 9 height 9
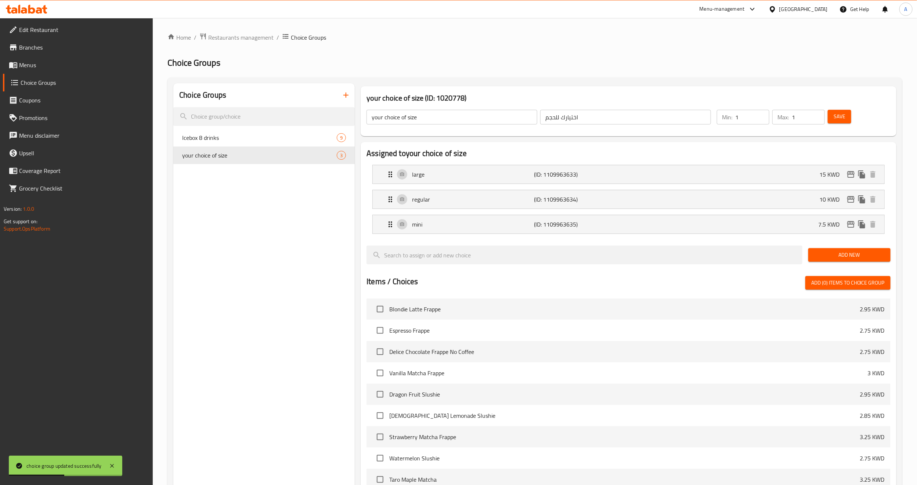
click at [662, 145] on div "Assigned to your choice of size large (ID: 1109963633) 15 KWD Name (En) large N…" at bounding box center [629, 367] width 536 height 451
click at [850, 177] on icon "edit" at bounding box center [850, 174] width 9 height 9
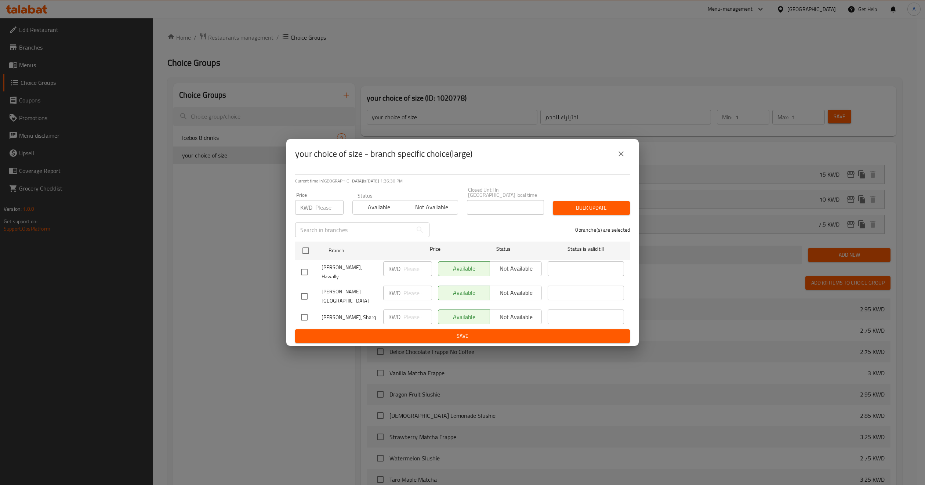
click at [618, 158] on icon "close" at bounding box center [621, 153] width 9 height 9
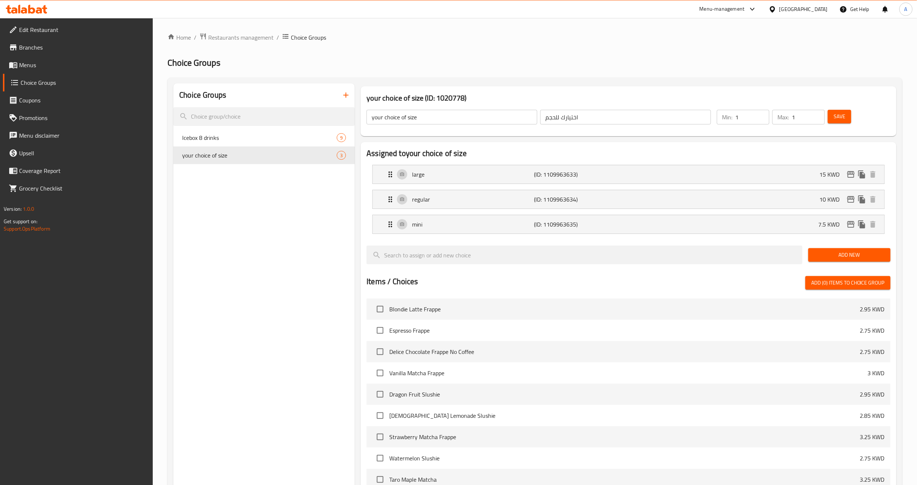
click at [483, 148] on h2 "Assigned to your choice of size" at bounding box center [628, 153] width 524 height 11
click at [248, 212] on div "Choice Groups Icebox 8 drinks 9 your choice of size 3" at bounding box center [263, 365] width 181 height 564
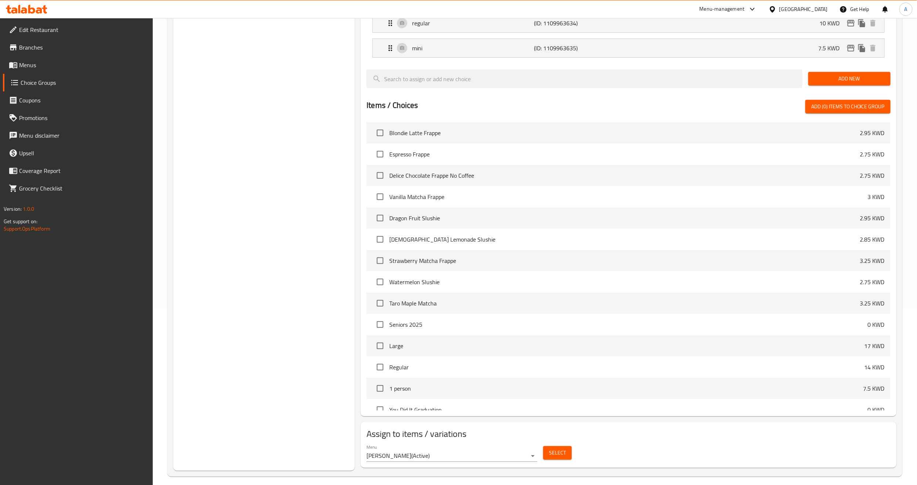
scroll to position [183, 0]
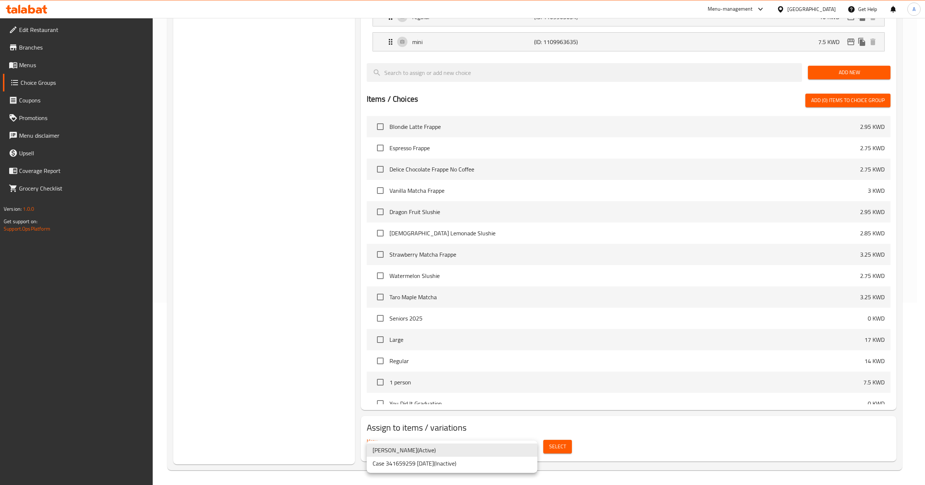
click at [530, 303] on body "​ Menu-management Kuwait Get Help A Edit Restaurant Branches Menus Choice Group…" at bounding box center [462, 68] width 925 height 467
click at [470, 462] on li "Case 341659259 7/9/2025 ( Inactive )" at bounding box center [452, 463] width 171 height 13
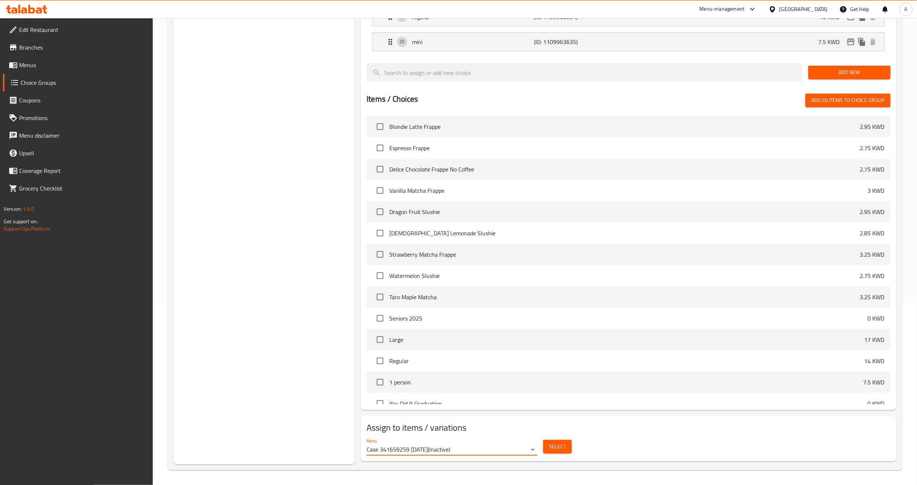
click at [559, 448] on span "Select" at bounding box center [557, 446] width 17 height 9
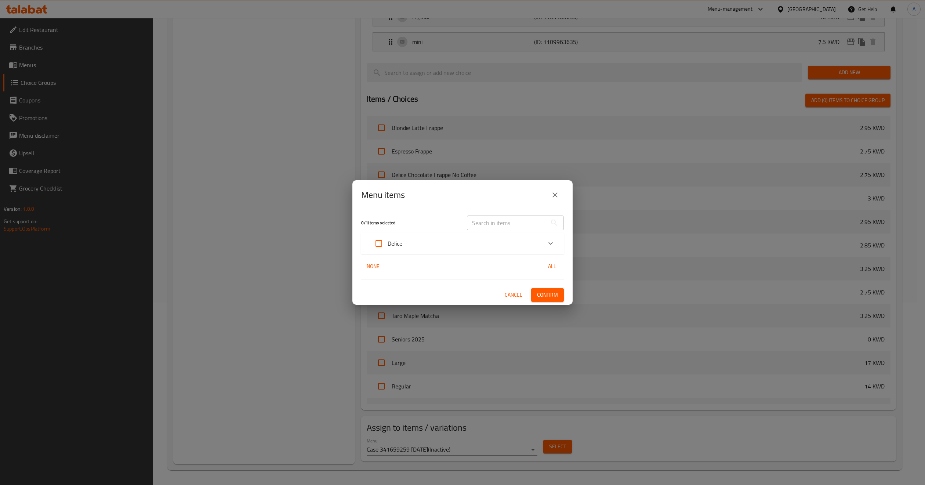
click at [500, 242] on div "Delice" at bounding box center [456, 244] width 172 height 18
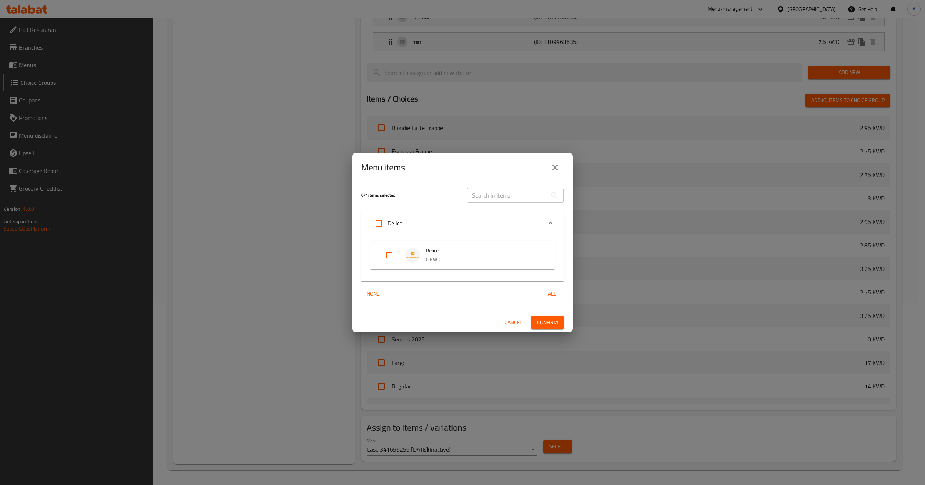
click at [388, 252] on input "Expand" at bounding box center [389, 255] width 18 height 18
checkbox input "true"
click at [546, 325] on span "Confirm" at bounding box center [547, 322] width 21 height 9
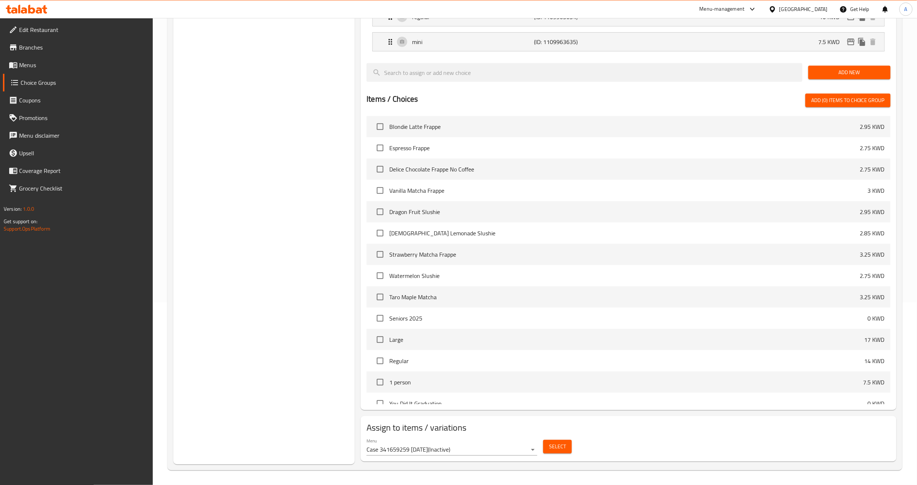
click at [284, 283] on div "Choice Groups Icebox 8 drinks 9 your choice of size 3" at bounding box center [263, 183] width 181 height 564
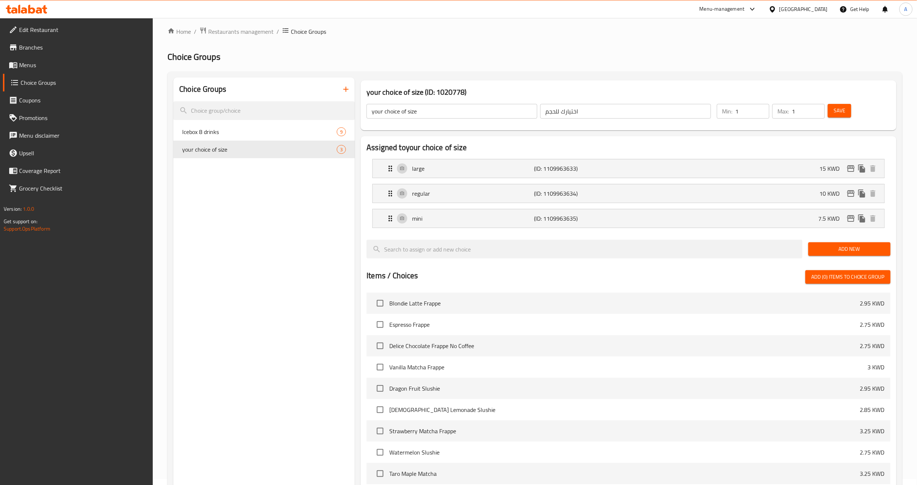
scroll to position [0, 0]
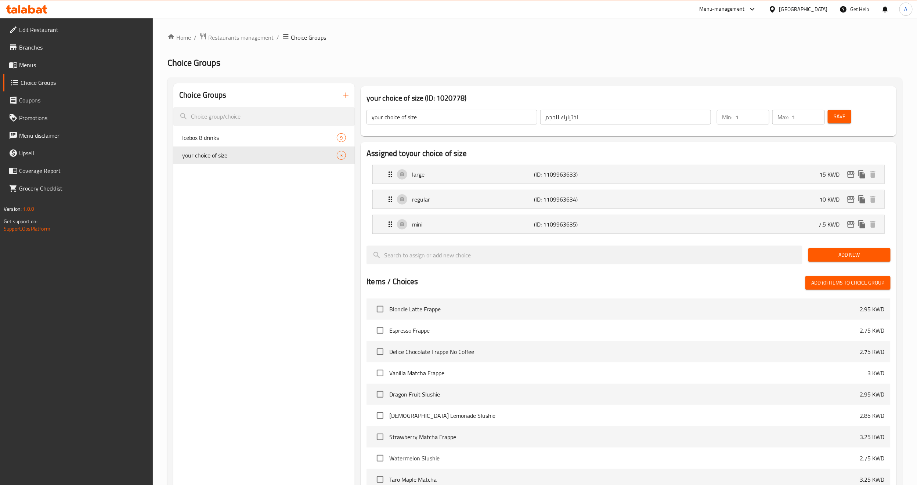
click at [250, 265] on div "Choice Groups Icebox 8 drinks 9 your choice of size 3" at bounding box center [263, 365] width 181 height 564
click at [252, 264] on div "Choice Groups Icebox 8 drinks 9 your choice of size 3" at bounding box center [263, 365] width 181 height 564
click at [344, 94] on icon "button" at bounding box center [345, 95] width 9 height 9
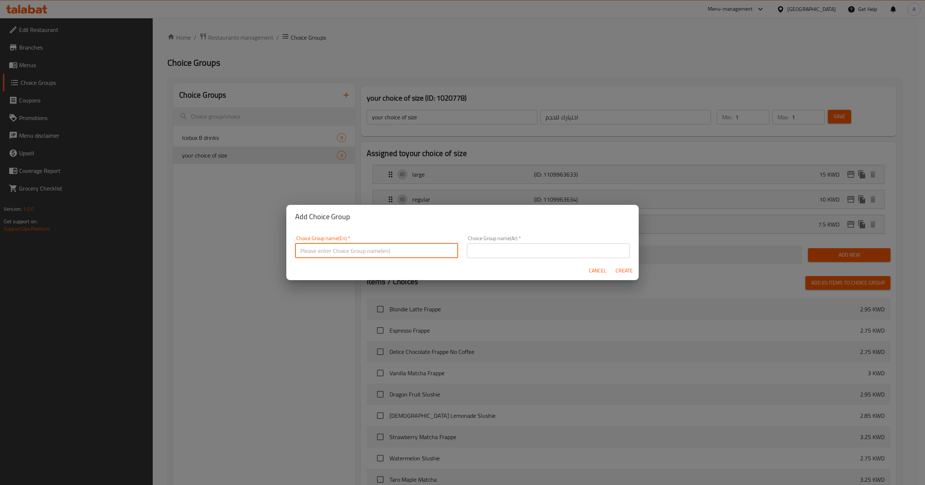
click at [362, 252] on input "text" at bounding box center [376, 250] width 163 height 15
type input "your choice of size :"
click at [486, 258] on input "text" at bounding box center [548, 250] width 163 height 15
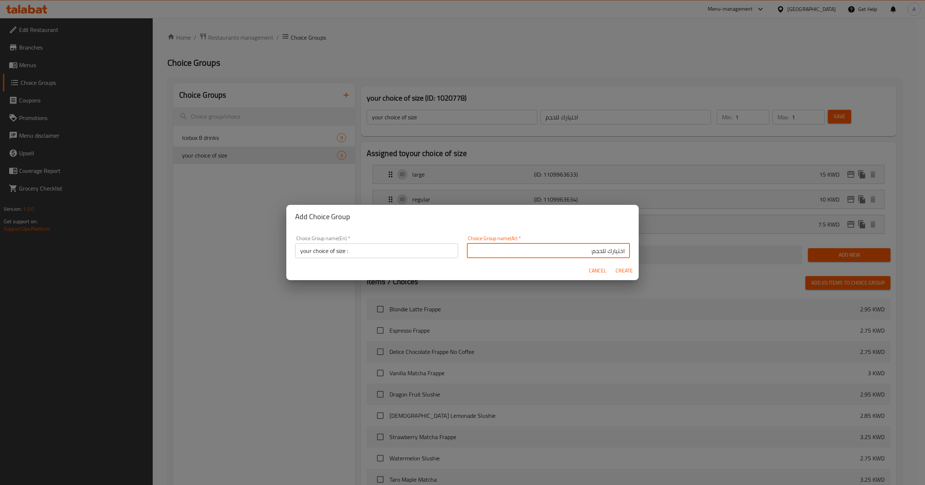
type input "اختيارك للحجم:"
click at [628, 269] on span "Create" at bounding box center [624, 270] width 18 height 9
type input "your choice of size :"
type input "اختيارك للحجم:"
type input "0"
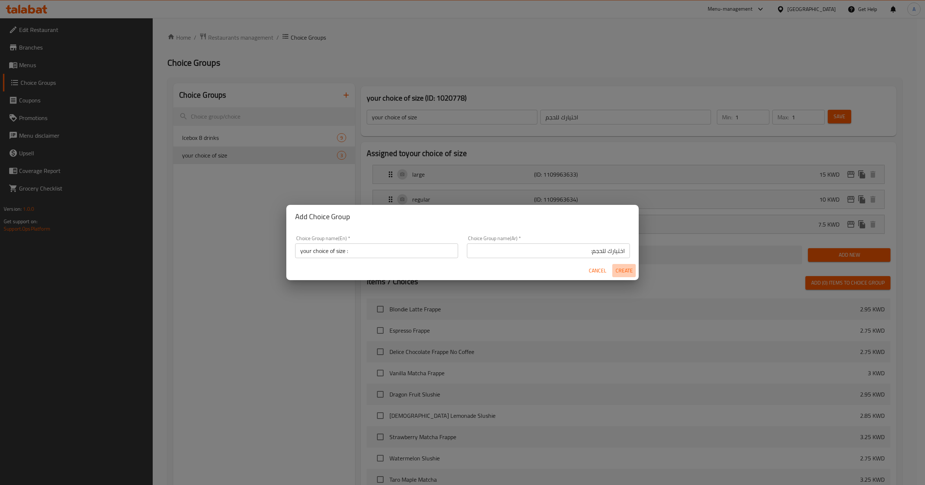
type input "0"
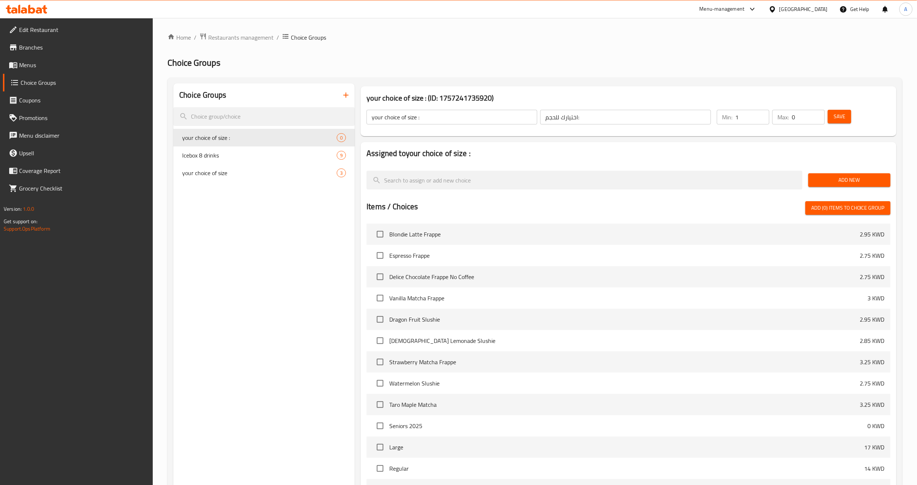
type input "1"
click at [762, 115] on input "1" at bounding box center [752, 117] width 34 height 15
type input "1"
click at [815, 113] on input "1" at bounding box center [808, 117] width 33 height 15
click at [834, 118] on span "Save" at bounding box center [840, 116] width 12 height 9
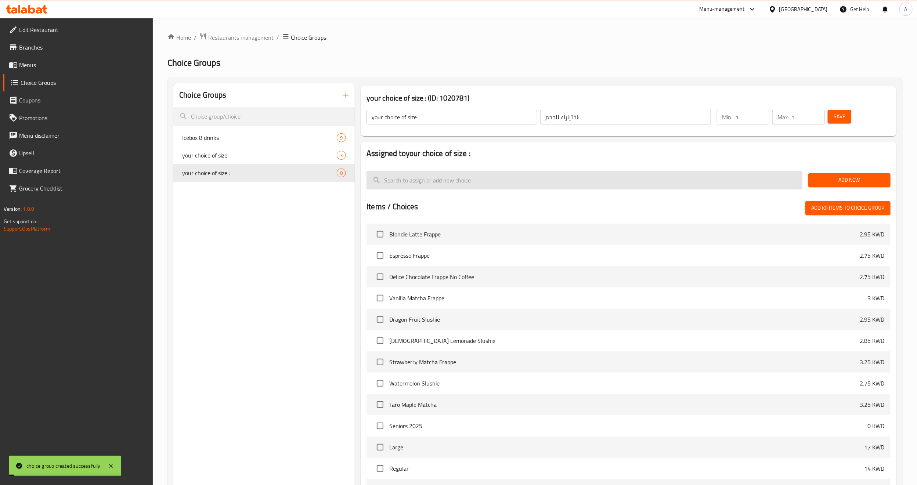
click at [573, 180] on input "search" at bounding box center [584, 180] width 436 height 19
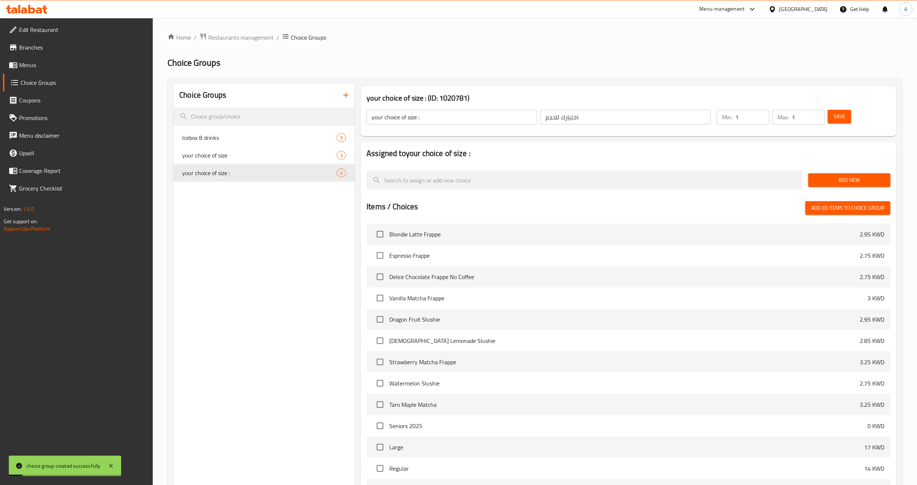
click at [825, 183] on span "Add New" at bounding box center [849, 180] width 71 height 9
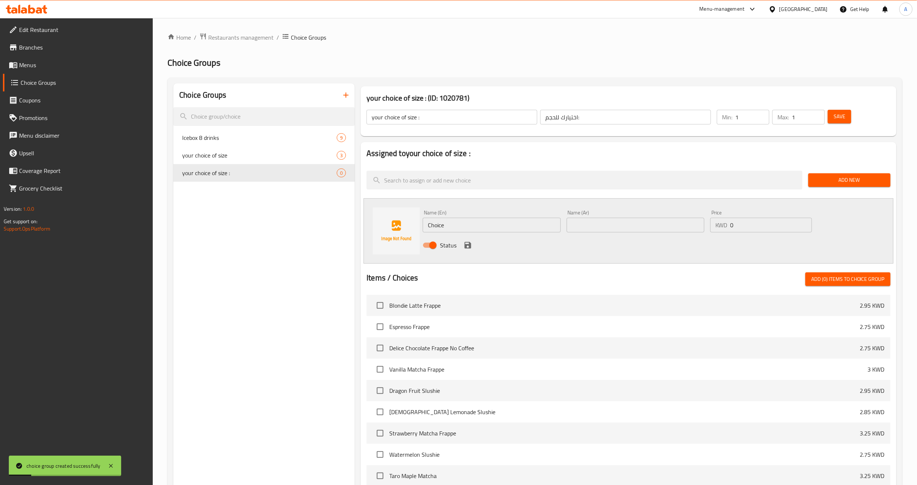
click at [462, 229] on input "Choice" at bounding box center [492, 225] width 138 height 15
click at [469, 229] on input "مشقلث" at bounding box center [492, 225] width 138 height 15
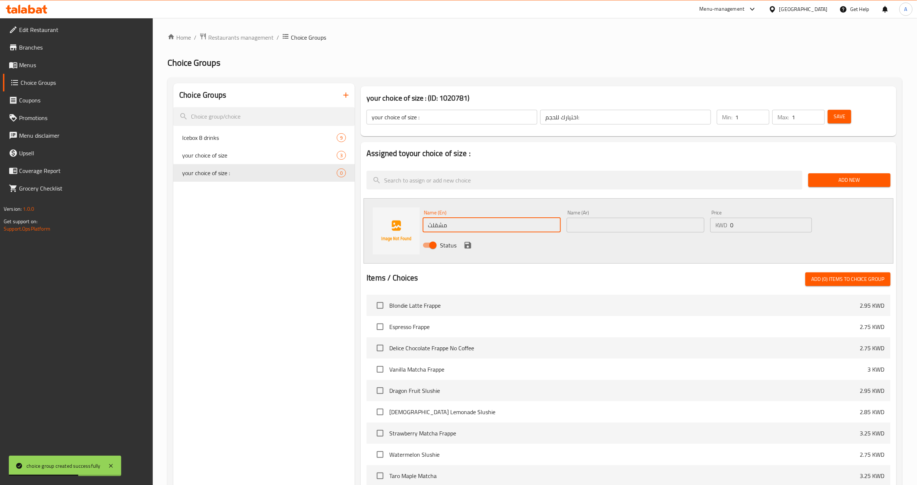
click at [469, 229] on input "مشقلث" at bounding box center [492, 225] width 138 height 15
type input "large"
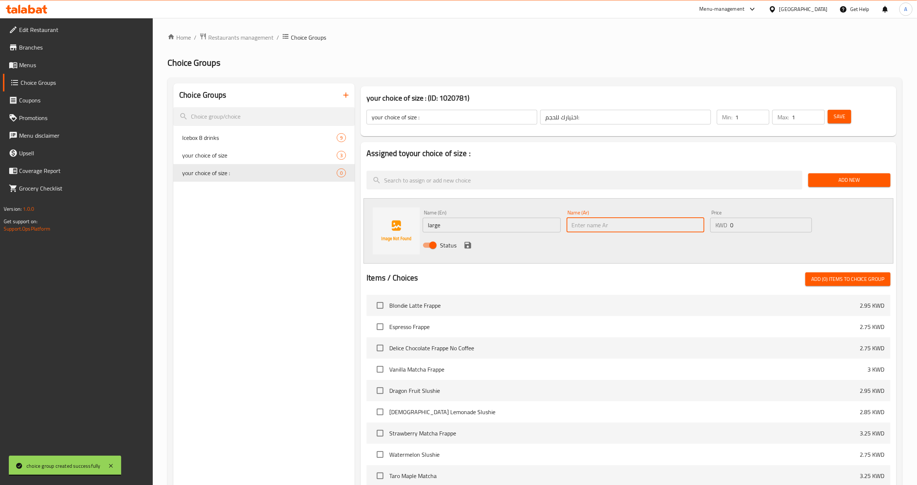
click at [578, 229] on input "text" at bounding box center [636, 225] width 138 height 15
type input "كبير"
click at [636, 246] on div "Status" at bounding box center [635, 245] width 431 height 20
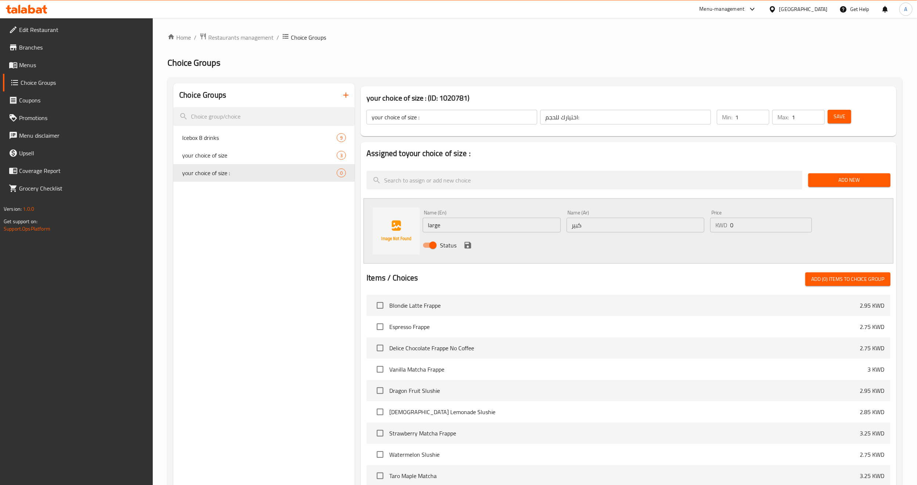
click at [741, 218] on input "0" at bounding box center [771, 225] width 82 height 15
type input "13"
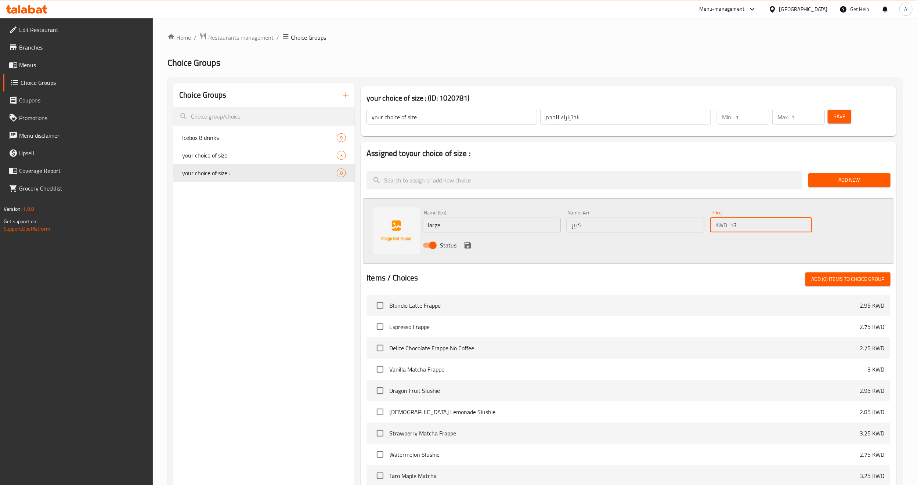
click at [471, 247] on div "Status" at bounding box center [635, 245] width 431 height 20
click at [471, 247] on icon "save" at bounding box center [467, 245] width 9 height 9
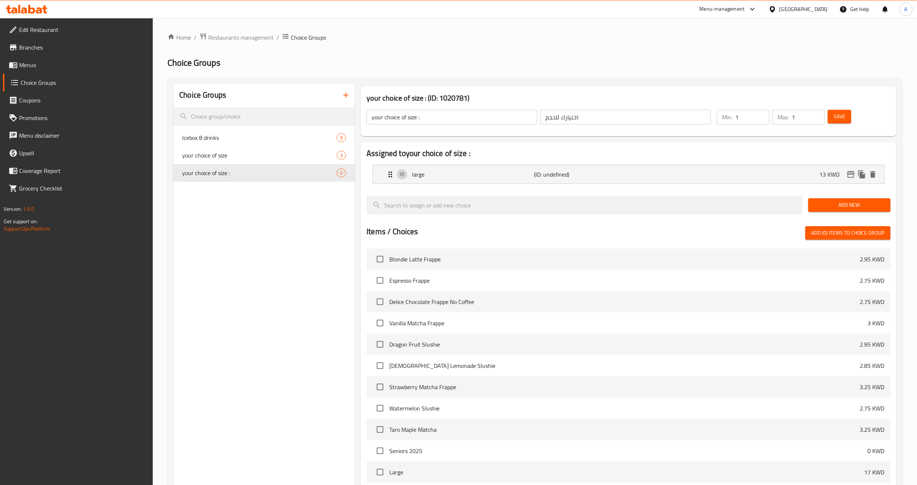
click at [828, 196] on div "Add New" at bounding box center [849, 205] width 88 height 25
click at [812, 205] on button "Add New" at bounding box center [849, 205] width 82 height 14
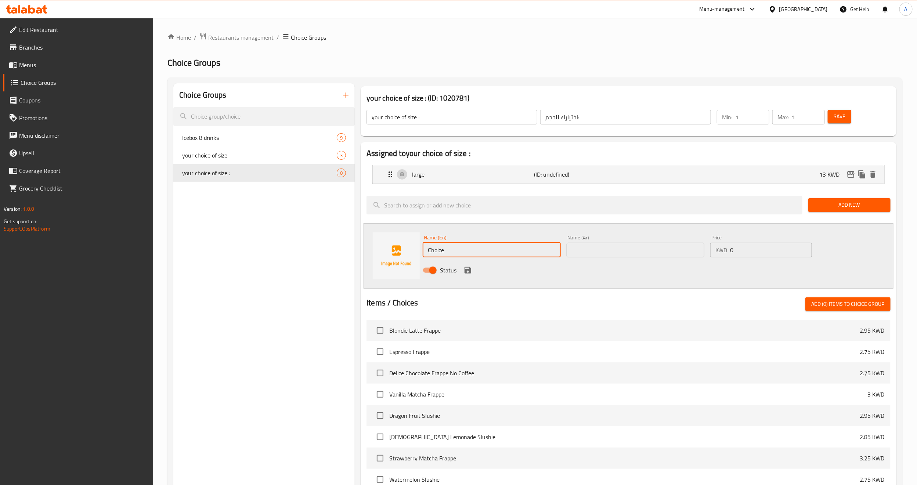
click at [450, 246] on input "Choice" at bounding box center [492, 250] width 138 height 15
type input "س"
click at [456, 249] on input "mall" at bounding box center [492, 250] width 138 height 15
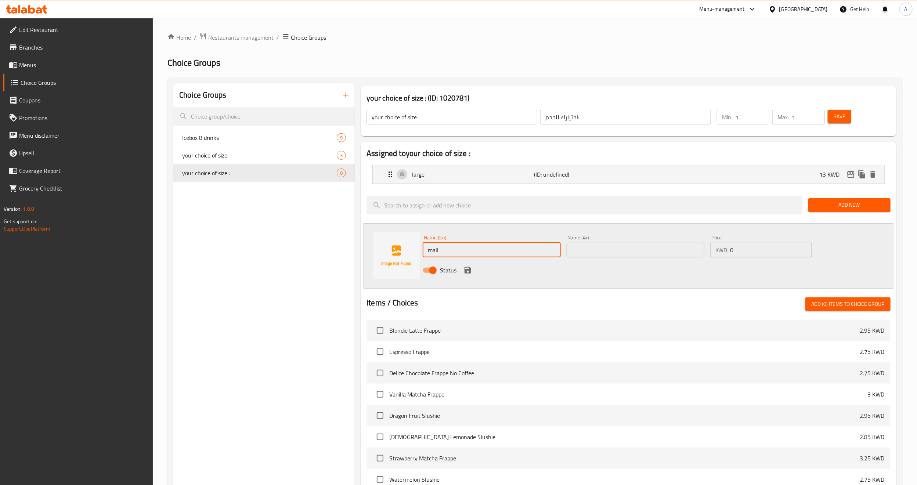
click at [456, 249] on input "mall" at bounding box center [492, 250] width 138 height 15
type input "small"
click at [591, 247] on input "text" at bounding box center [636, 250] width 138 height 15
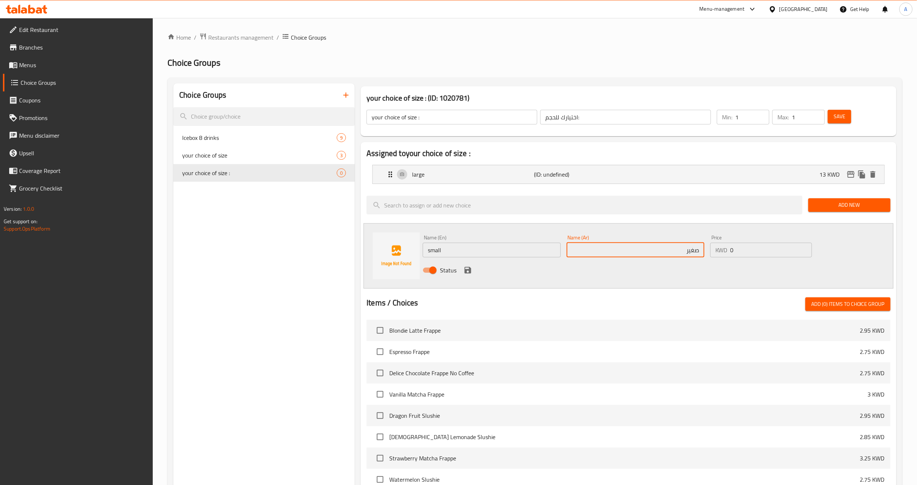
type input "صغير"
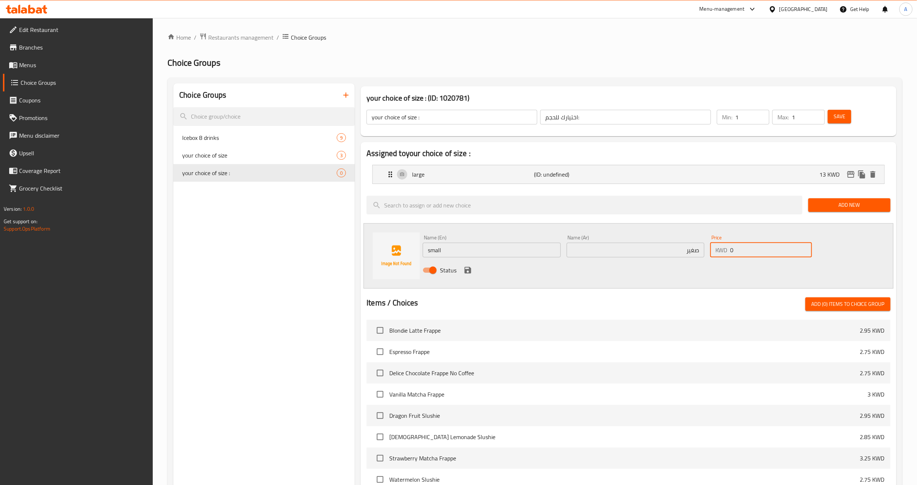
click at [742, 250] on input "0" at bounding box center [771, 250] width 82 height 15
type input "8"
click at [469, 271] on icon "save" at bounding box center [468, 270] width 7 height 7
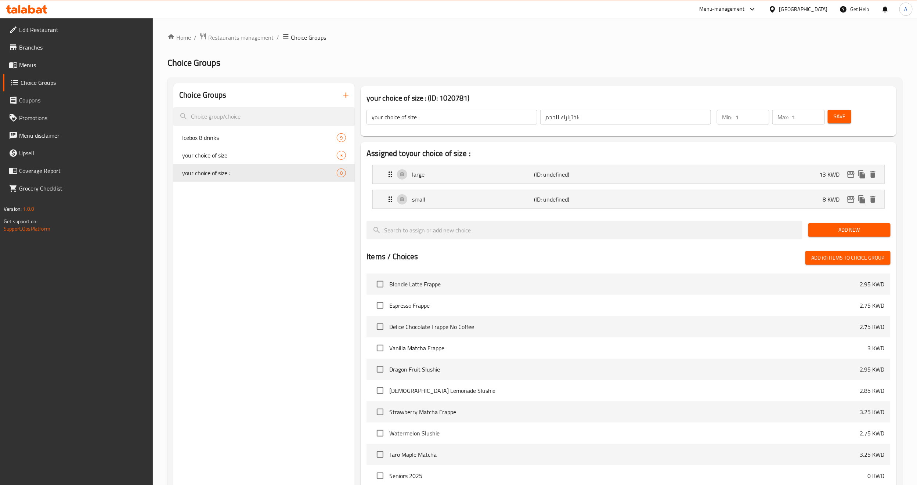
click at [834, 116] on span "Save" at bounding box center [840, 116] width 12 height 9
click at [265, 319] on div "Choice Groups Icebox 8 drinks 9 your choice of size 3 your choice of size : 2" at bounding box center [263, 352] width 181 height 539
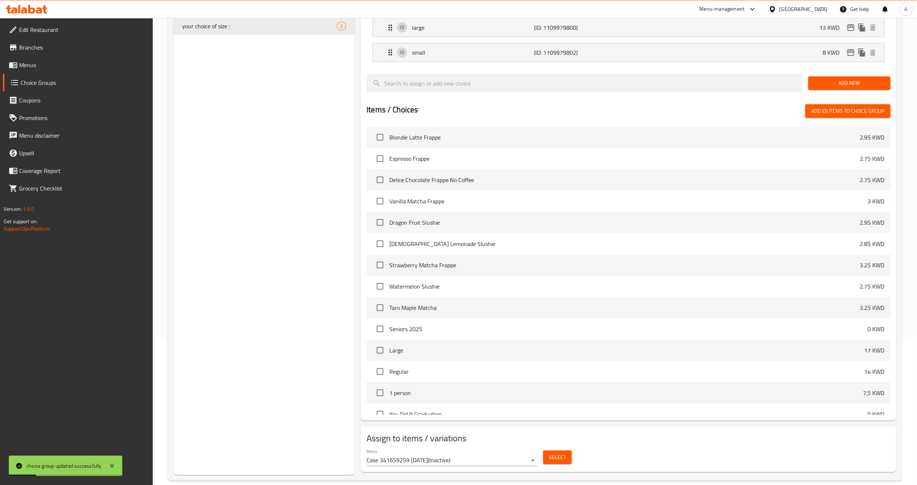
scroll to position [158, 0]
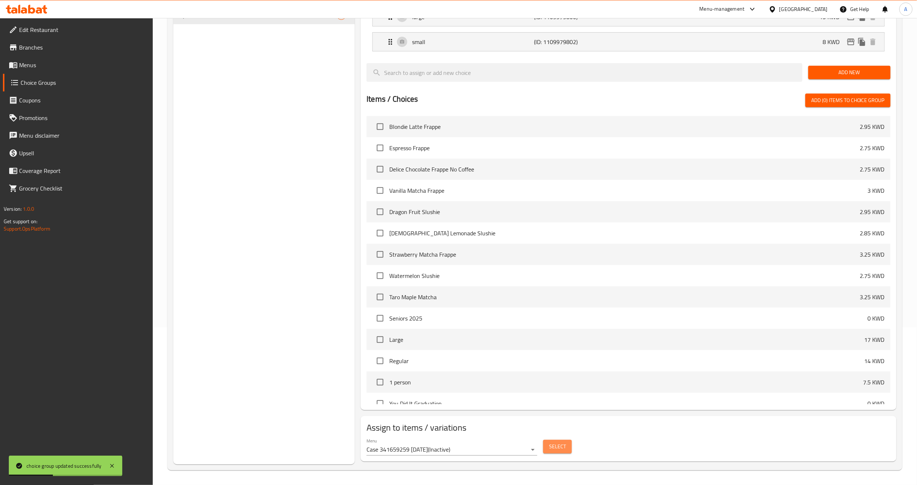
click at [556, 445] on span "Select" at bounding box center [557, 446] width 17 height 9
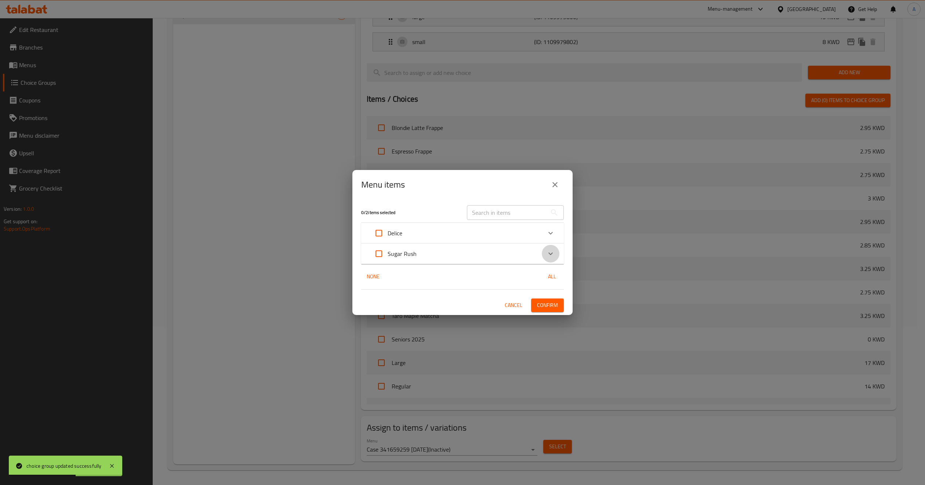
click at [552, 253] on icon "Expand" at bounding box center [551, 253] width 4 height 3
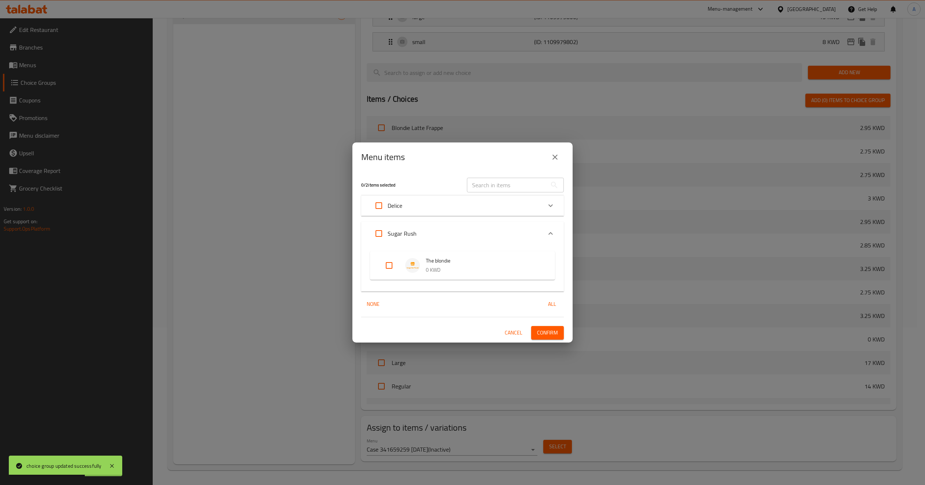
click at [384, 269] on input "Expand" at bounding box center [389, 266] width 18 height 18
checkbox input "true"
click at [552, 324] on div "1 / 2 items selected ​ Delice Delice 0 KWD Sugar Rush The blondie 0 KWD None Al…" at bounding box center [463, 257] width 220 height 170
click at [552, 329] on span "Confirm" at bounding box center [547, 332] width 21 height 9
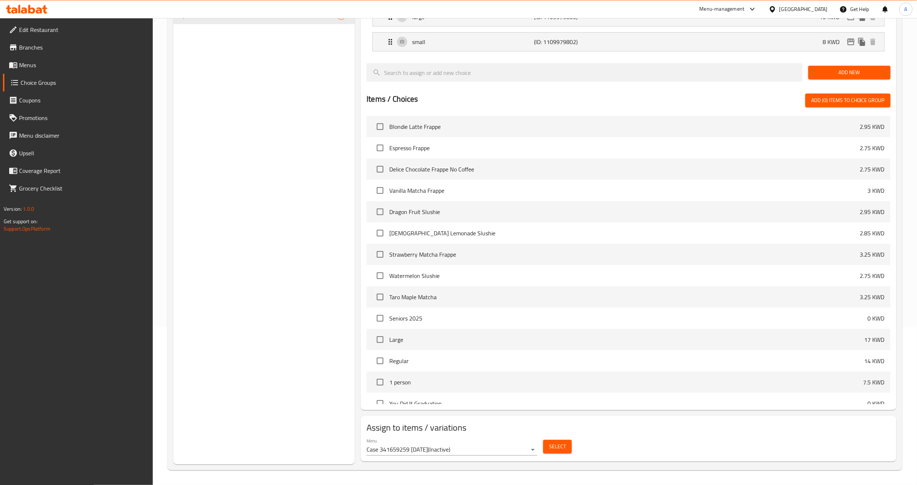
click at [258, 268] on div "Choice Groups Icebox 8 drinks 9 your choice of size 3 your choice of size : 2" at bounding box center [263, 195] width 181 height 539
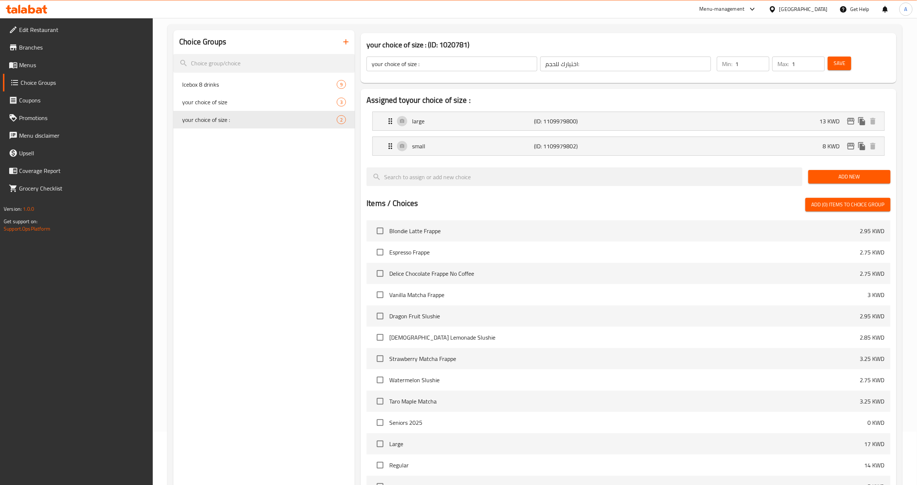
scroll to position [0, 0]
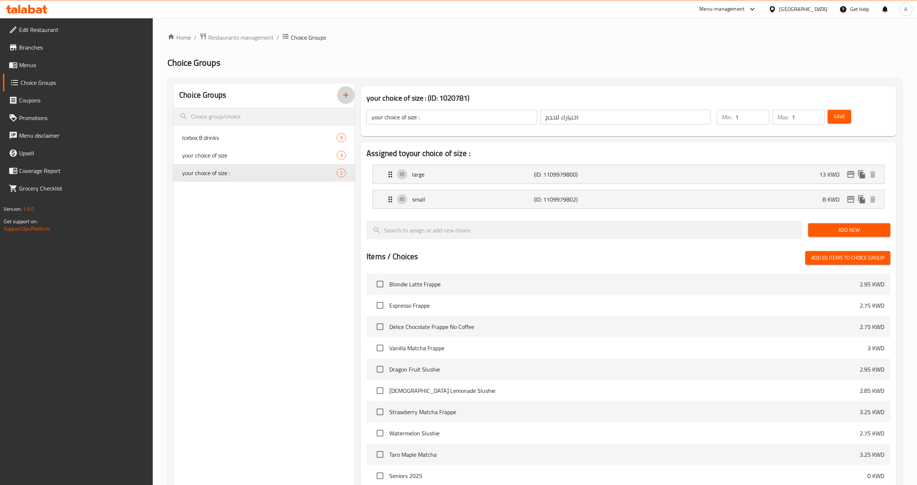
click at [349, 98] on icon "button" at bounding box center [345, 95] width 9 height 9
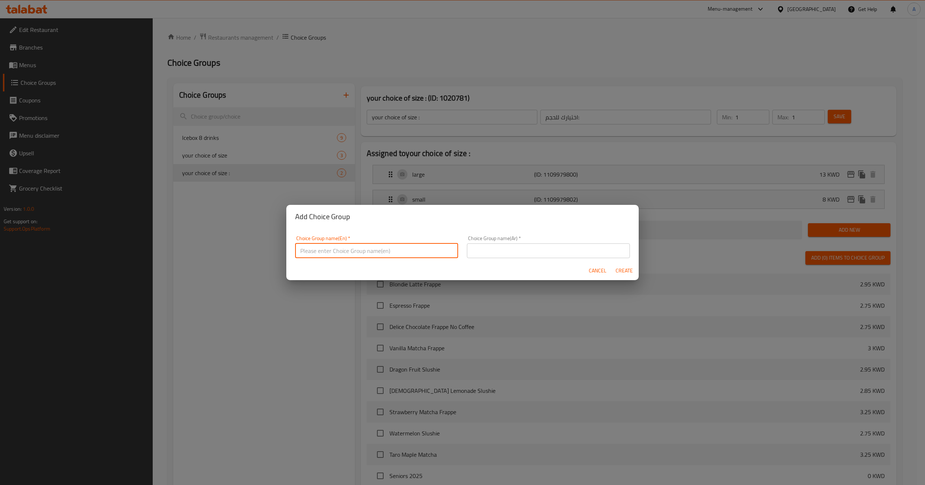
click at [369, 247] on input "text" at bounding box center [376, 250] width 163 height 15
type input "your choice of size :."
click at [471, 254] on input "text" at bounding box center [548, 250] width 163 height 15
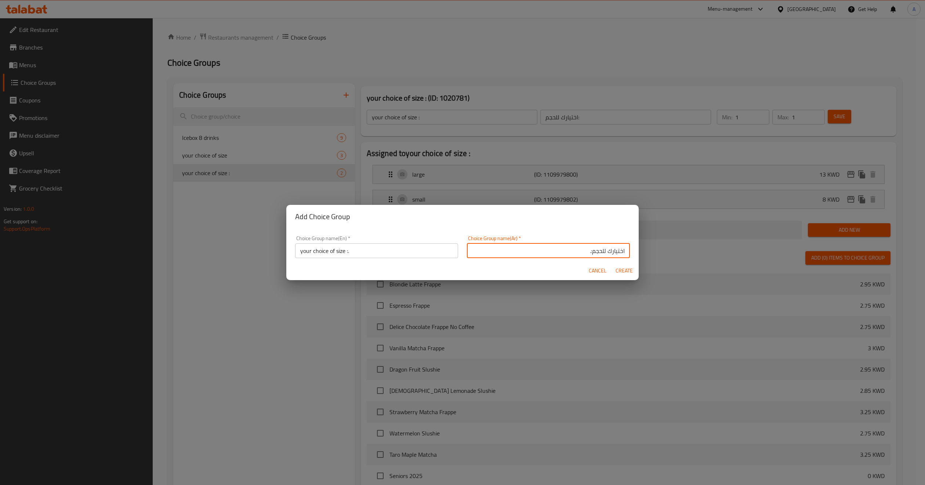
type input "اختيارك للحجم:."
click at [619, 272] on span "Create" at bounding box center [624, 270] width 18 height 9
type input "your choice of size :."
type input "اختيارك للحجم:."
type input "0"
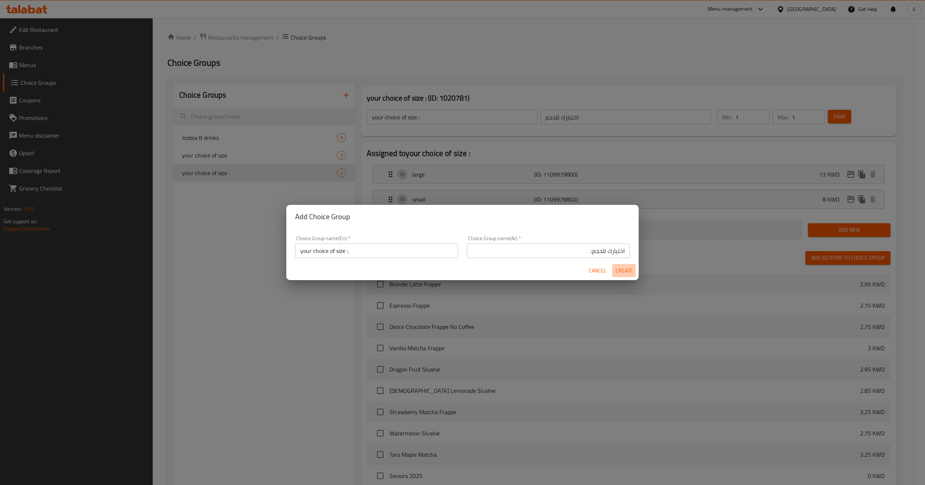
type input "0"
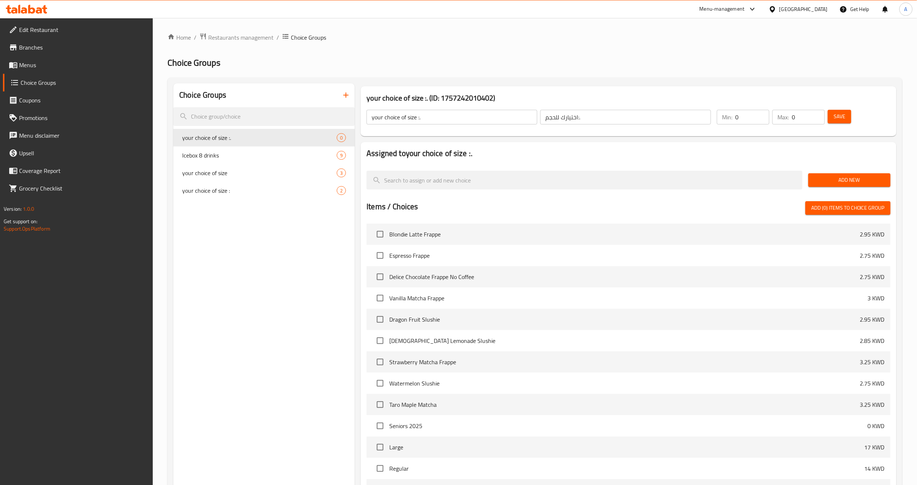
click at [279, 273] on div "Choice Groups your choice of size :. 0 Icebox 8 drinks 9 your choice of size 3 …" at bounding box center [263, 327] width 181 height 489
type input "1"
click at [760, 115] on input "1" at bounding box center [752, 117] width 34 height 15
type input "1"
click at [815, 115] on input "1" at bounding box center [808, 117] width 33 height 15
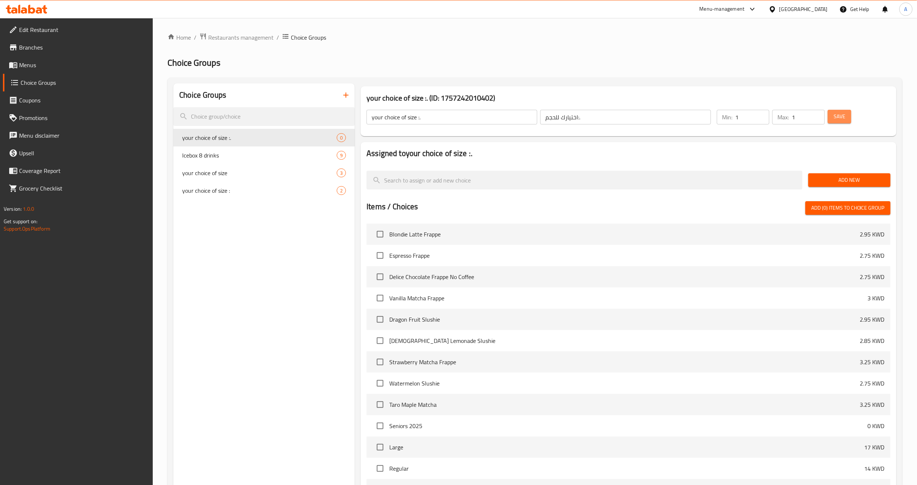
click at [834, 117] on span "Save" at bounding box center [840, 116] width 12 height 9
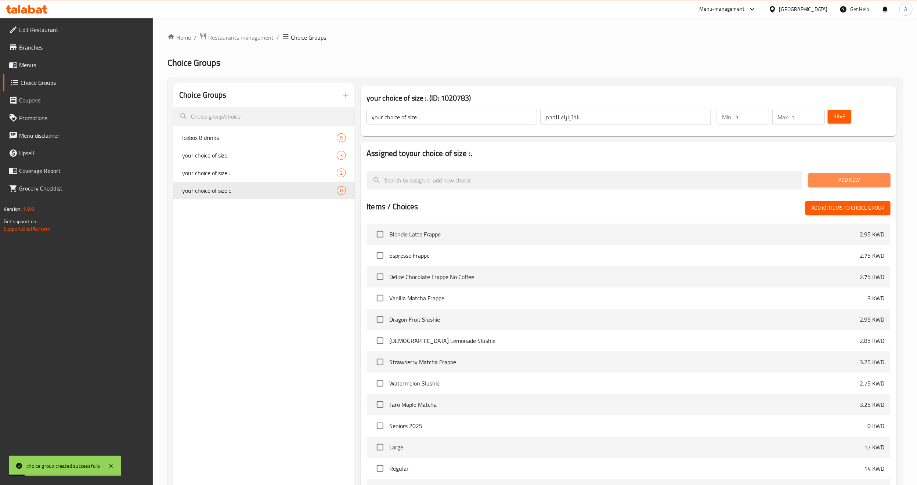
click at [843, 177] on span "Add New" at bounding box center [849, 180] width 71 height 9
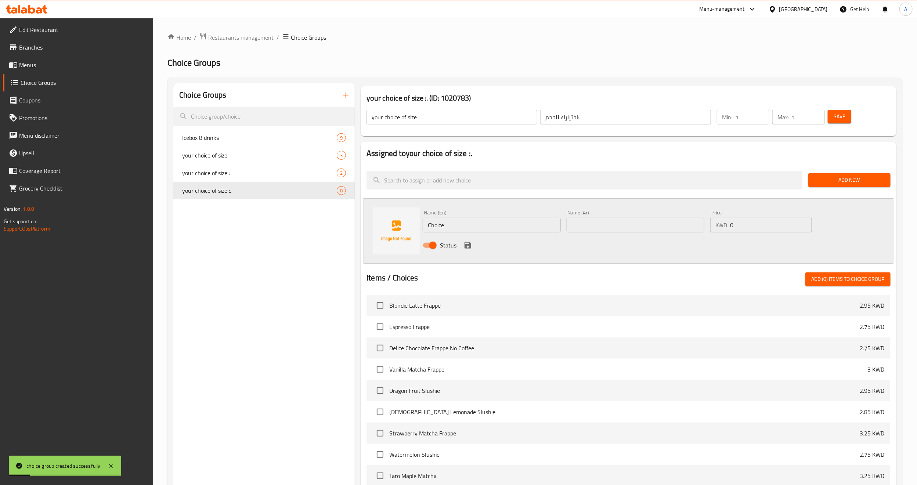
click at [490, 224] on input "Choice" at bounding box center [492, 225] width 138 height 15
paste input "Dozen"
type input "Dozen"
click at [587, 227] on input "text" at bounding box center [636, 225] width 138 height 15
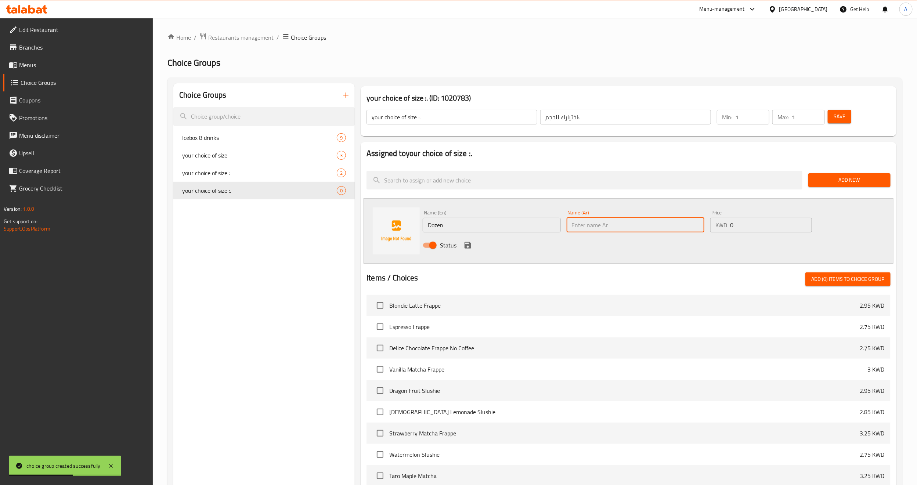
paste input "دزينة"
type input "دزينة"
click at [746, 232] on div "Price KWD 0 Price" at bounding box center [761, 221] width 108 height 28
click at [749, 222] on input "0" at bounding box center [771, 225] width 82 height 15
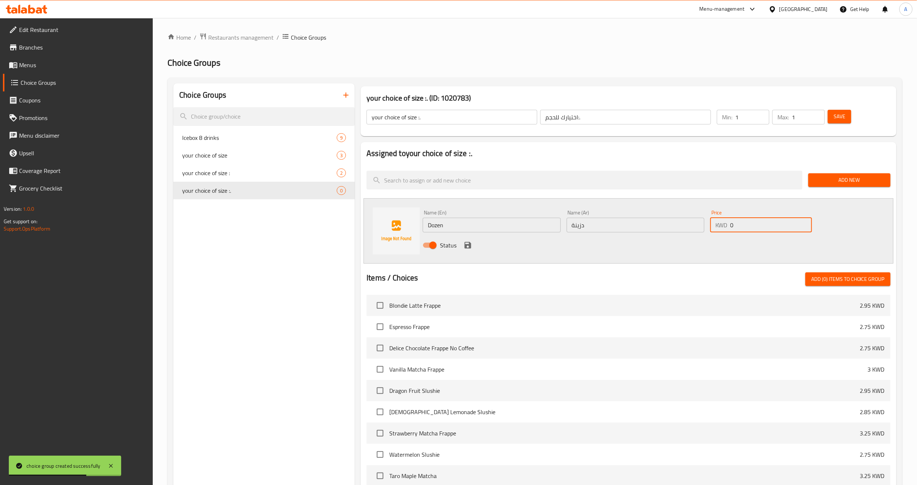
click at [749, 222] on input "0" at bounding box center [771, 225] width 82 height 15
type input "8"
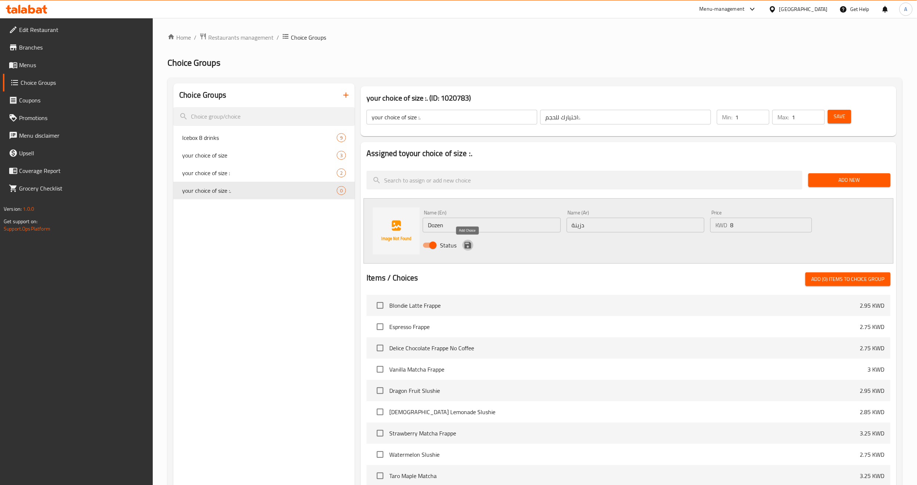
click at [467, 246] on icon "save" at bounding box center [468, 245] width 7 height 7
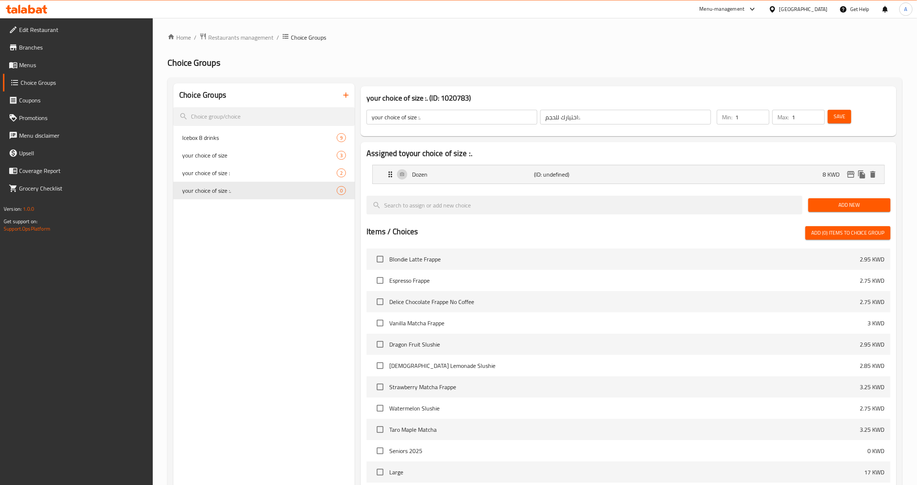
click at [844, 119] on span "Save" at bounding box center [840, 116] width 12 height 9
click at [836, 118] on span "Save" at bounding box center [840, 116] width 12 height 9
click at [846, 115] on button "Save" at bounding box center [840, 117] width 24 height 14
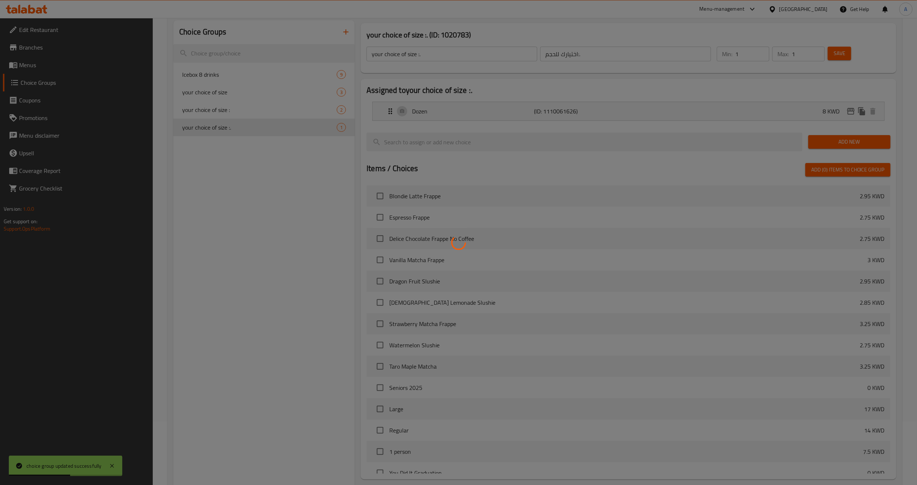
scroll to position [133, 0]
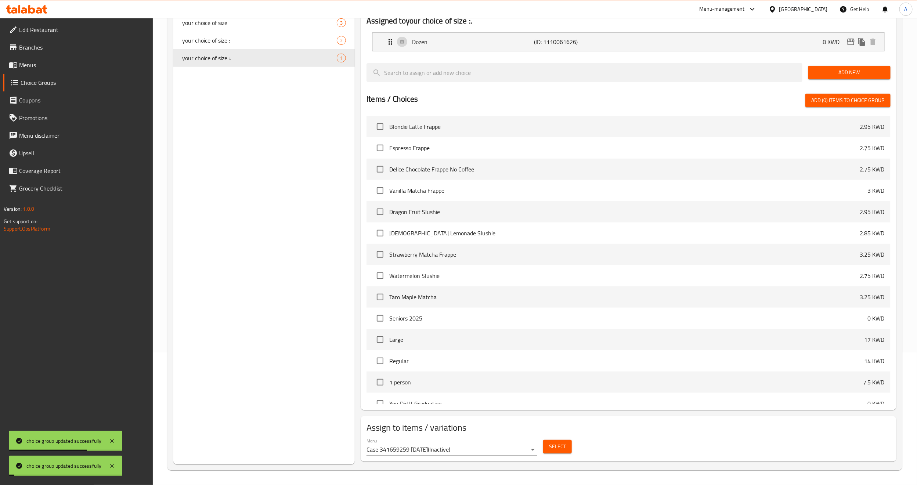
click at [521, 353] on body "choice group updated successfully choice group updated successfully ​ Menu-mana…" at bounding box center [458, 118] width 917 height 467
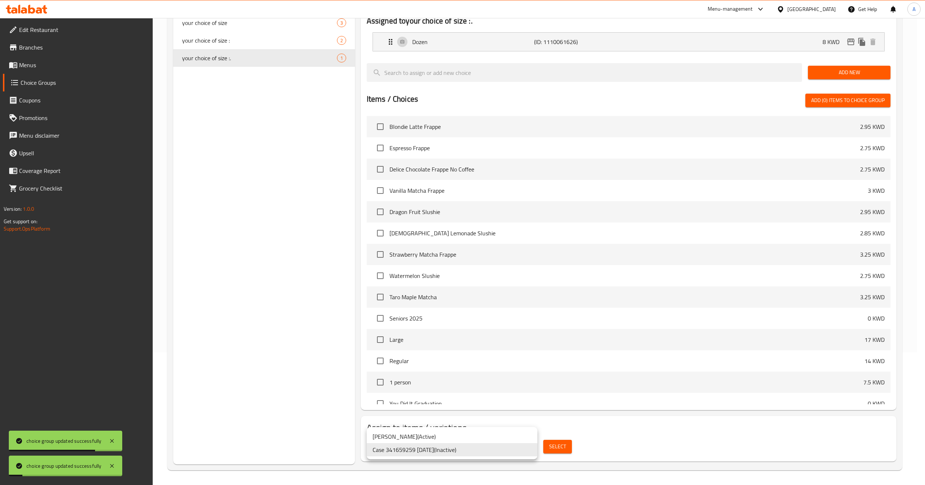
click at [551, 447] on div at bounding box center [462, 242] width 925 height 485
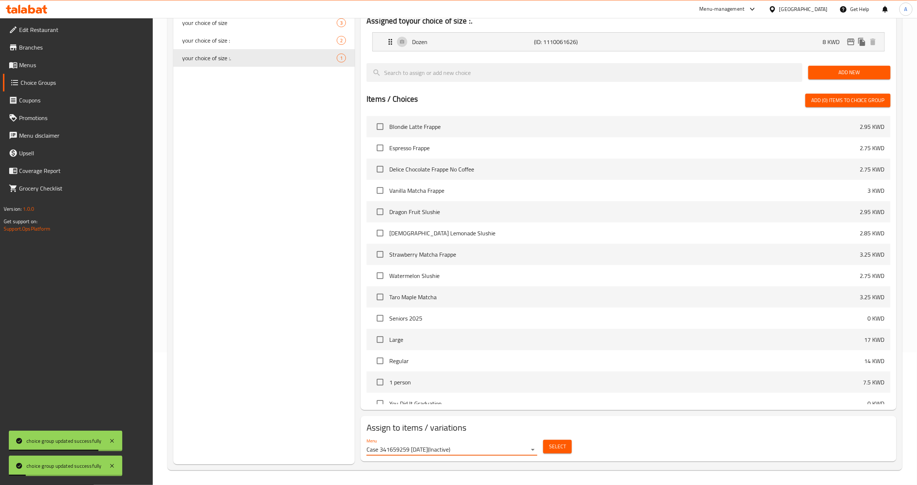
click at [551, 447] on span "Select" at bounding box center [557, 446] width 17 height 9
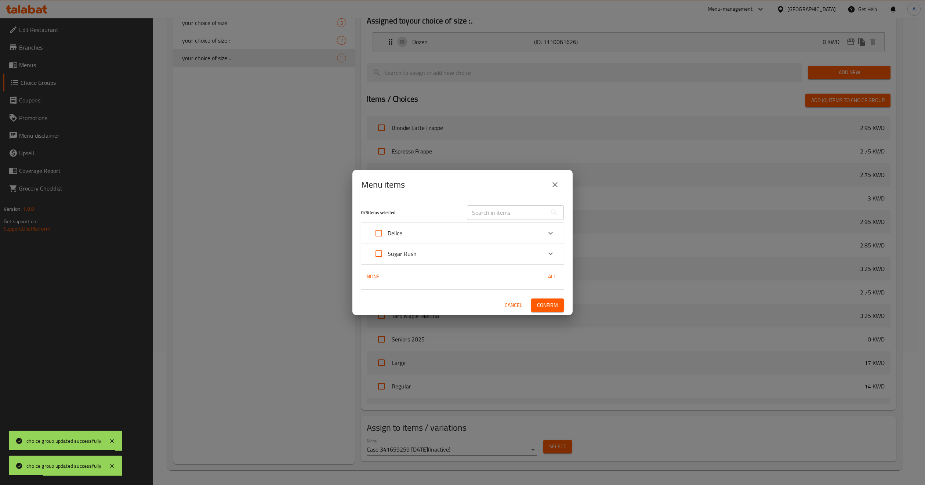
click at [424, 252] on div "Sugar Rush" at bounding box center [456, 254] width 172 height 18
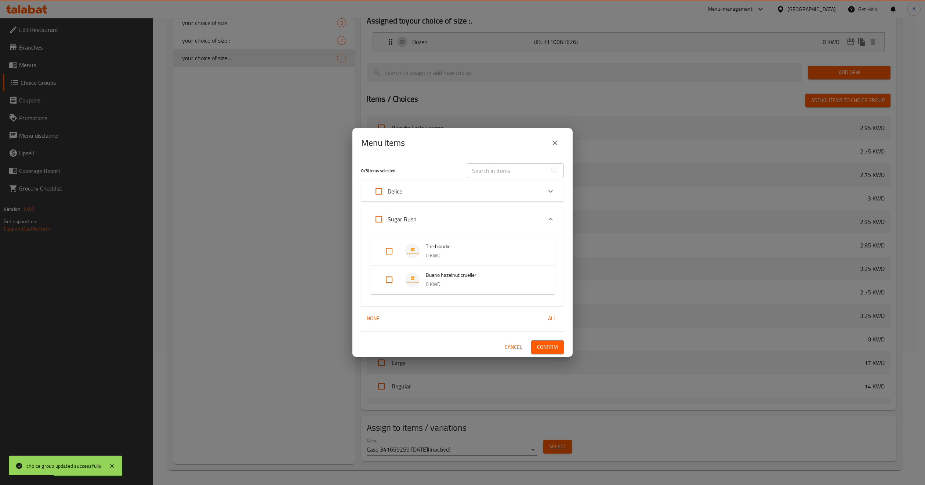
click at [389, 282] on input "Expand" at bounding box center [389, 280] width 18 height 18
checkbox input "true"
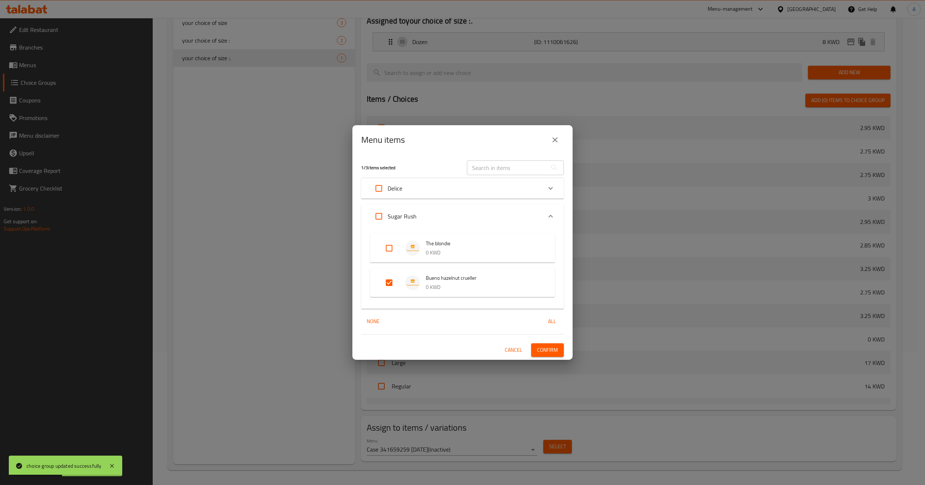
click at [558, 352] on span "Confirm" at bounding box center [547, 350] width 21 height 9
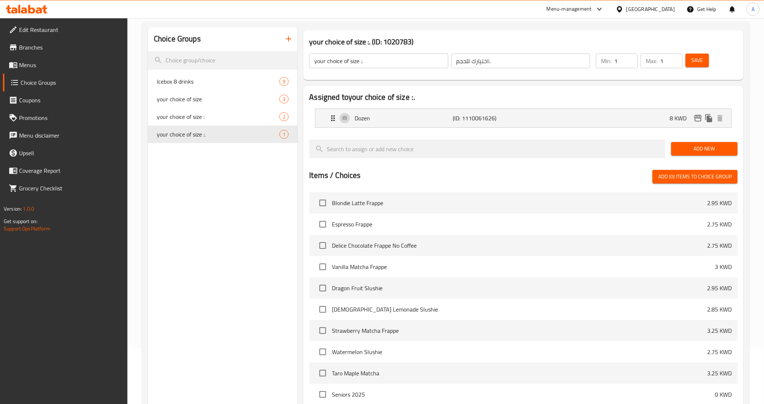
scroll to position [0, 0]
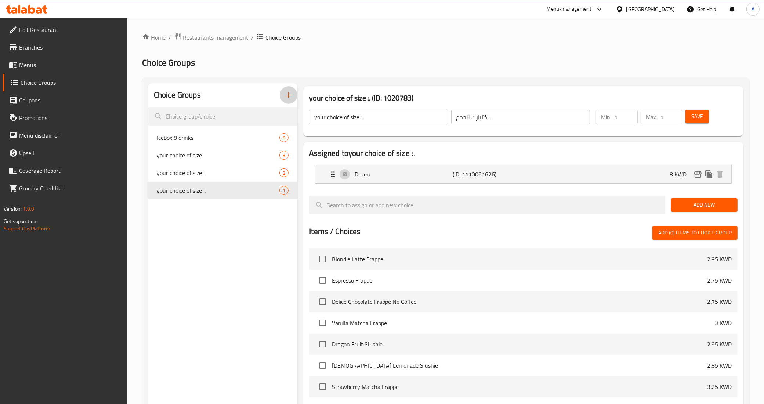
click at [290, 93] on icon "button" at bounding box center [288, 95] width 9 height 9
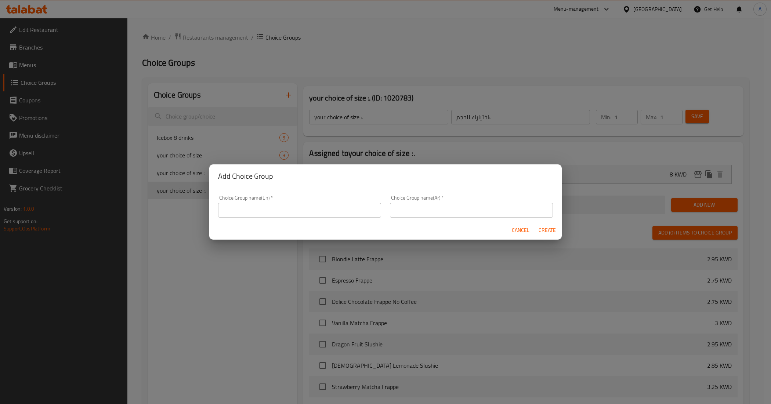
click at [321, 210] on input "text" at bounding box center [299, 210] width 163 height 15
type input "your choice of size .."
drag, startPoint x: 398, startPoint y: 210, endPoint x: 401, endPoint y: 221, distance: 10.6
click at [398, 210] on input "text" at bounding box center [471, 210] width 163 height 15
type input "اختيارك للحجم.."
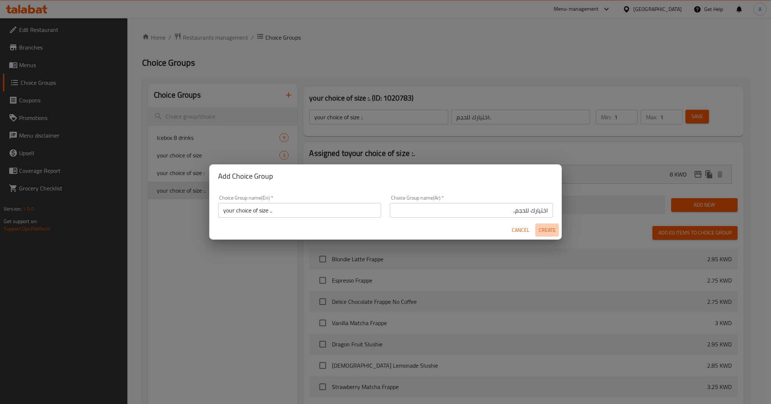
click at [552, 230] on span "Create" at bounding box center [547, 230] width 18 height 9
type input "your choice of size .."
type input "اختيارك للحجم.."
type input "0"
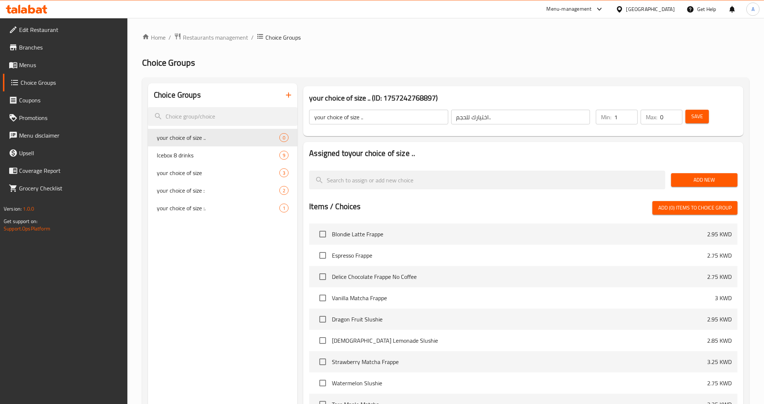
type input "1"
click at [629, 116] on input "1" at bounding box center [626, 117] width 24 height 15
type input "1"
click at [673, 114] on input "1" at bounding box center [671, 117] width 22 height 15
click at [693, 116] on span "Save" at bounding box center [697, 116] width 12 height 9
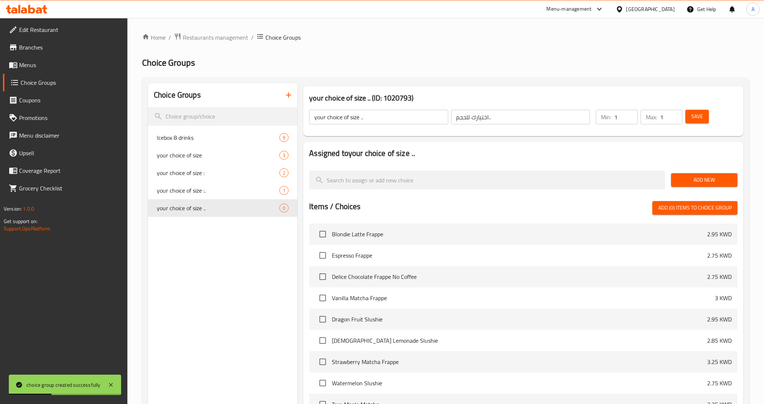
click at [689, 178] on span "Add New" at bounding box center [704, 180] width 55 height 9
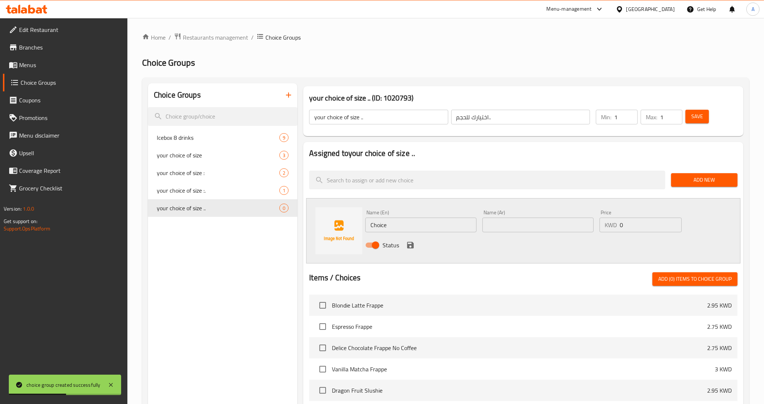
click at [401, 223] on input "Choice" at bounding box center [420, 225] width 111 height 15
click at [387, 224] on input "text" at bounding box center [420, 225] width 111 height 15
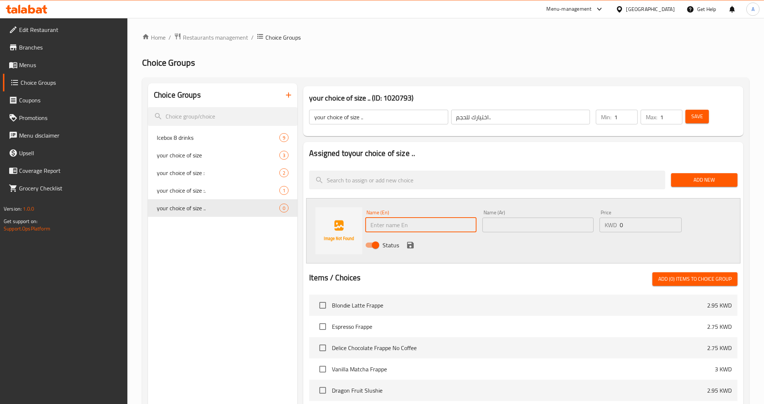
type input "small"
click at [487, 221] on input "text" at bounding box center [538, 225] width 111 height 15
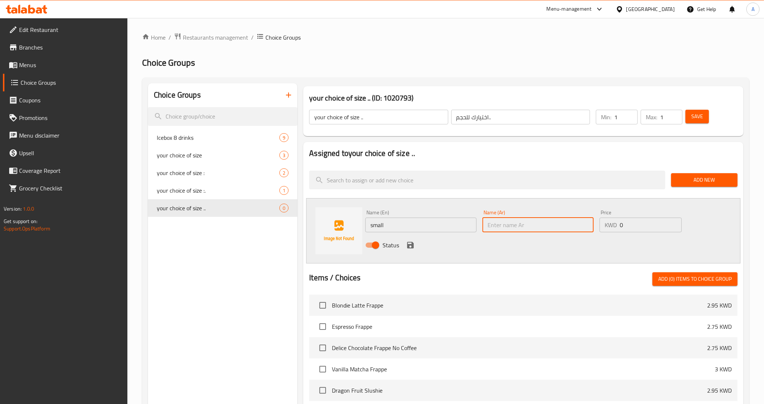
type input "صغير"
click at [628, 219] on input "0" at bounding box center [651, 225] width 62 height 15
type input "8.5"
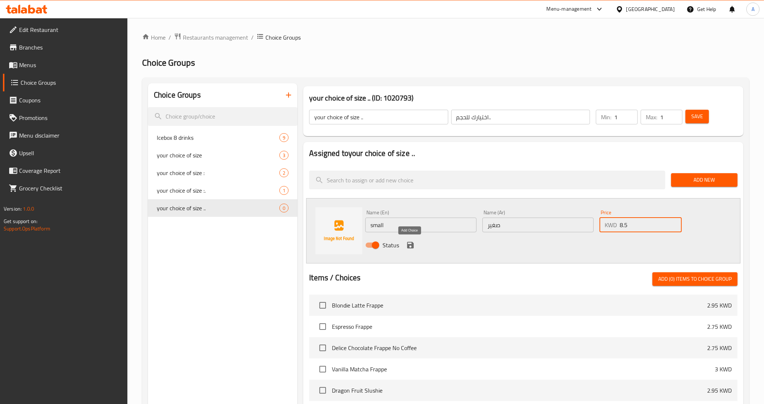
click at [410, 243] on icon "save" at bounding box center [410, 245] width 9 height 9
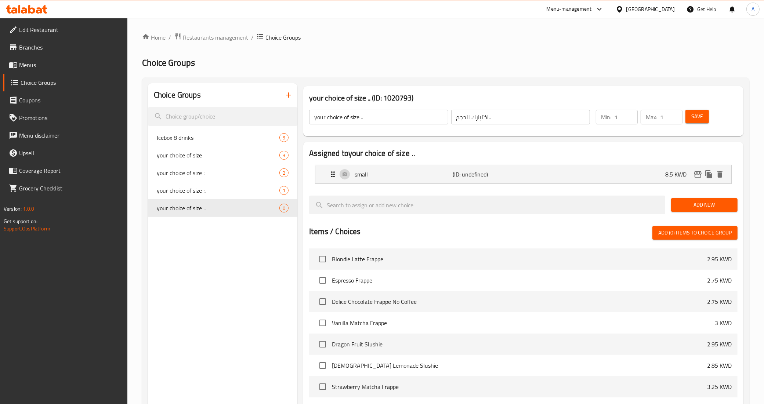
click at [723, 202] on span "Add New" at bounding box center [704, 204] width 55 height 9
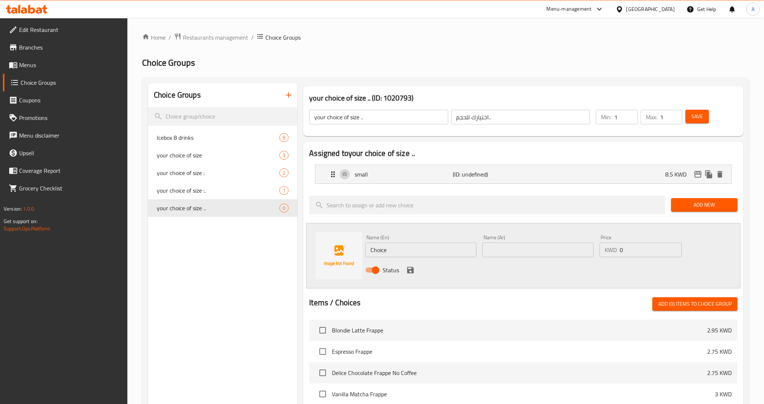
click at [400, 252] on input "Choice" at bounding box center [420, 250] width 111 height 15
type input "regular"
click at [512, 259] on div "Name (Ar) Name (Ar)" at bounding box center [538, 246] width 117 height 28
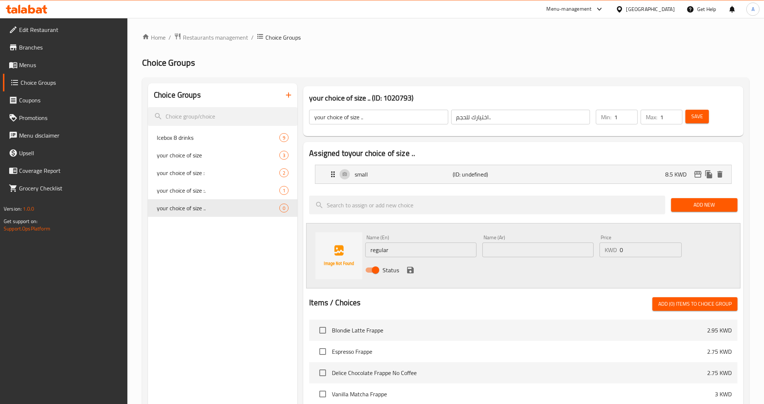
click at [513, 242] on div "Name (Ar) Name (Ar)" at bounding box center [538, 246] width 111 height 22
click at [513, 248] on input "text" at bounding box center [538, 250] width 111 height 15
type input "عادي"
click at [629, 251] on input "0" at bounding box center [651, 250] width 62 height 15
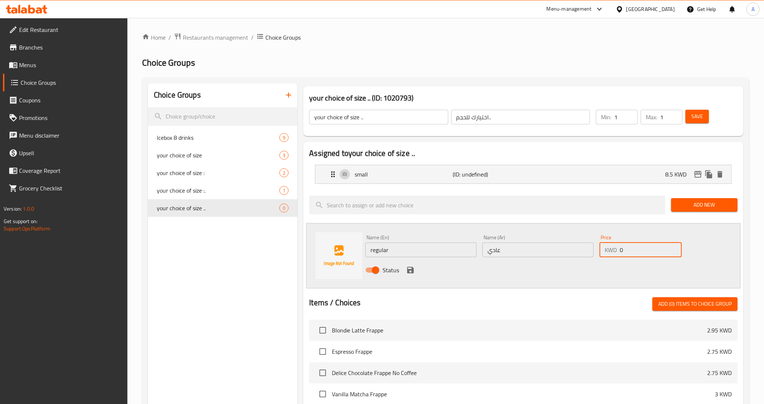
click at [629, 251] on input "0" at bounding box center [651, 250] width 62 height 15
type input "12"
click at [409, 271] on icon "save" at bounding box center [410, 270] width 9 height 9
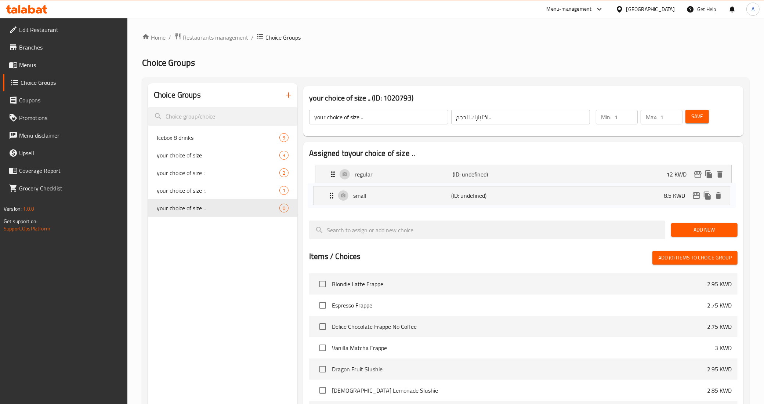
drag, startPoint x: 335, startPoint y: 177, endPoint x: 333, endPoint y: 203, distance: 26.1
click at [333, 203] on nav "small (ID: undefined) 8.5 KWD Name (En) small Name (En) Name (Ar) صغير Name (Ar…" at bounding box center [523, 187] width 429 height 56
click at [704, 119] on button "Save" at bounding box center [698, 117] width 24 height 14
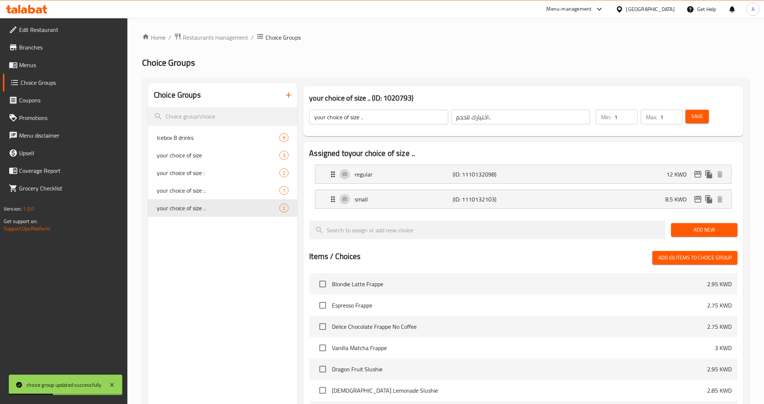
click at [701, 115] on span "Save" at bounding box center [697, 116] width 12 height 9
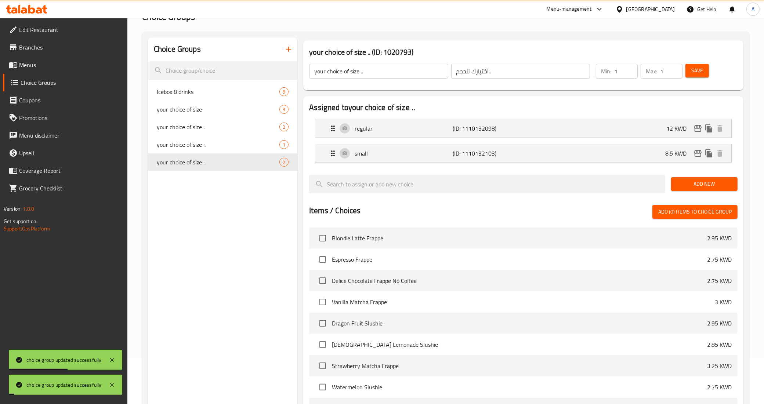
scroll to position [190, 0]
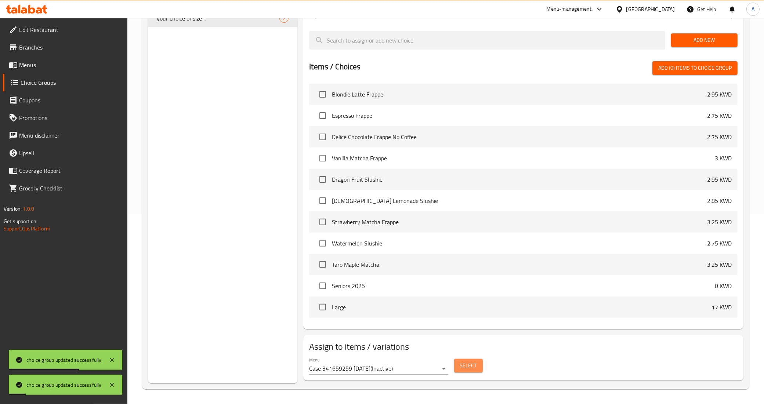
click at [458, 365] on button "Select" at bounding box center [468, 366] width 29 height 14
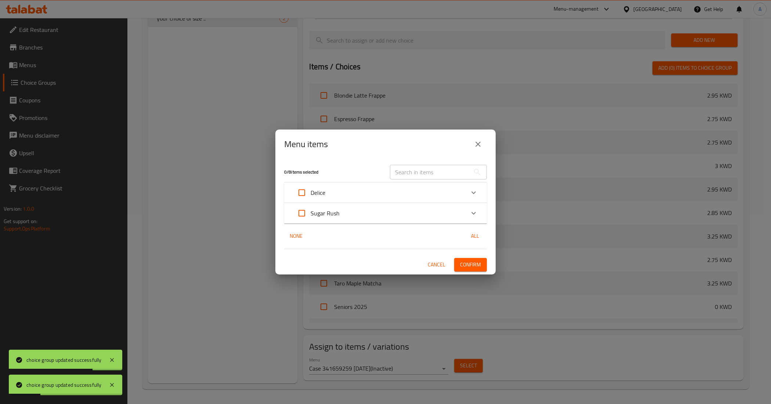
click at [331, 216] on p "Sugar Rush" at bounding box center [325, 213] width 29 height 9
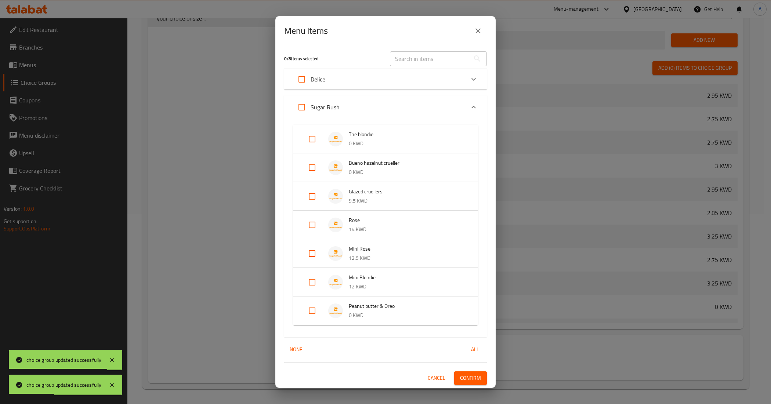
click at [319, 307] on input "Expand" at bounding box center [312, 311] width 18 height 18
checkbox input "true"
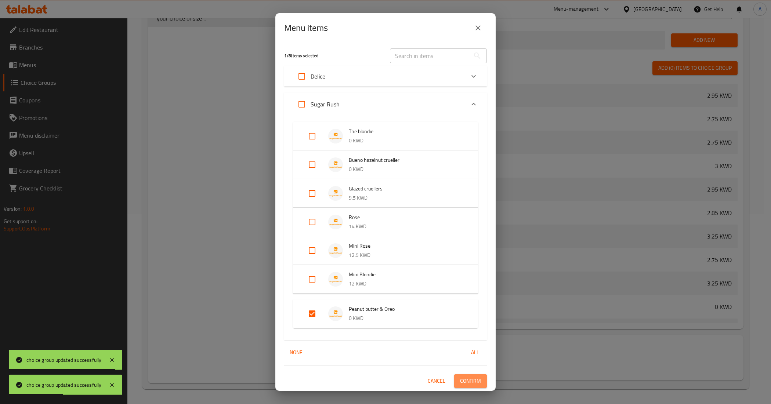
click at [474, 379] on span "Confirm" at bounding box center [470, 381] width 21 height 9
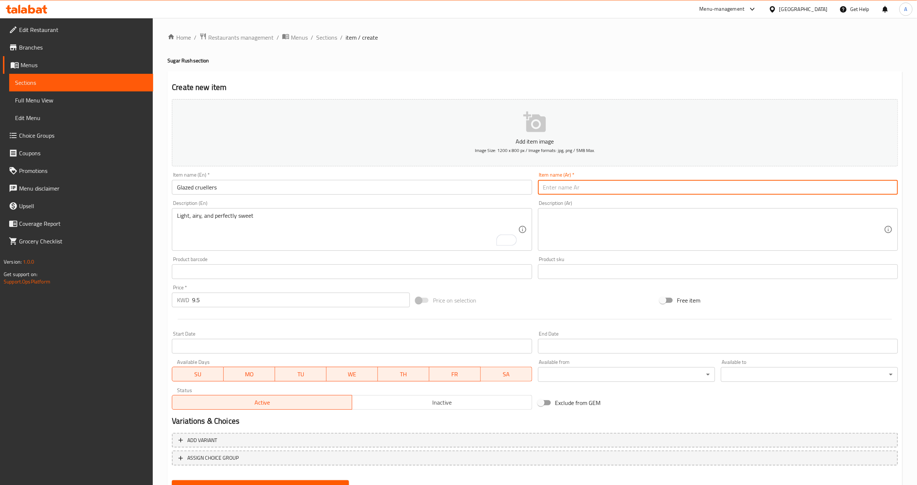
click at [598, 183] on input "text" at bounding box center [718, 187] width 360 height 15
paste input "كرولر مزجج"
click at [887, 191] on input "كرولر مزجج" at bounding box center [718, 187] width 360 height 15
paste input "بوينو هازلنت كرويلر"
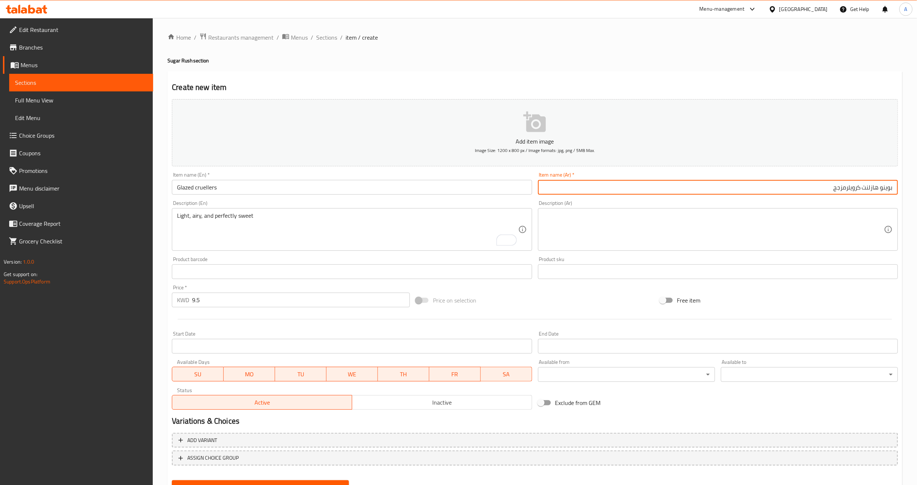
drag, startPoint x: 862, startPoint y: 190, endPoint x: 920, endPoint y: 189, distance: 58.4
click at [917, 189] on html "​ Menu-management [GEOGRAPHIC_DATA] Get Help A Edit Restaurant Branches Menus S…" at bounding box center [458, 242] width 917 height 485
drag, startPoint x: 877, startPoint y: 192, endPoint x: 825, endPoint y: 191, distance: 51.4
click at [825, 191] on input "كرويلرمزجج" at bounding box center [718, 187] width 360 height 15
click at [848, 186] on input "كرويلر" at bounding box center [718, 187] width 360 height 15
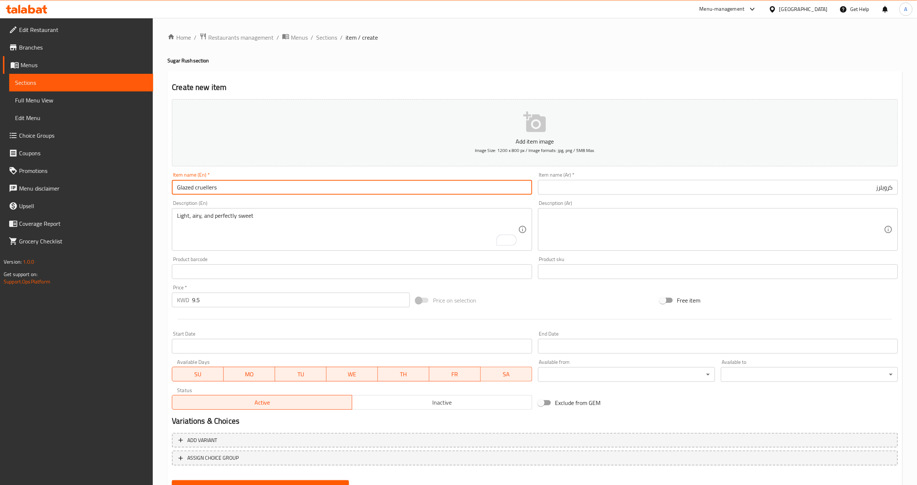
click at [181, 187] on input "Glazed cruellers" at bounding box center [352, 187] width 360 height 15
click at [681, 185] on input "كرويلرز" at bounding box center [718, 187] width 360 height 15
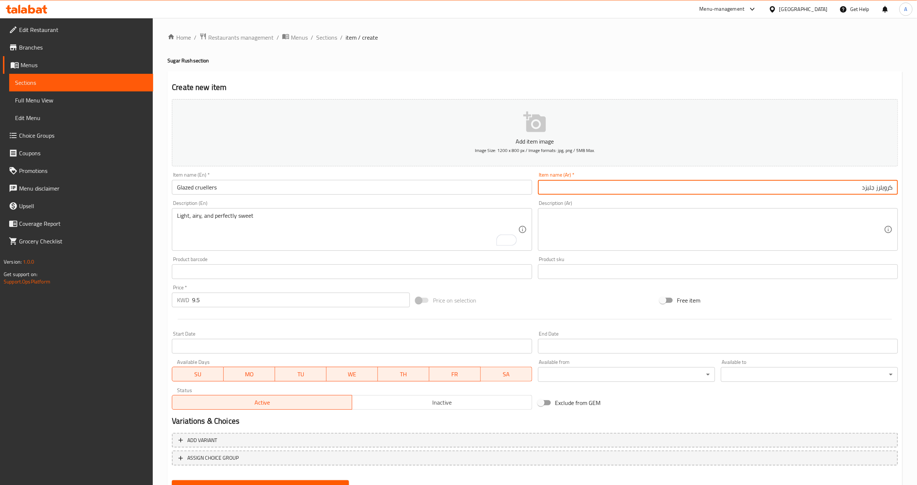
type input "كرويلرز جليزد"
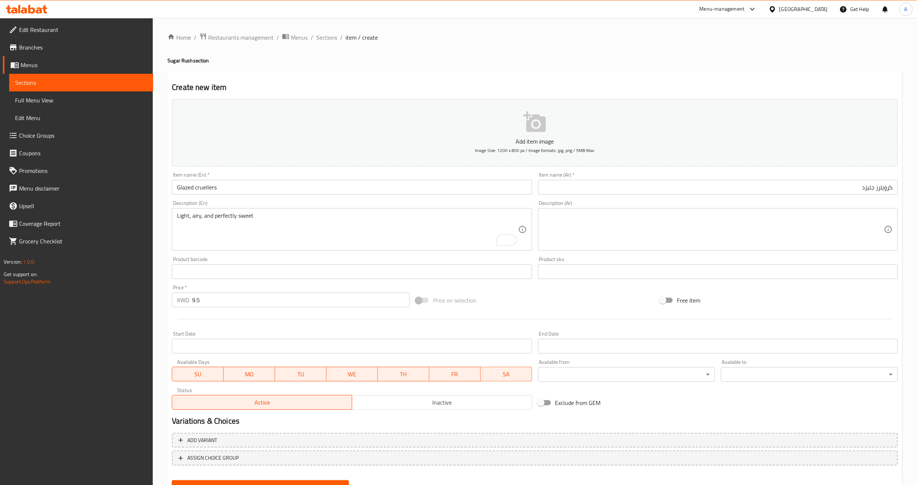
click at [611, 297] on div "Price on selection" at bounding box center [535, 300] width 244 height 20
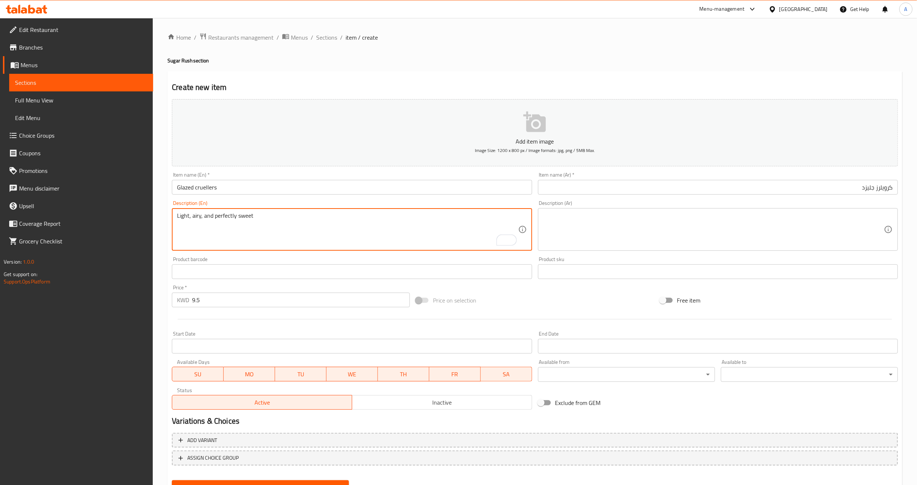
click at [373, 228] on textarea "Light, airy, and perfectly sweet" at bounding box center [347, 229] width 341 height 35
click at [582, 215] on textarea at bounding box center [713, 229] width 341 height 35
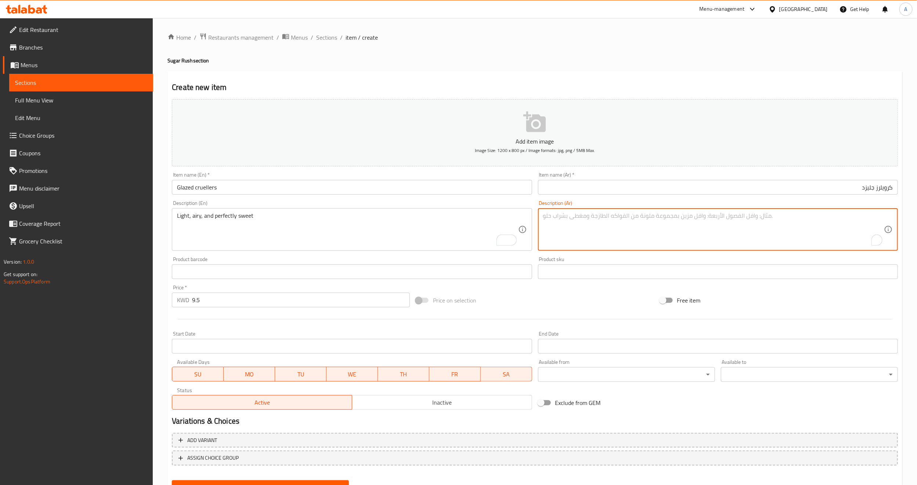
paste textarea "خفيف وجيد التهوية وحلو تمامًا"
click at [878, 216] on textarea "خفيف وجيد التهوية وحلو تمامًا" at bounding box center [713, 229] width 341 height 35
click at [864, 219] on textarea "لايت وجيد التهوية وحلو تمامًا" at bounding box center [713, 229] width 341 height 35
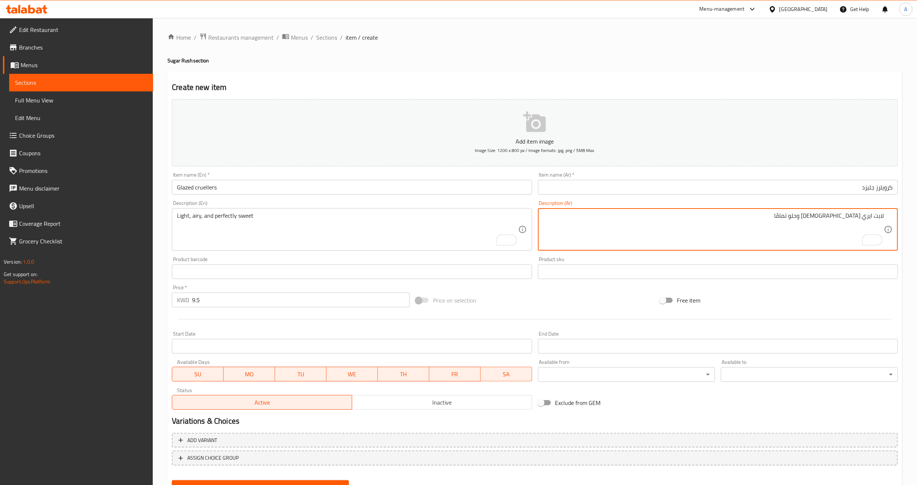
click at [873, 219] on textarea "لايت ايري [DEMOGRAPHIC_DATA] وحلو تمامًا" at bounding box center [713, 229] width 341 height 35
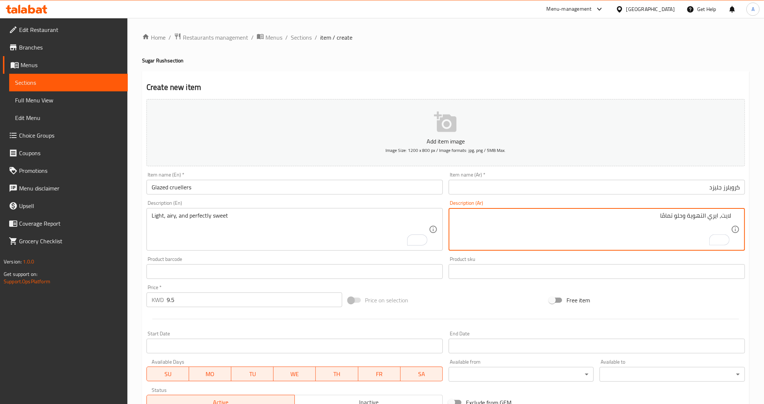
click at [698, 215] on textarea "لايت، ايري التهوية وحلو تمامًا" at bounding box center [592, 229] width 277 height 35
click at [641, 213] on textarea "لايت، [PERSON_NAME] وحلو تمامًا" at bounding box center [592, 229] width 277 height 35
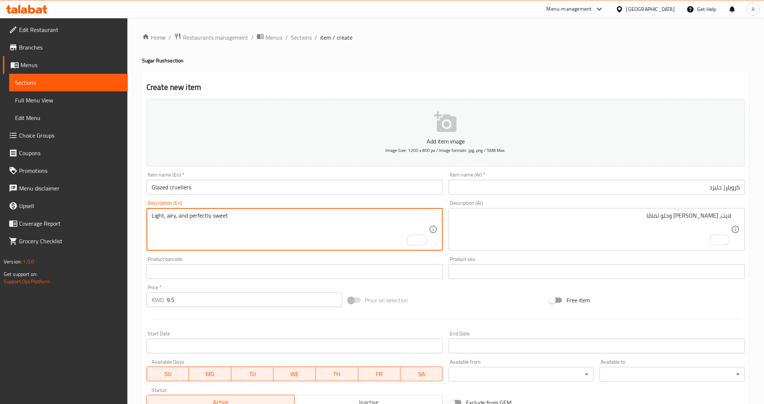
click at [194, 218] on textarea "Light, airy, and perfectly sweet" at bounding box center [290, 229] width 277 height 35
click at [612, 200] on div "Description (Ar) لايت، ايري وحلو تمامًا Description (Ar)" at bounding box center [597, 226] width 302 height 56
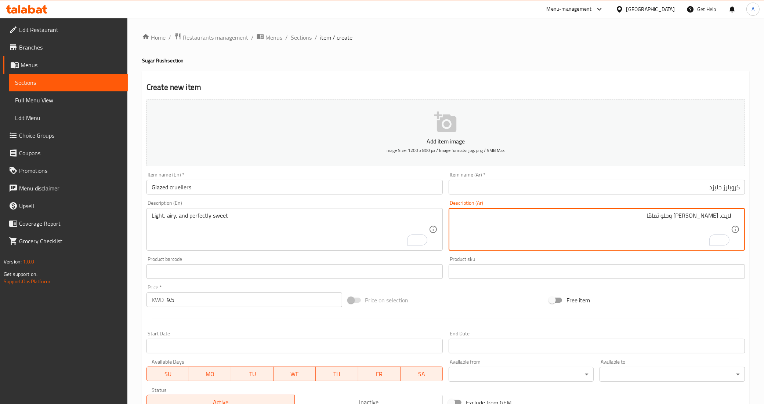
click at [690, 215] on textarea "لايت، [PERSON_NAME] وحلو تمامًا" at bounding box center [592, 229] width 277 height 35
paste textarea "perfectly"
click at [686, 212] on textarea "لايت، ايري وحلو perfectly" at bounding box center [592, 229] width 277 height 35
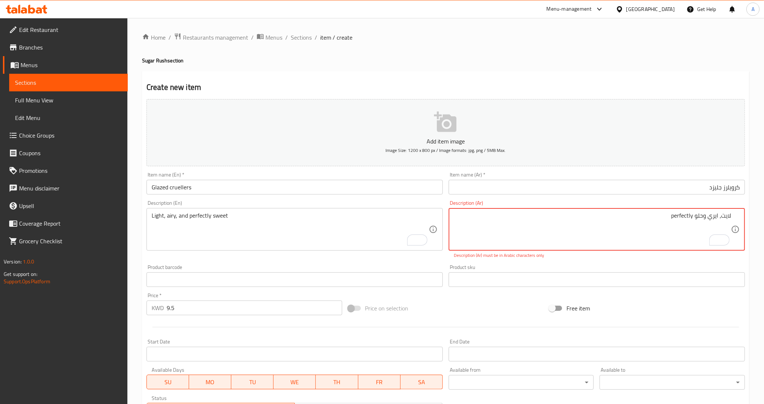
paste textarea "بإتقان"
type textarea "لايت، ايري وحلو بإتقان"
click at [644, 262] on div "Product sku Product sku" at bounding box center [597, 276] width 302 height 28
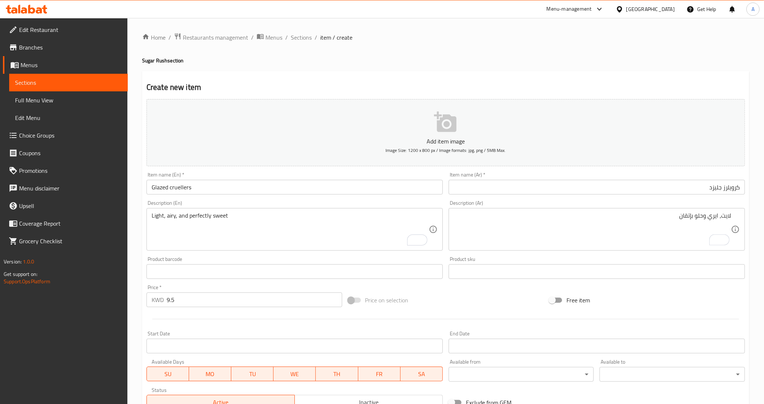
scroll to position [46, 0]
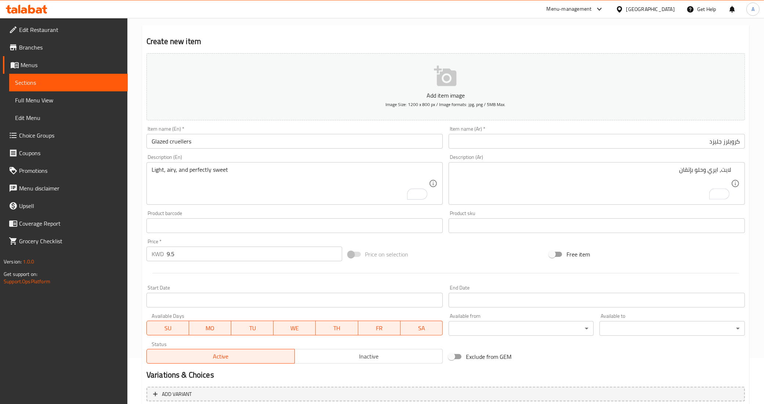
click at [632, 256] on div "Free item" at bounding box center [647, 255] width 202 height 20
click at [453, 261] on div "Price on selection" at bounding box center [446, 255] width 202 height 20
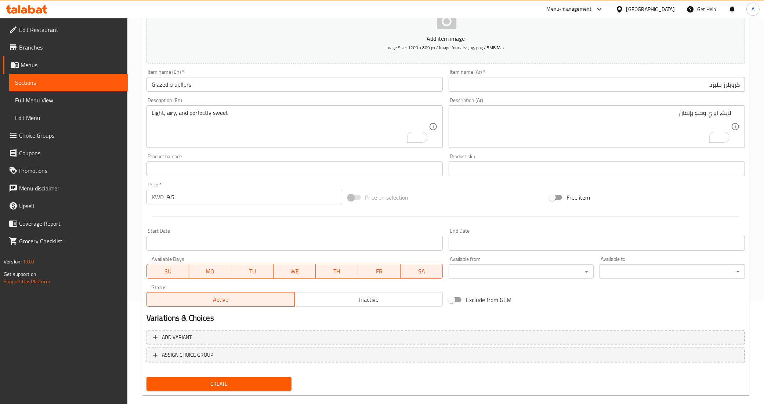
scroll to position [113, 0]
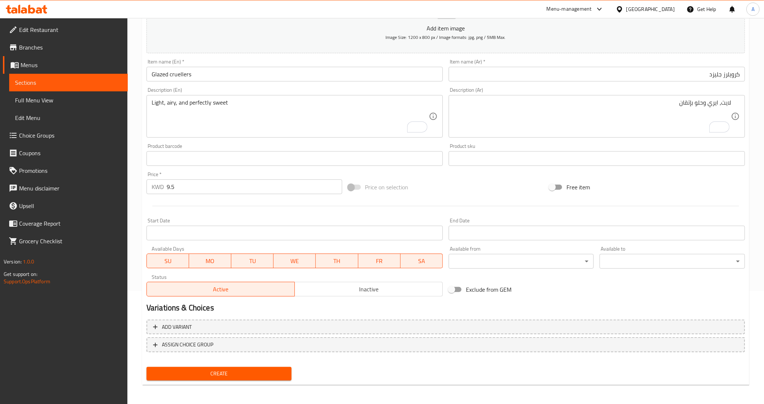
click at [522, 294] on div "Exclude from GEM" at bounding box center [547, 290] width 202 height 20
click at [544, 288] on div "Exclude from GEM" at bounding box center [547, 290] width 202 height 20
click at [495, 200] on div at bounding box center [446, 206] width 604 height 18
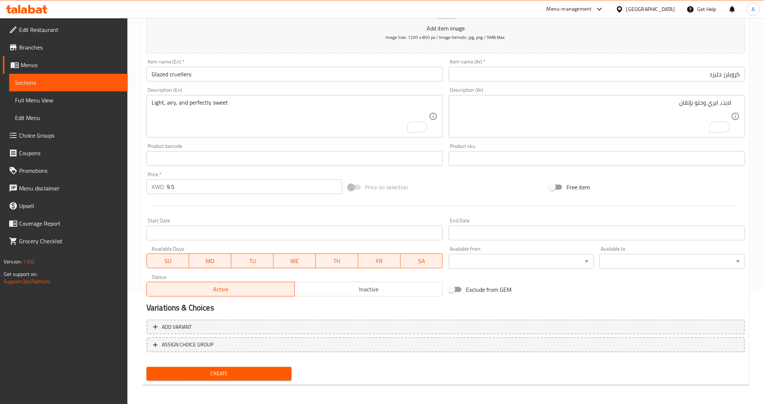
click at [426, 190] on div "Price on selection" at bounding box center [446, 187] width 202 height 20
click at [268, 207] on div at bounding box center [446, 206] width 604 height 18
click at [337, 364] on div "Create" at bounding box center [446, 373] width 604 height 19
click at [309, 312] on h2 "Variations & Choices" at bounding box center [446, 308] width 599 height 11
click at [262, 203] on div at bounding box center [446, 206] width 604 height 18
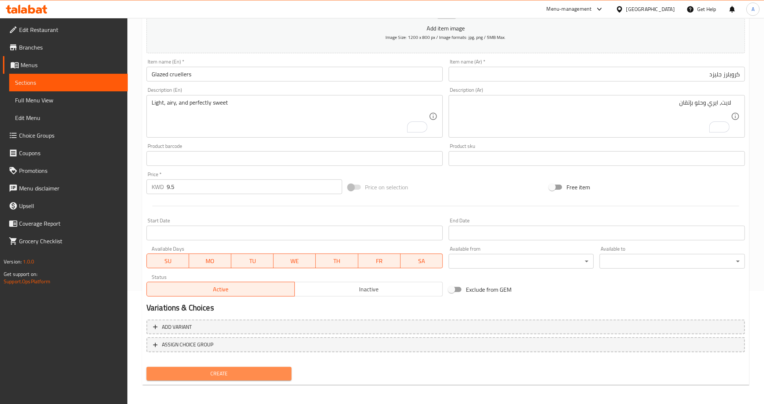
click at [216, 369] on span "Create" at bounding box center [219, 373] width 134 height 9
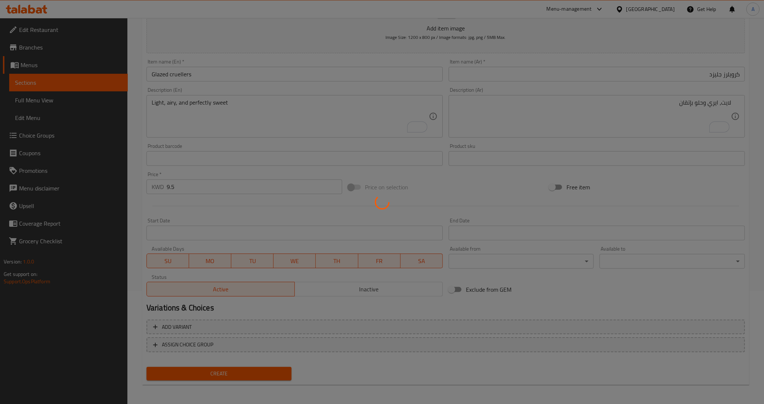
type input "0"
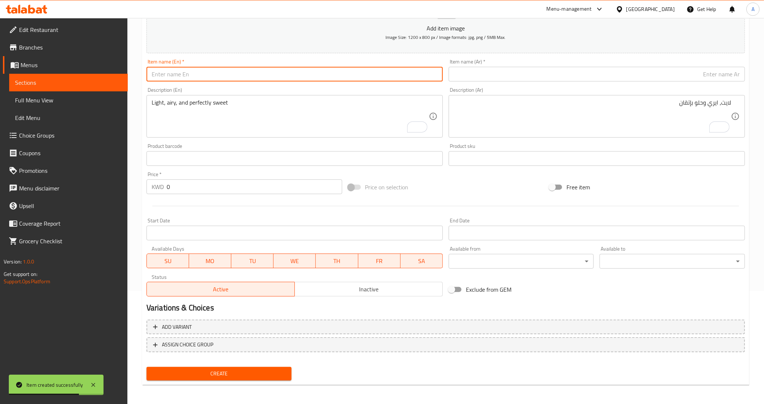
click at [185, 75] on input "text" at bounding box center [295, 74] width 296 height 15
paste input "Rose"
type input "Rose"
click at [184, 92] on div "Description (En) Light, airy, and perfectly sweet Description (En)" at bounding box center [295, 112] width 296 height 50
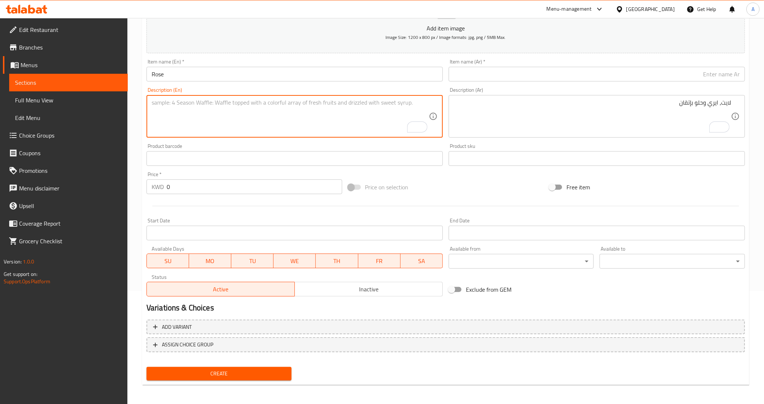
click at [189, 123] on textarea "To enrich screen reader interactions, please activate Accessibility in Grammarl…" at bounding box center [290, 116] width 277 height 35
paste textarea "A floral twist on elegance, sweet and delicate."
type textarea "A floral twist on elegance, sweet and delicate."
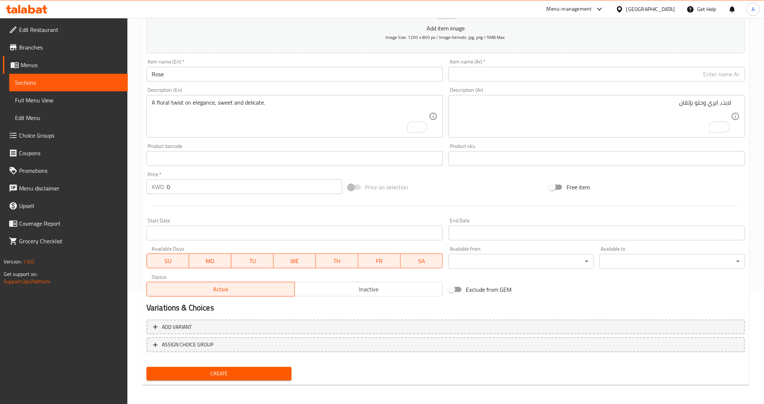
click at [444, 175] on div "Add item image Image Size: 1200 x 800 px / Image formats: jpg, png / 5MB Max. I…" at bounding box center [446, 141] width 604 height 317
click at [242, 204] on div at bounding box center [446, 206] width 604 height 18
click at [238, 74] on input "Rose" at bounding box center [295, 74] width 296 height 15
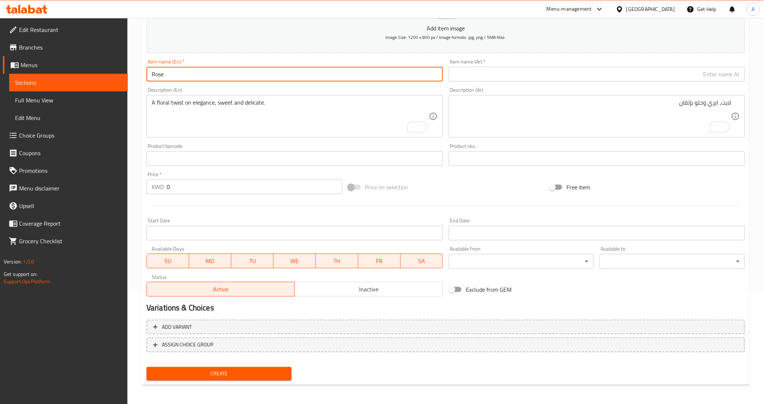
click at [238, 74] on input "Rose" at bounding box center [295, 74] width 296 height 15
click at [512, 71] on input "text" at bounding box center [597, 74] width 296 height 15
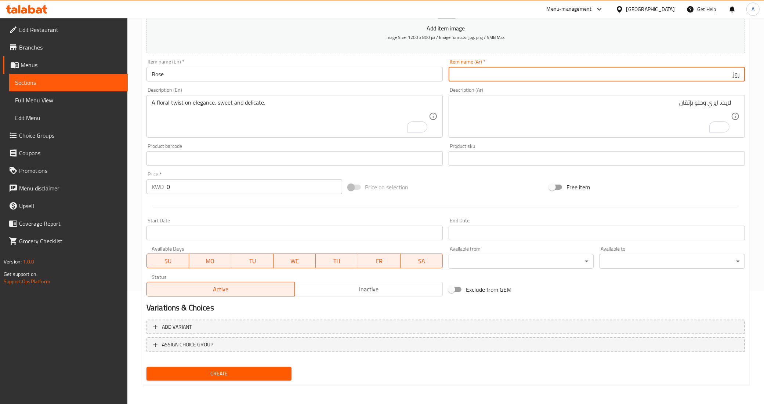
type input "روز"
click at [507, 122] on textarea "لايت، ايري وحلو بإتقان" at bounding box center [592, 116] width 277 height 35
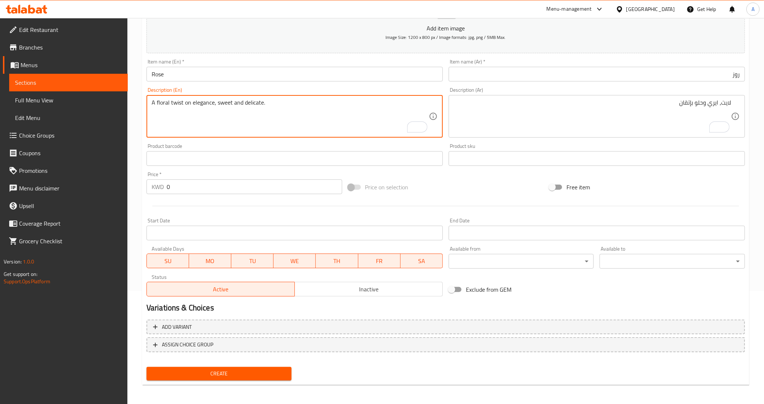
click at [264, 122] on textarea "A floral twist on elegance, sweet and delicate." at bounding box center [290, 116] width 277 height 35
click at [504, 118] on textarea "To enrich screen reader interactions, please activate Accessibility in Grammarl…" at bounding box center [592, 116] width 277 height 35
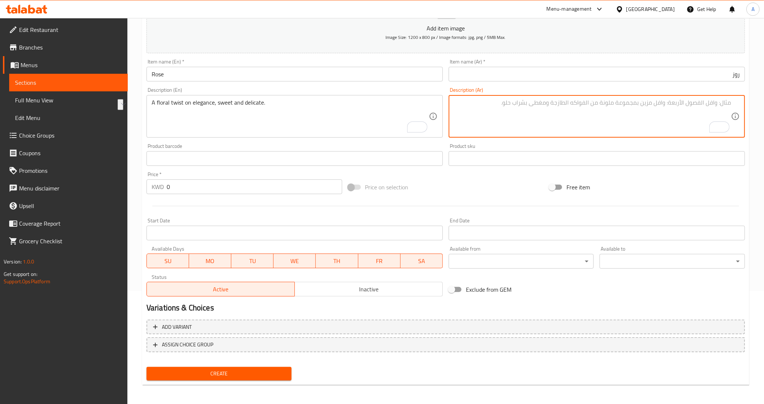
paste textarea "لمسة زهرية من الأناقة والحلوة والرقيقة."
drag, startPoint x: 700, startPoint y: 103, endPoint x: 764, endPoint y: 93, distance: 64.7
click at [764, 93] on html "​ Menu-management [GEOGRAPHIC_DATA] Get Help A Edit Restaurant Branches Menus S…" at bounding box center [382, 89] width 764 height 404
click at [671, 103] on textarea "فلورال من الأناقة والحلوة والرقيقة." at bounding box center [592, 116] width 277 height 35
click at [682, 105] on textarea "فلورال من الأناقة والحلوة والرقيقة." at bounding box center [592, 116] width 277 height 35
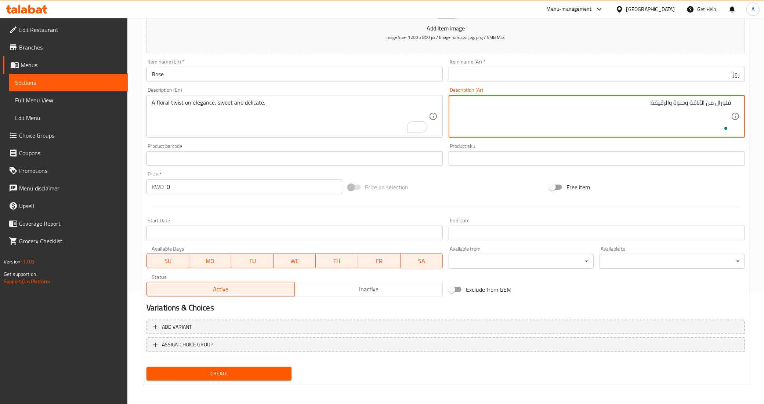
click at [674, 103] on textarea "فلورال من الأناقة وحلوة والرقيقة." at bounding box center [592, 116] width 277 height 35
type textarea "فلورال من الأناقة وحلو والرقيقة."
click at [638, 147] on div "Product sku Product sku" at bounding box center [597, 155] width 296 height 22
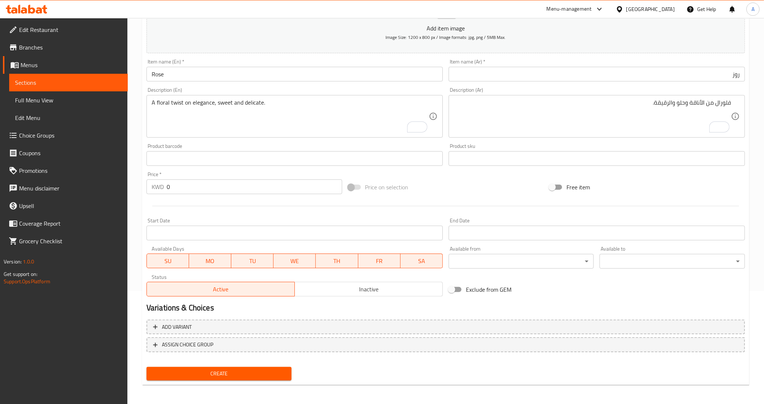
click at [187, 205] on div at bounding box center [446, 206] width 604 height 18
click at [175, 186] on input "0" at bounding box center [255, 187] width 176 height 15
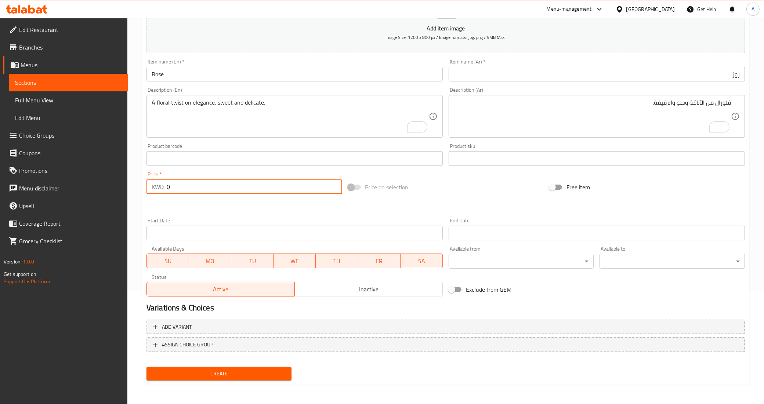
click at [175, 186] on input "0" at bounding box center [255, 187] width 176 height 15
type input "14"
click at [185, 207] on div at bounding box center [446, 206] width 604 height 18
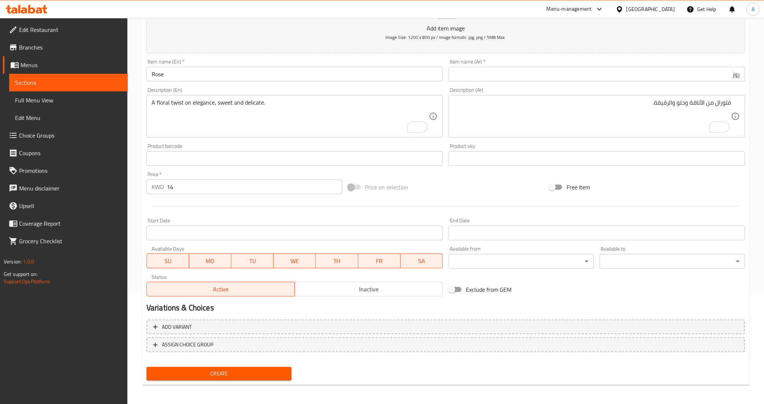
click at [209, 169] on div "Price   * KWD 14 Price *" at bounding box center [245, 183] width 202 height 28
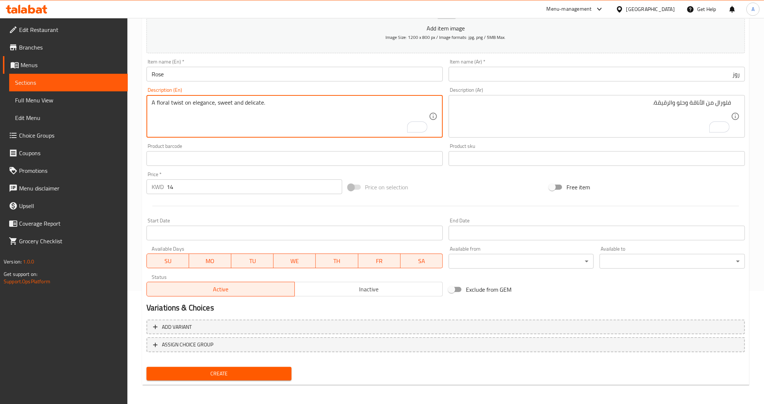
click at [346, 144] on div "Product barcode Product barcode" at bounding box center [295, 155] width 296 height 22
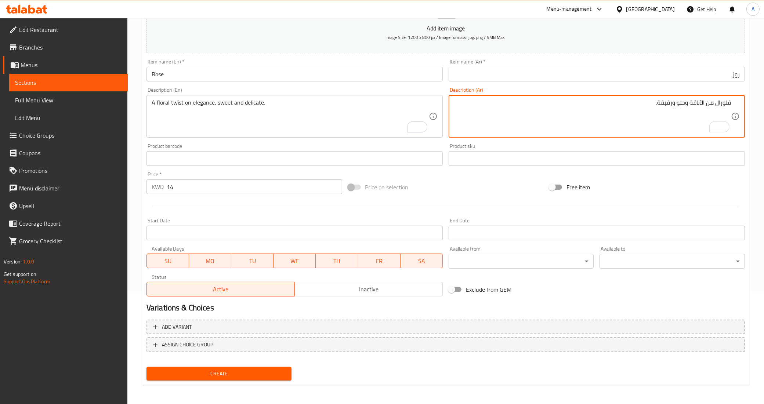
type textarea "فلورال من الأناقة وحلو ورقيقة."
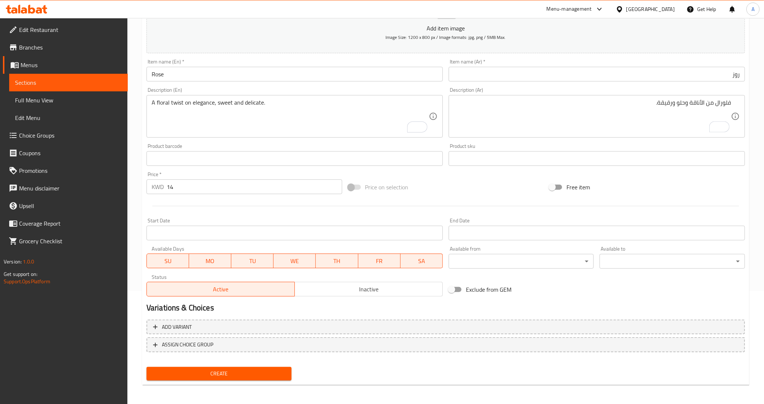
click at [665, 182] on div "Free item" at bounding box center [647, 187] width 202 height 20
click at [470, 189] on div "Price on selection" at bounding box center [446, 187] width 202 height 20
click at [236, 371] on span "Create" at bounding box center [219, 373] width 134 height 9
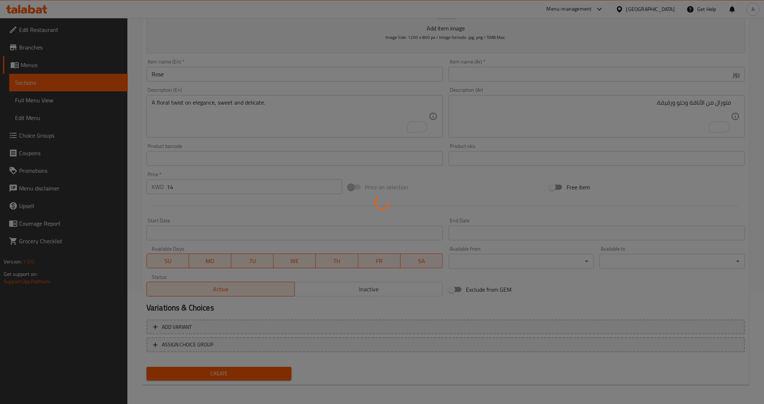
type input "0"
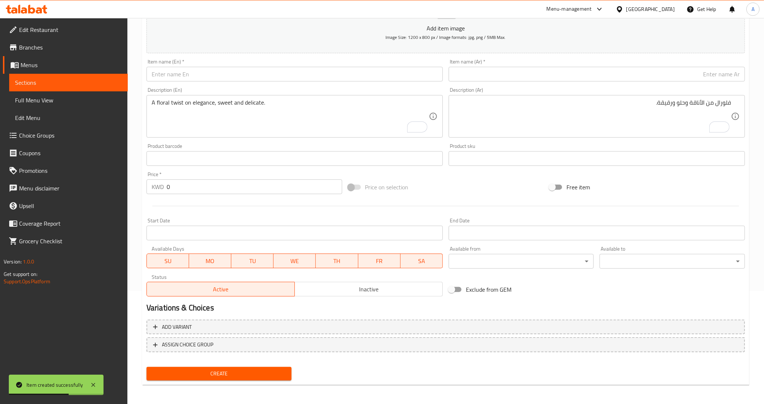
click at [201, 68] on input "text" at bounding box center [295, 74] width 296 height 15
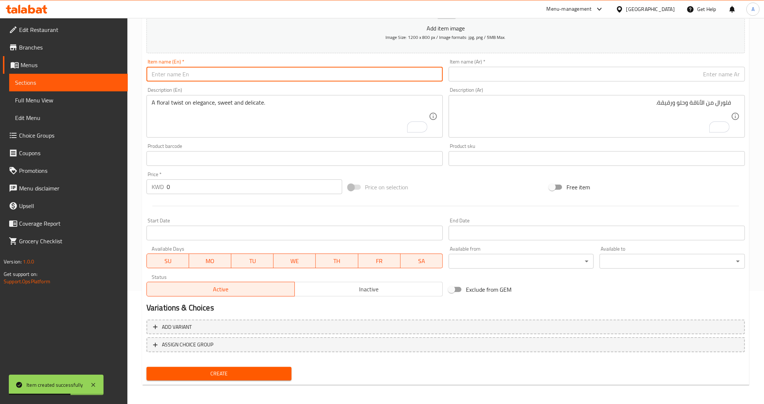
paste input "Mini Rose"
type input "Mini Rose"
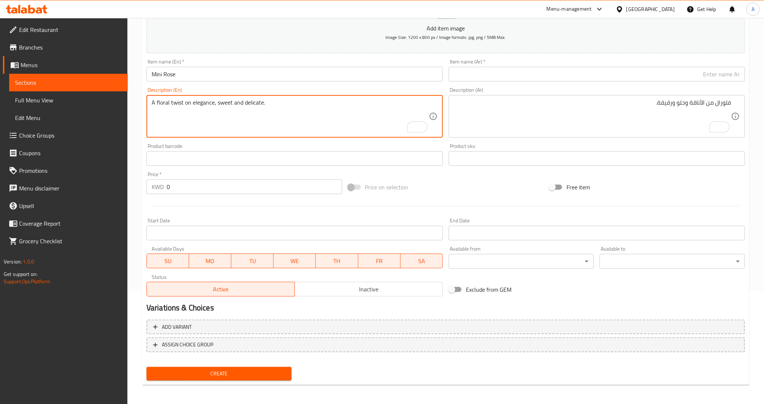
click at [160, 112] on textarea "A floral twist on elegance, sweet and delicate." at bounding box center [290, 116] width 277 height 35
paste textarea "Dozen"
type textarea "Dozen"
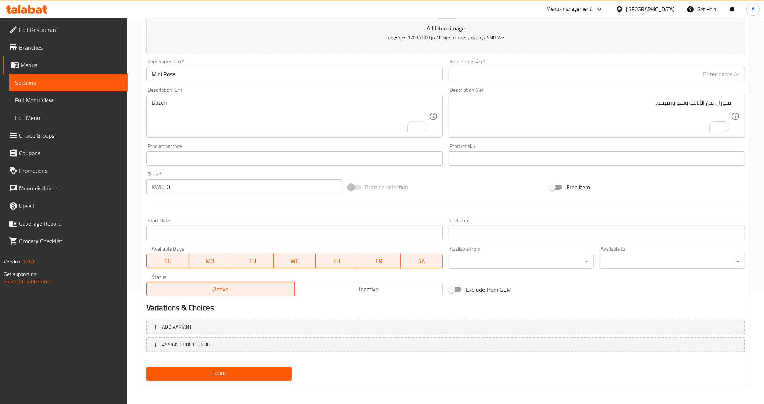
click at [184, 186] on input "0" at bounding box center [255, 187] width 176 height 15
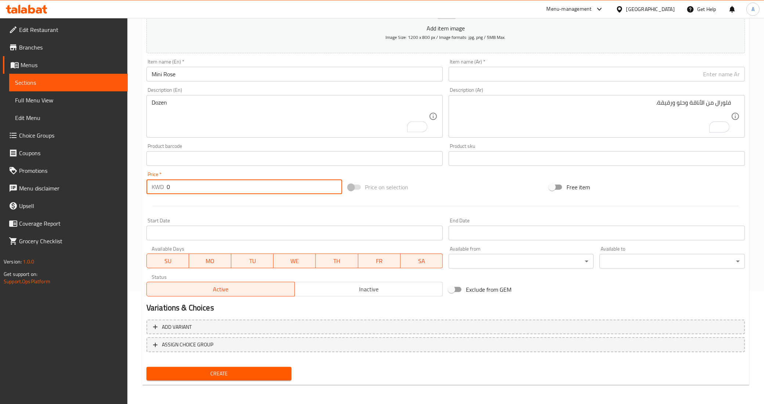
click at [184, 186] on input "0" at bounding box center [255, 187] width 176 height 15
paste input "12.5"
type input "12.5"
click at [180, 199] on div at bounding box center [446, 206] width 604 height 18
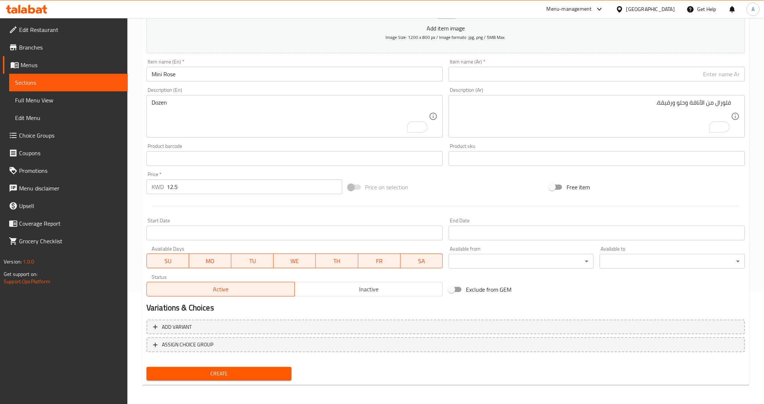
click at [532, 134] on div "فلورال من الأناقة وحلو ورقيقة. Description (Ar)" at bounding box center [597, 116] width 296 height 43
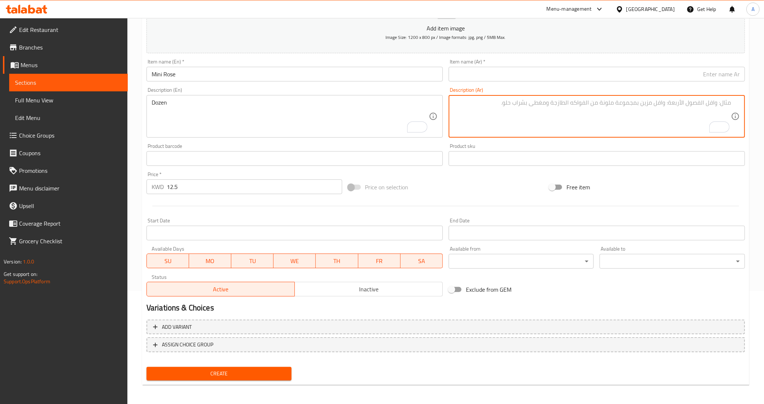
paste textarea "دزينة"
type textarea "دزينة"
click at [526, 77] on input "text" at bounding box center [597, 74] width 296 height 15
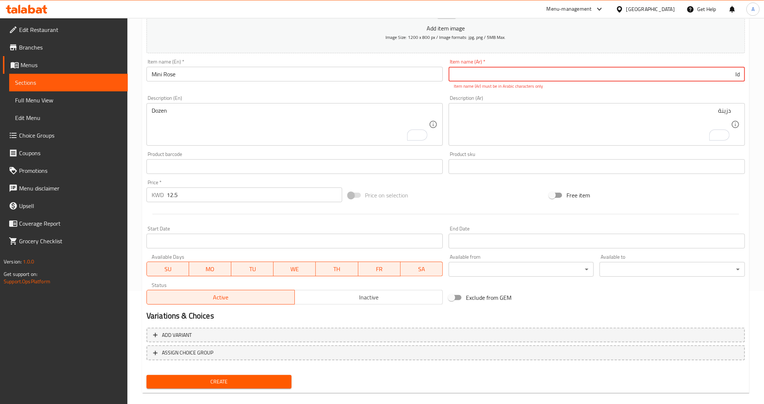
type input "l"
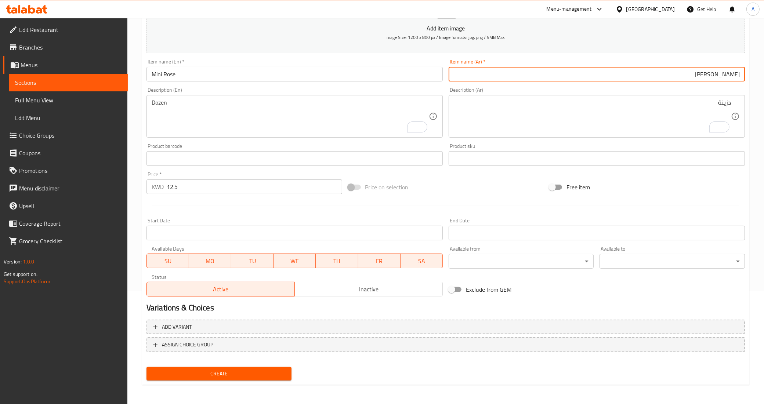
type input "[PERSON_NAME]"
click at [649, 193] on div "Free item" at bounding box center [647, 187] width 202 height 20
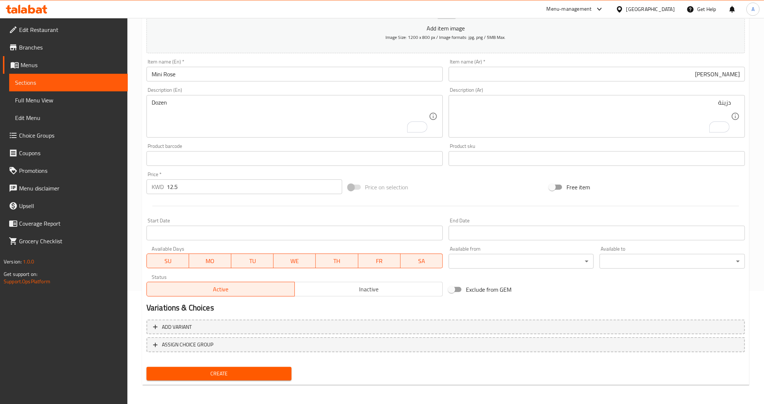
click at [476, 193] on div "Price on selection" at bounding box center [446, 187] width 202 height 20
click at [214, 371] on span "Create" at bounding box center [219, 373] width 134 height 9
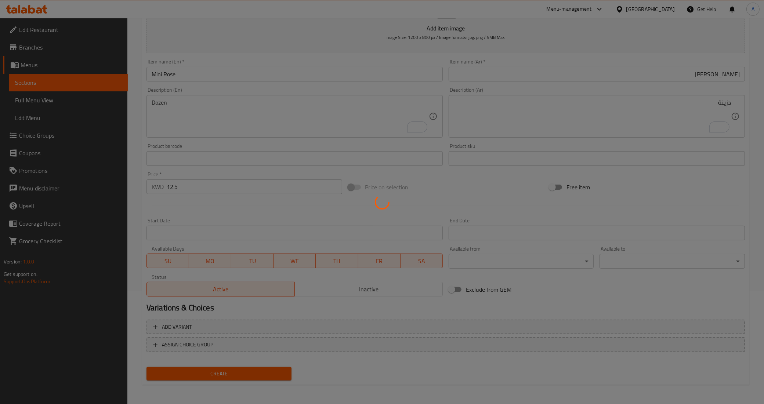
type input "0"
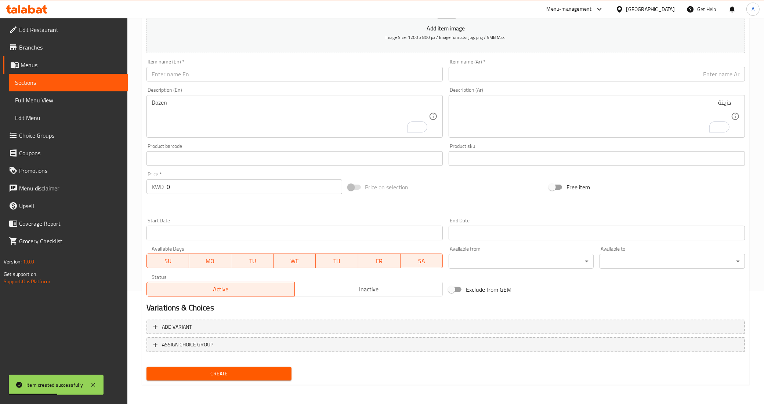
click at [179, 82] on div "Item name (En)   * Item name (En) *" at bounding box center [295, 70] width 302 height 28
click at [179, 76] on input "text" at bounding box center [295, 74] width 296 height 15
paste input "Mini Blondie"
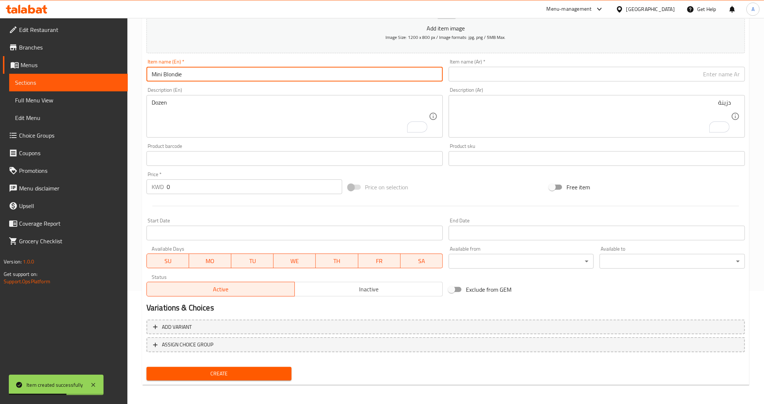
type input "Mini Blondie"
click at [524, 82] on div "Item name (Ar)   * Item name (Ar) *" at bounding box center [597, 70] width 302 height 28
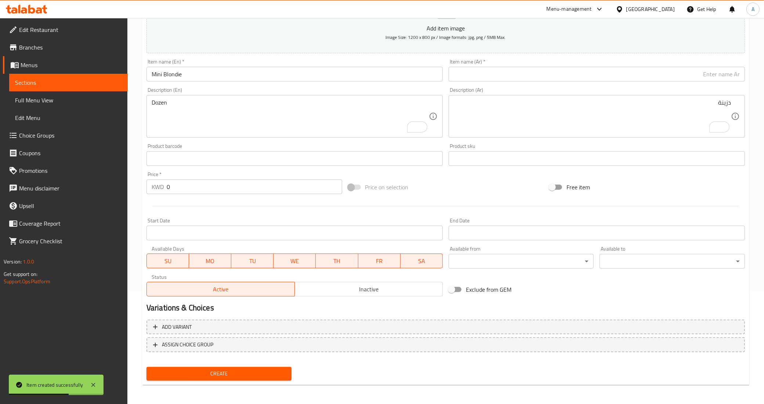
click at [520, 68] on input "text" at bounding box center [597, 74] width 296 height 15
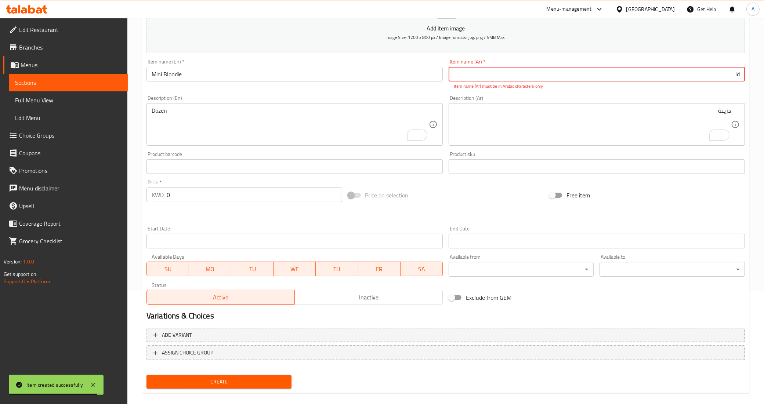
type input "l"
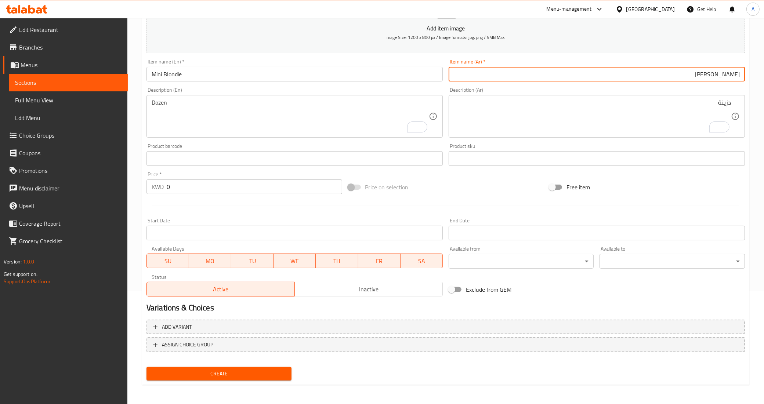
type input "[PERSON_NAME]"
click at [498, 171] on div "Add item image Image Size: 1200 x 800 px / Image formats: jpg, png / 5MB Max. I…" at bounding box center [446, 141] width 604 height 317
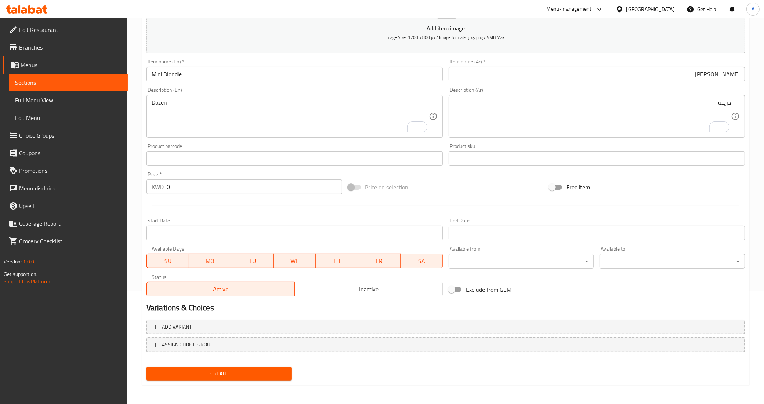
click at [498, 171] on div "Add item image Image Size: 1200 x 800 px / Image formats: jpg, png / 5MB Max. I…" at bounding box center [446, 141] width 604 height 317
click at [663, 190] on div "Free item" at bounding box center [647, 187] width 202 height 20
click at [303, 129] on textarea "Dozen" at bounding box center [290, 116] width 277 height 35
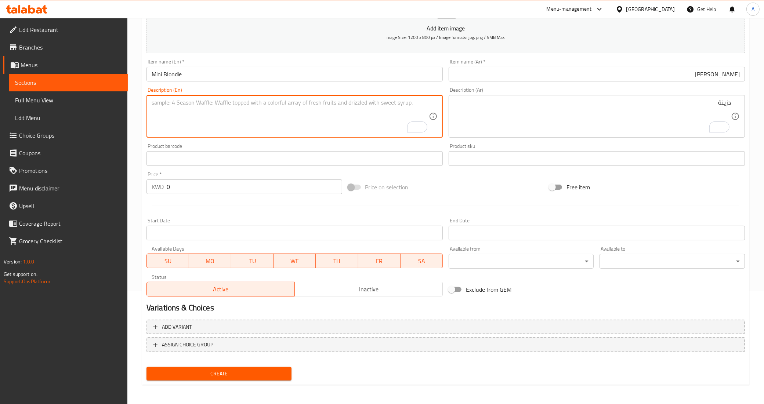
paste textarea "Dozen"
type textarea "Dozen"
click at [500, 118] on textarea "دزينة" at bounding box center [592, 116] width 277 height 35
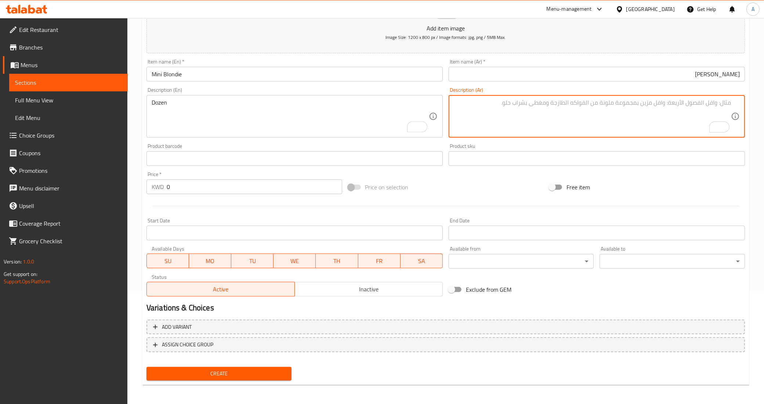
paste textarea "دزينة"
type textarea "دزينة"
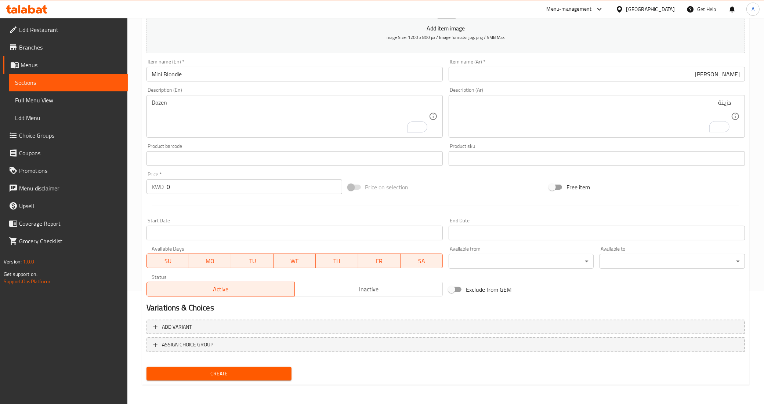
click at [640, 188] on div "Free item" at bounding box center [647, 187] width 202 height 20
click at [477, 194] on div "Price on selection" at bounding box center [446, 187] width 202 height 20
click at [235, 188] on input "0" at bounding box center [255, 187] width 176 height 15
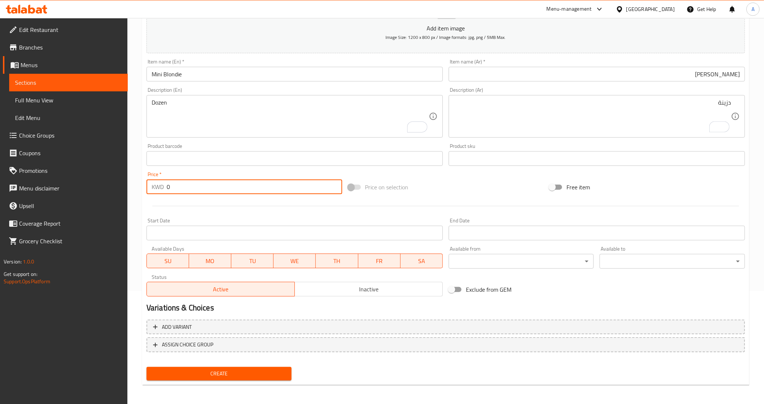
click at [235, 188] on input "0" at bounding box center [255, 187] width 176 height 15
type input "12"
click at [248, 202] on div at bounding box center [446, 206] width 604 height 18
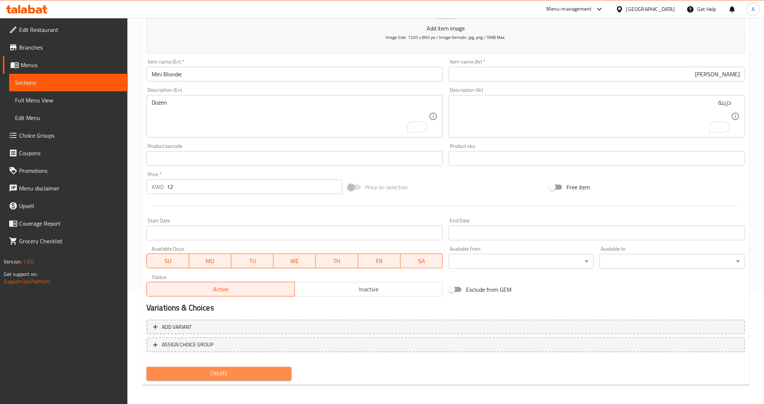
click at [248, 376] on span "Create" at bounding box center [219, 373] width 134 height 9
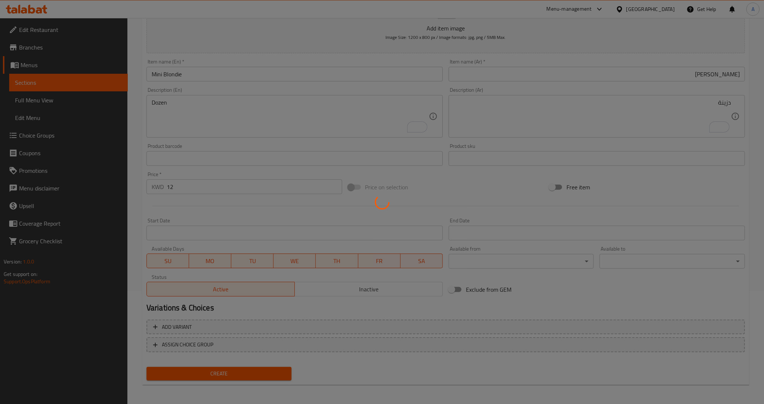
type input "0"
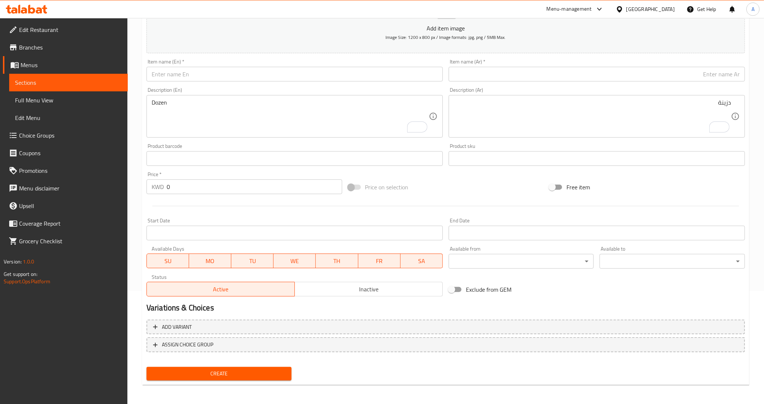
click at [597, 290] on div "Exclude from GEM" at bounding box center [547, 290] width 202 height 20
click at [296, 76] on input "text" at bounding box center [295, 74] width 296 height 15
paste input "Peanut butter & Oreo"
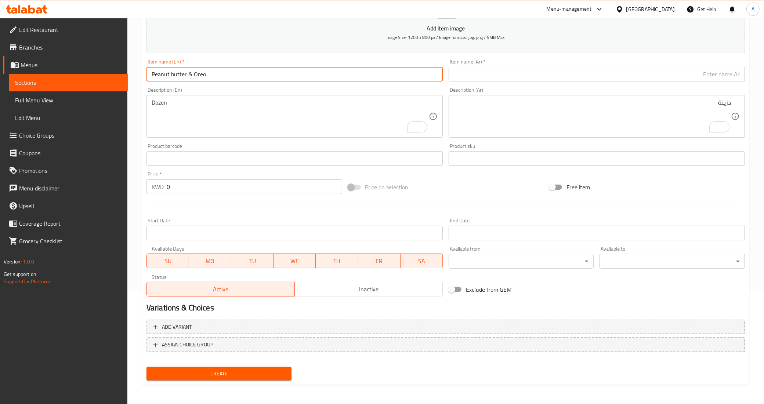
type input "Peanut butter & Oreo"
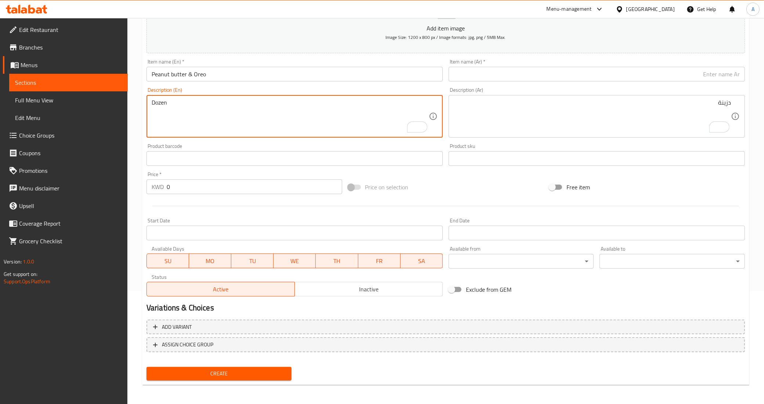
click at [242, 126] on textarea "Dozen" at bounding box center [290, 116] width 277 height 35
paste textarea "A creamy-crunchy duo made for true dessert lovers."
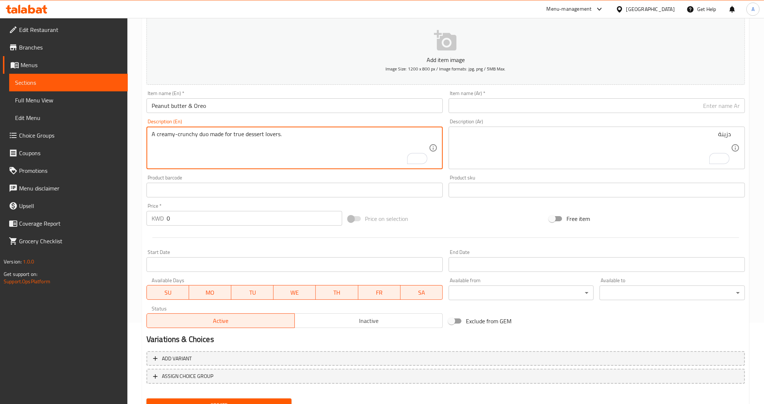
scroll to position [67, 0]
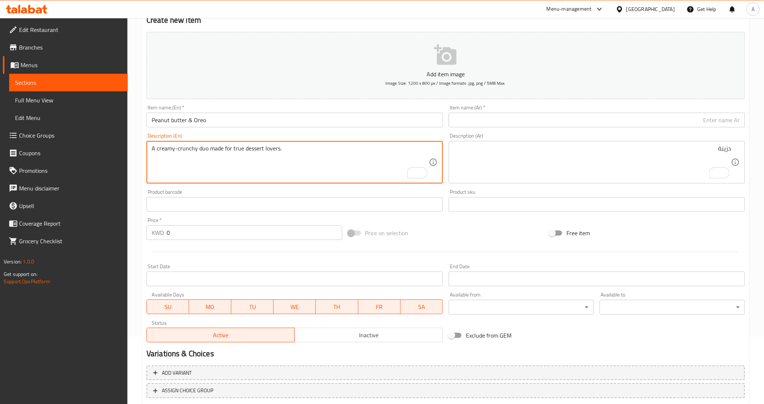
type textarea "A creamy-crunchy duo made for true dessert lovers."
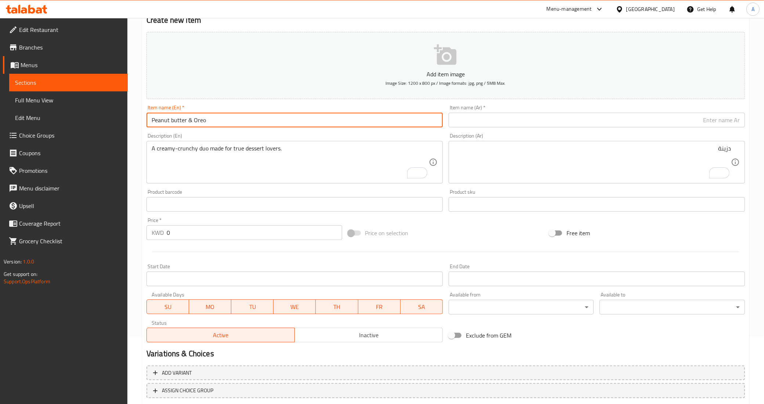
drag, startPoint x: 187, startPoint y: 120, endPoint x: 147, endPoint y: 118, distance: 39.7
click at [147, 118] on input "Peanut butter & Oreo" at bounding box center [295, 120] width 296 height 15
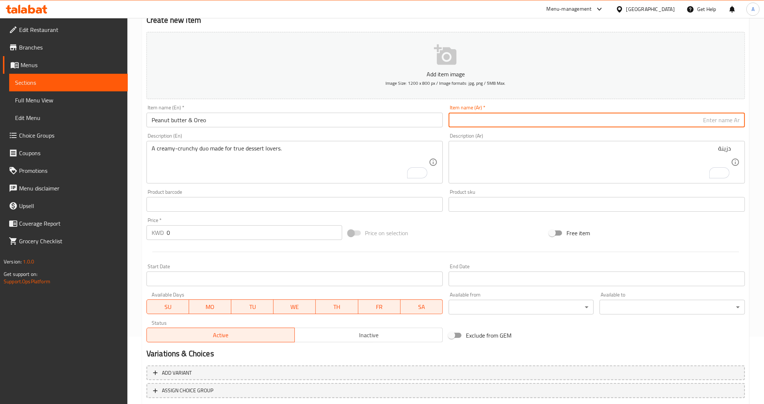
click at [523, 121] on input "text" at bounding box center [597, 120] width 296 height 15
paste input "زبدة فول سوداني"
click at [199, 120] on input "Peanut butter & Oreo" at bounding box center [295, 120] width 296 height 15
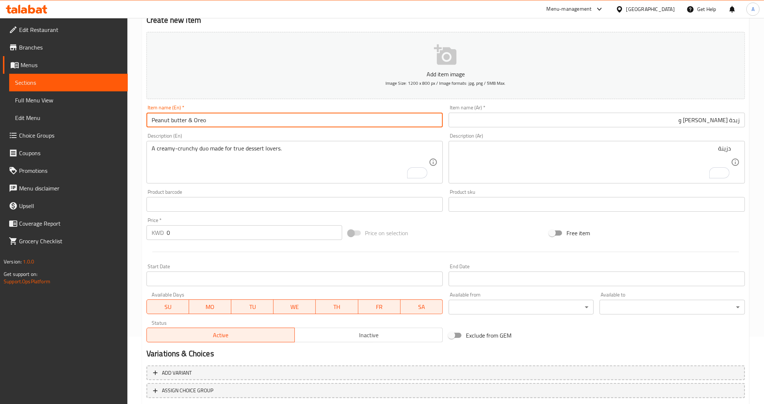
click at [199, 120] on input "Peanut butter & Oreo" at bounding box center [295, 120] width 296 height 15
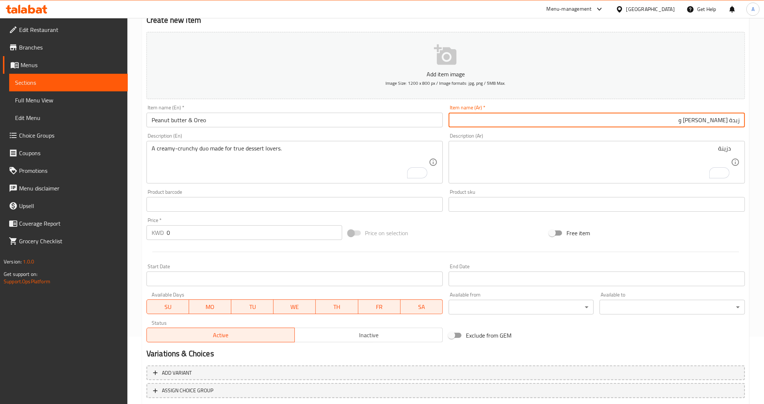
click at [472, 123] on input "زبدة [PERSON_NAME] و" at bounding box center [597, 120] width 296 height 15
paste input "أوريو"
type input "زبدة [PERSON_NAME] و [PERSON_NAME]"
click at [459, 190] on div "Product sku Product sku" at bounding box center [597, 200] width 296 height 22
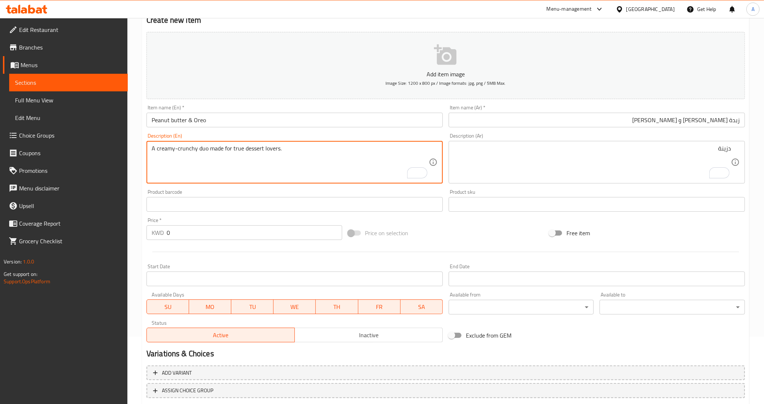
click at [320, 158] on textarea "A creamy-crunchy duo made for true dessert lovers." at bounding box center [290, 162] width 277 height 35
click at [567, 142] on div "دزينة Description (Ar)" at bounding box center [597, 162] width 296 height 43
paste textarea "ثنائي كريمي مقرمش مصمم لعشاق الحلوى الحقيقيين."
click at [199, 151] on textarea "A creamy-crunchy duo made for true dessert lovers." at bounding box center [290, 162] width 277 height 35
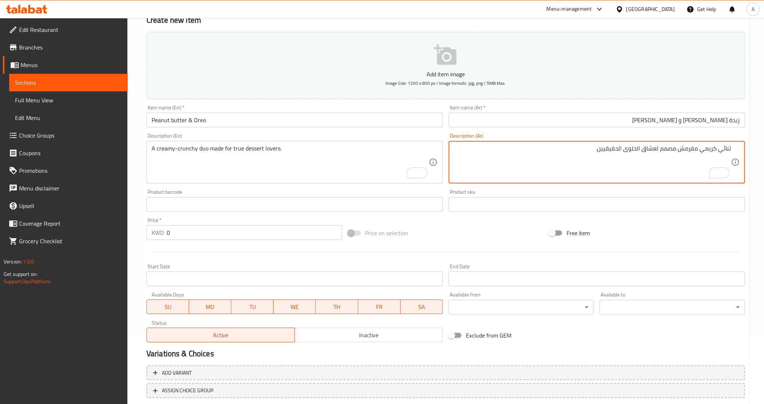
drag, startPoint x: 721, startPoint y: 151, endPoint x: 759, endPoint y: 148, distance: 38.0
click at [657, 162] on textarea "دو كريمي مقرمش مصمم لعشاق الحلوى الحقيقيين." at bounding box center [592, 162] width 277 height 35
type textarea "دو كريمي مقرمش مصمم لعشاق الحلوى الحقيقيين."
click at [655, 228] on div "Free item" at bounding box center [647, 233] width 202 height 20
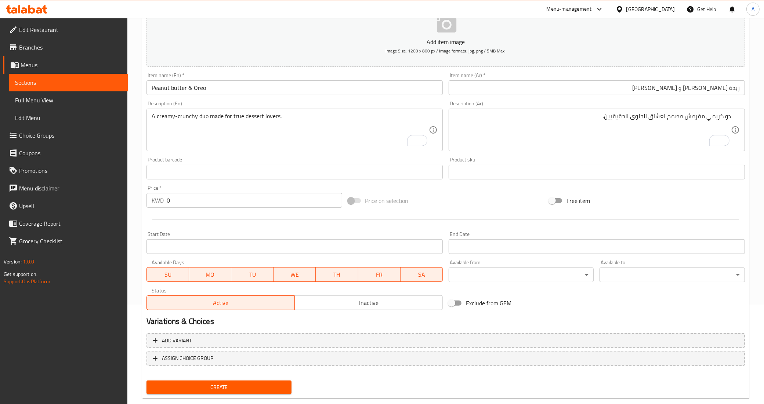
scroll to position [113, 0]
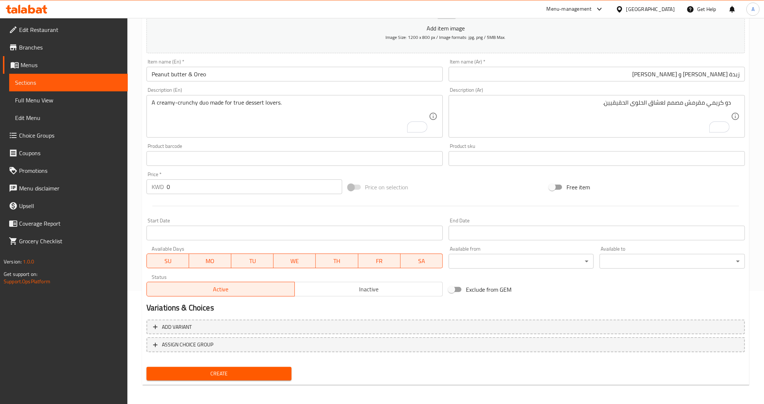
click at [212, 375] on span "Create" at bounding box center [219, 373] width 134 height 9
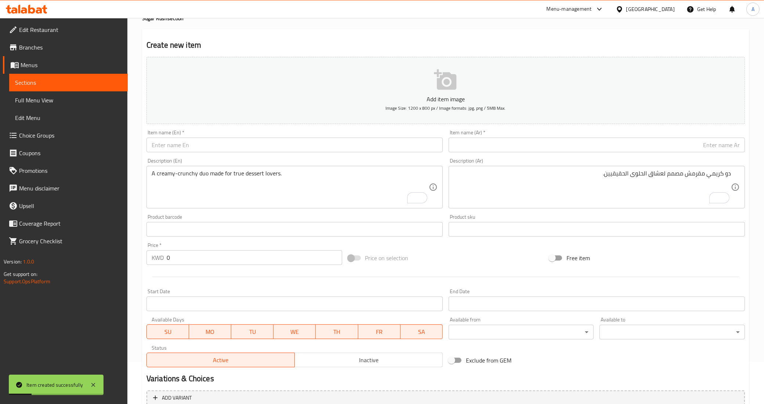
scroll to position [0, 0]
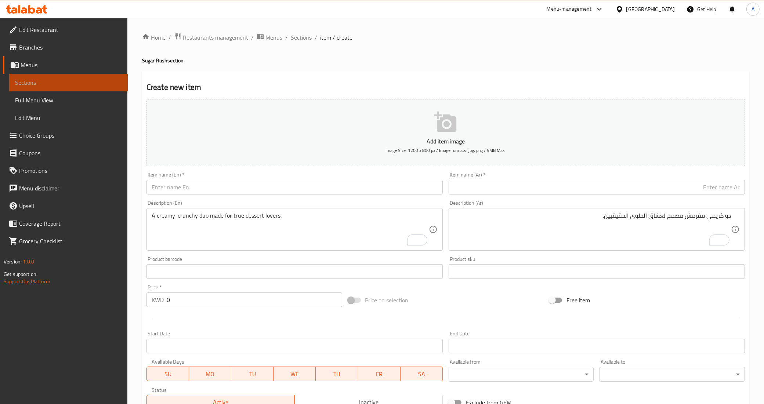
click at [55, 83] on span "Sections" at bounding box center [68, 82] width 107 height 9
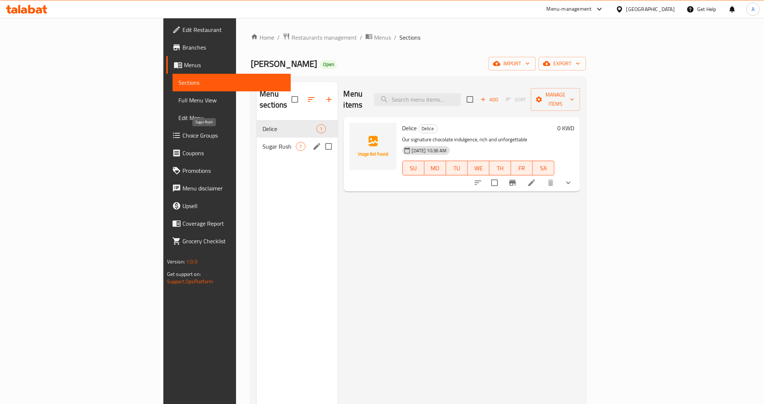
click at [263, 142] on span "Sugar Rush" at bounding box center [279, 146] width 33 height 9
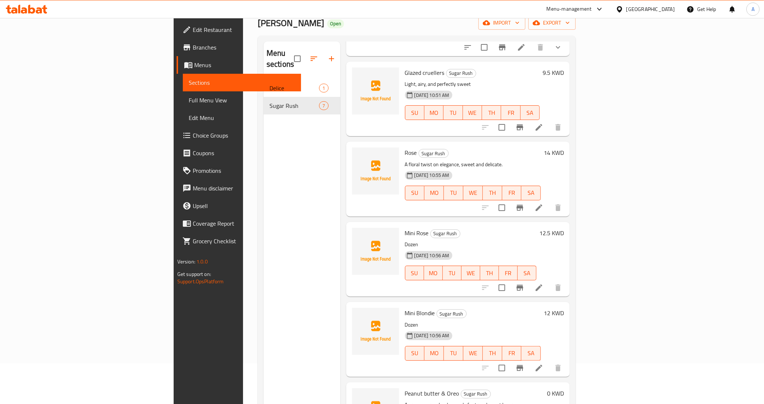
scroll to position [103, 0]
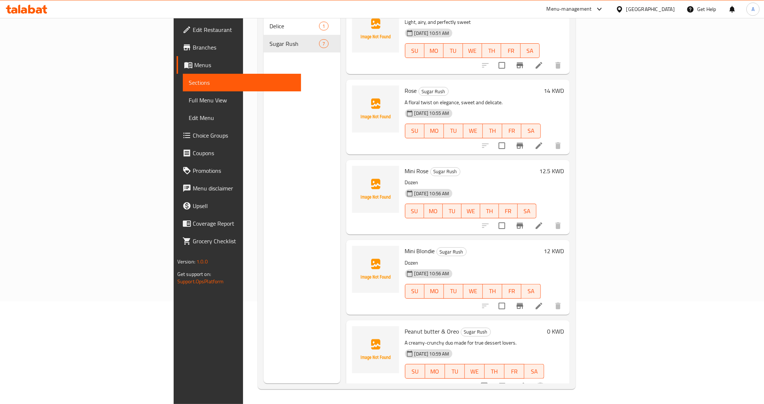
click at [567, 381] on button "show more" at bounding box center [558, 386] width 18 height 18
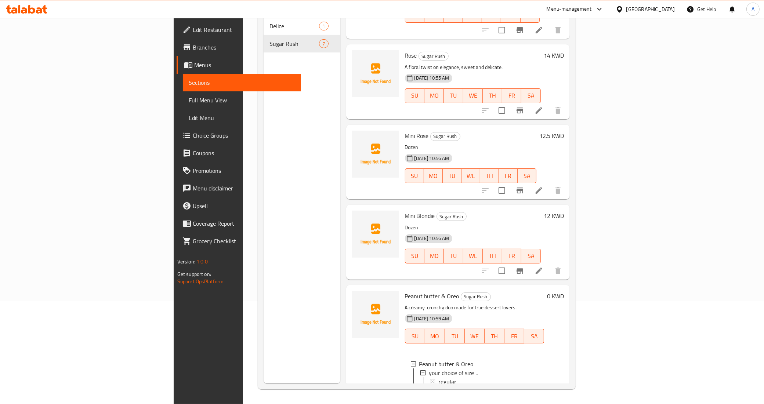
scroll to position [238, 0]
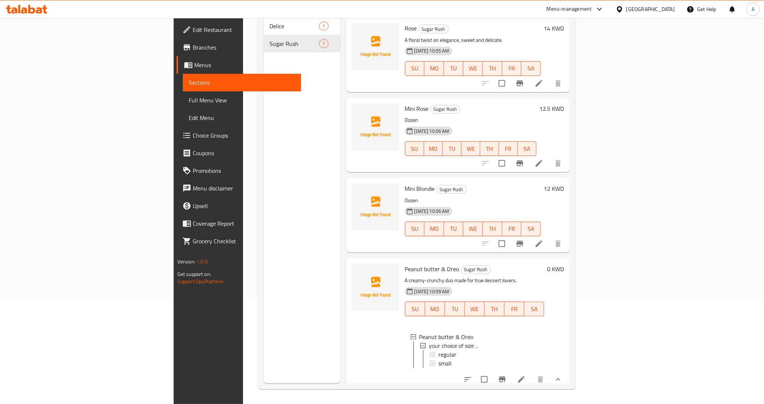
click at [264, 285] on div "Menu sections Delice 1 Sugar Rush 7" at bounding box center [302, 181] width 77 height 404
